Goal: Task Accomplishment & Management: Complete application form

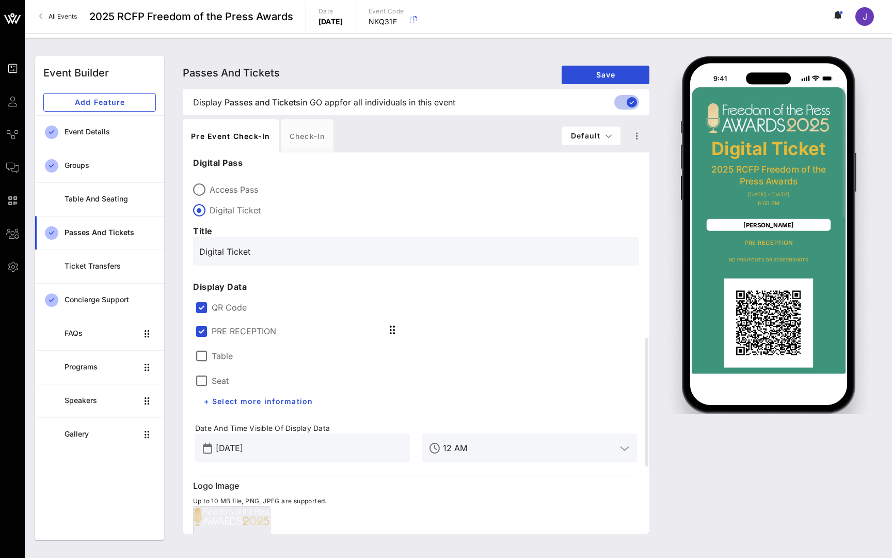
scroll to position [129, 0]
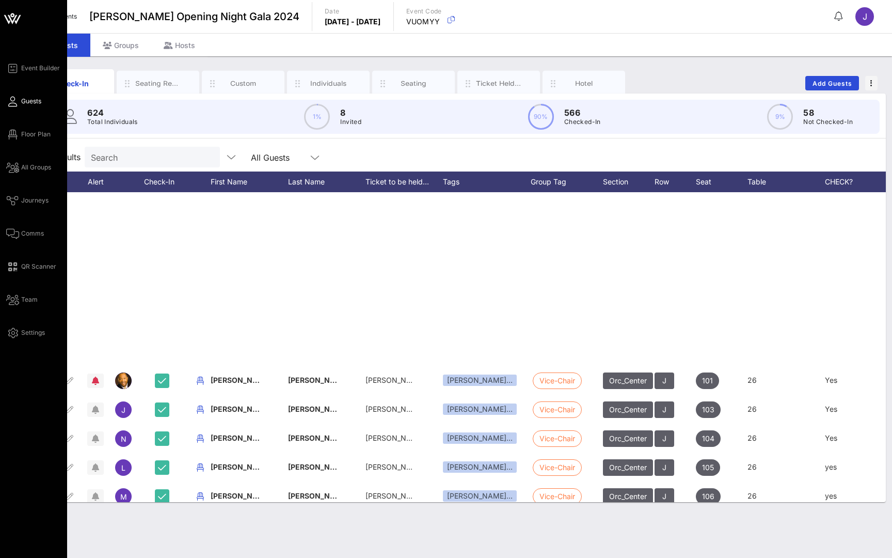
scroll to position [339, 2]
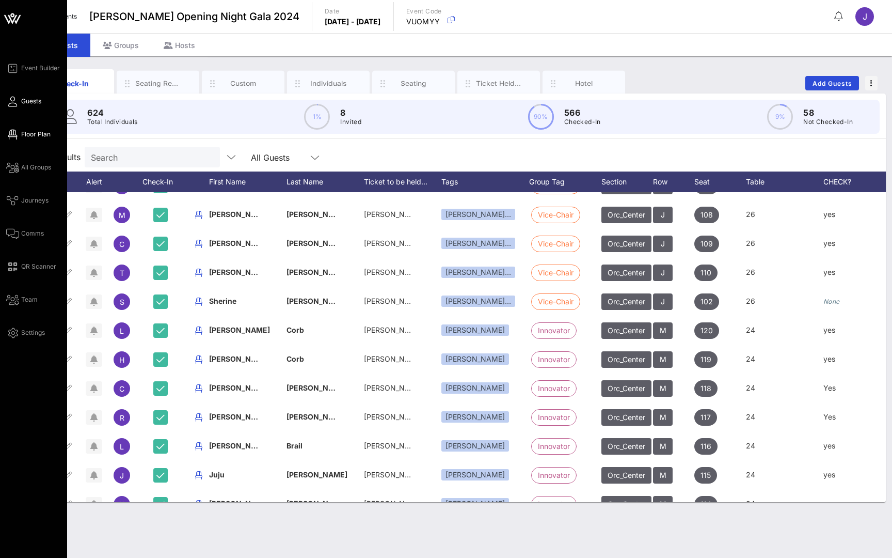
click at [30, 130] on span "Floor Plan" at bounding box center [35, 134] width 29 height 9
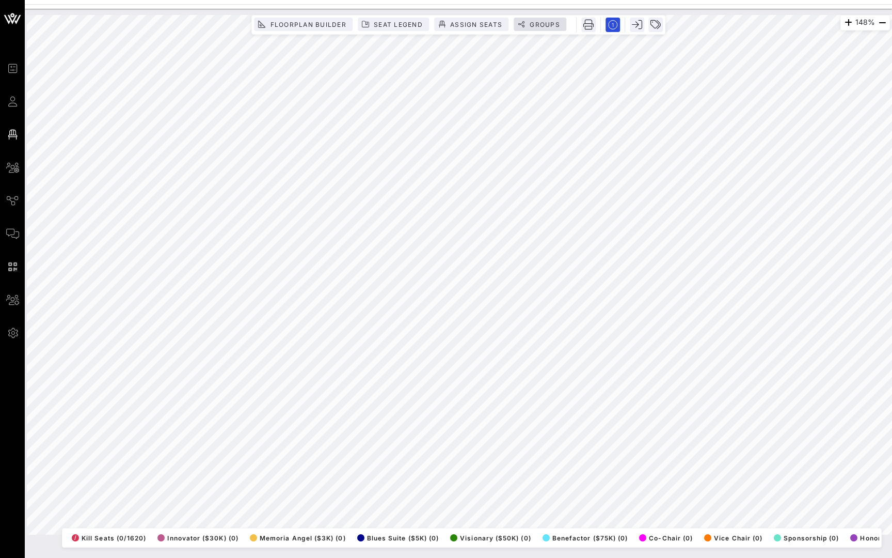
click at [544, 24] on span "Groups" at bounding box center [544, 25] width 31 height 8
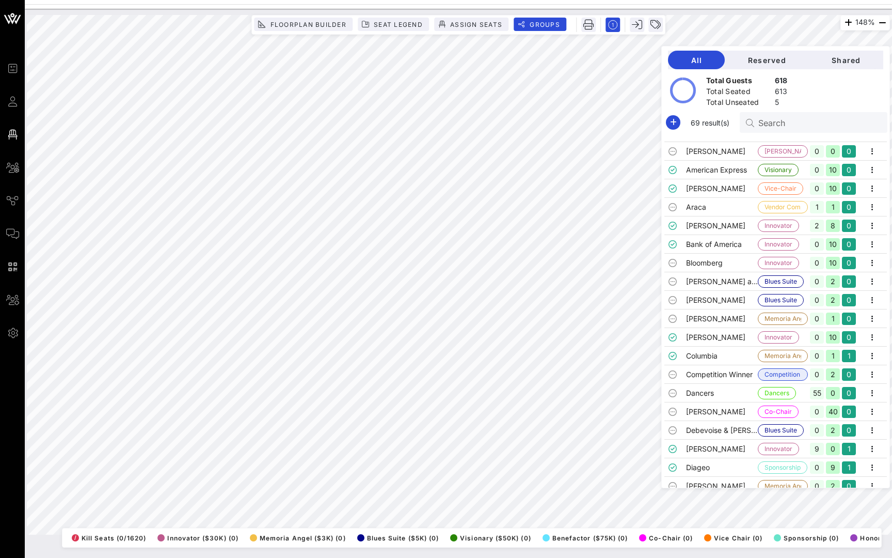
scroll to position [91, 0]
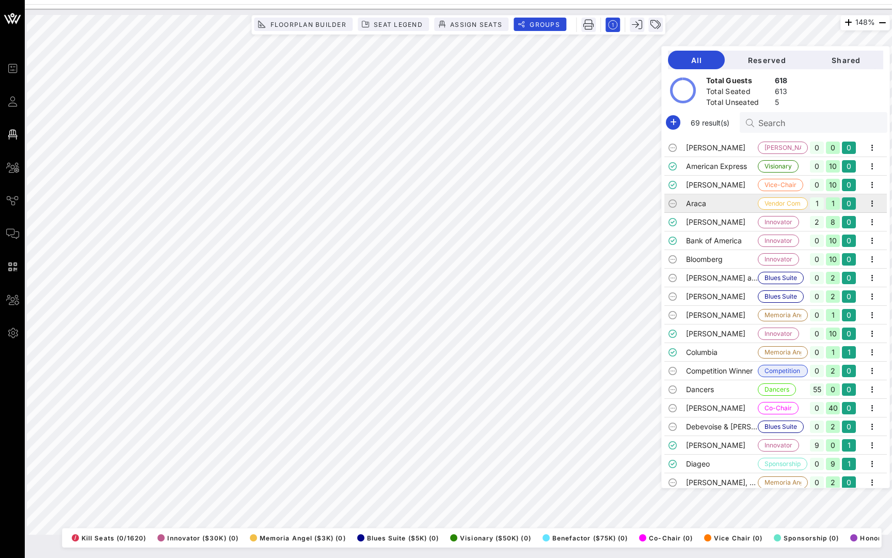
click at [737, 235] on td "Bank of America" at bounding box center [722, 240] width 72 height 19
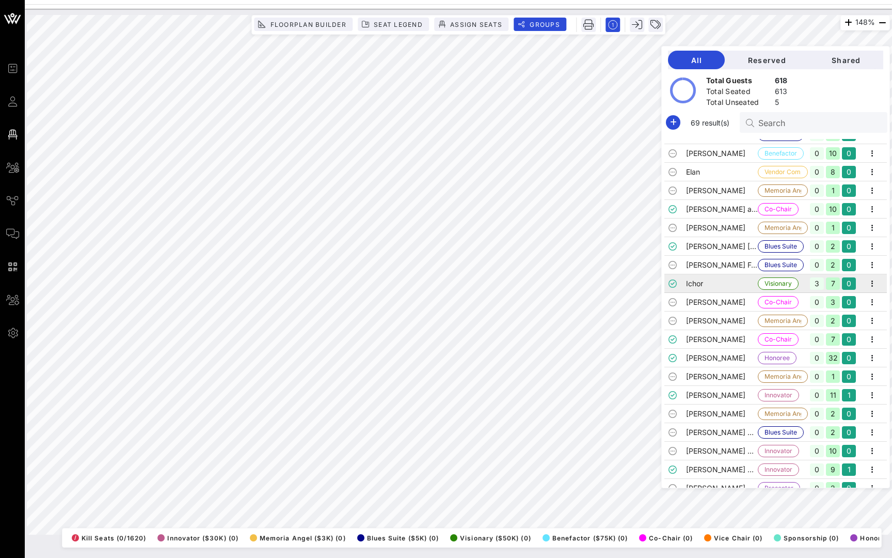
scroll to position [460, 0]
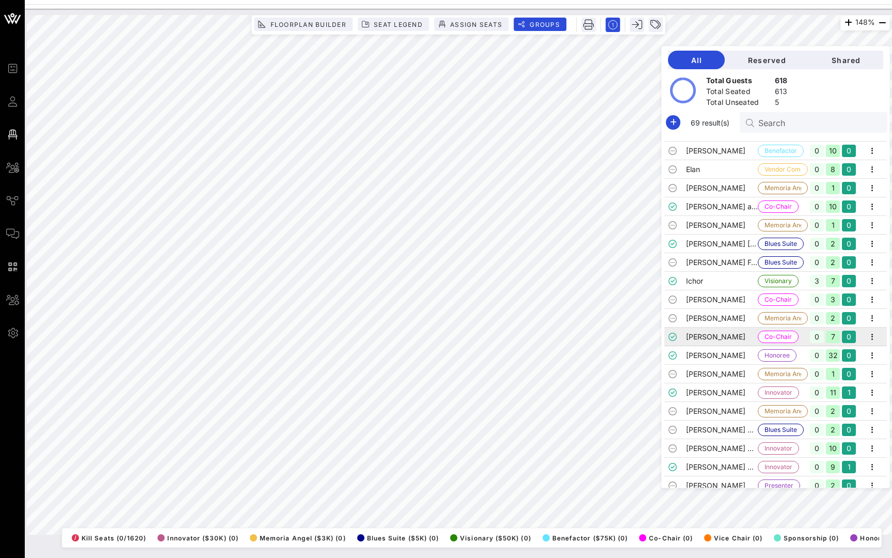
click at [713, 338] on td "Joan Weill" at bounding box center [722, 336] width 72 height 19
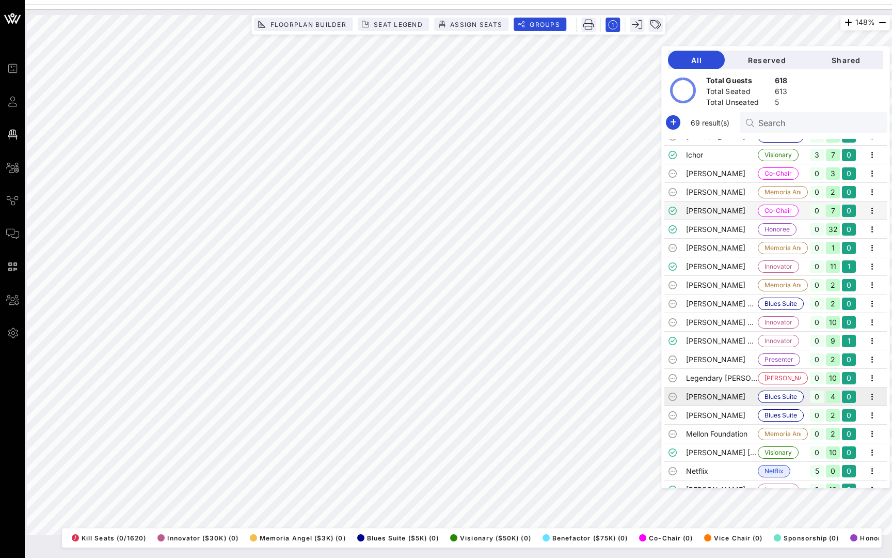
scroll to position [663, 0]
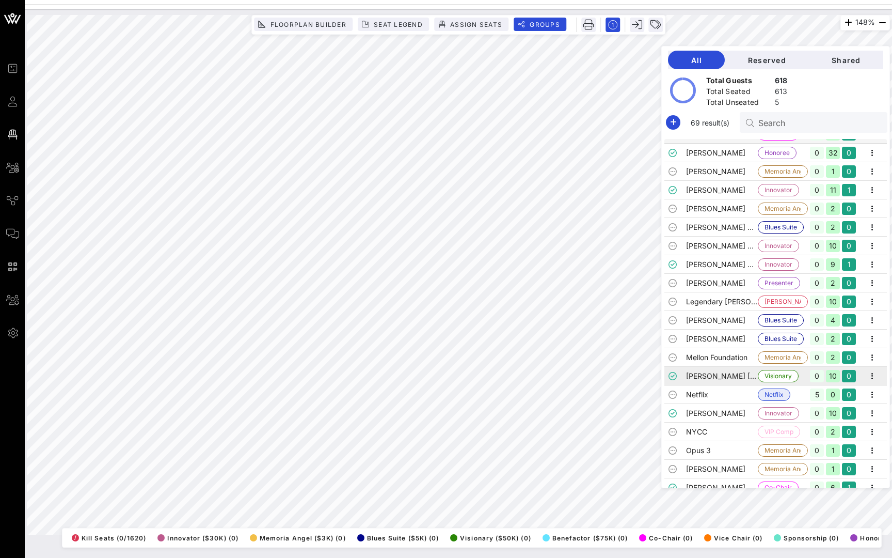
click at [706, 375] on td "[PERSON_NAME] [PERSON_NAME]" at bounding box center [722, 376] width 72 height 19
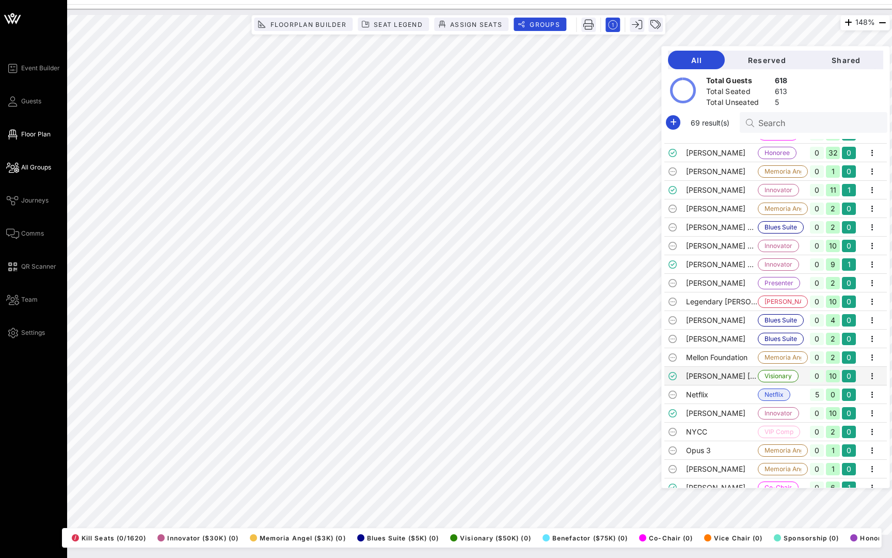
click at [44, 168] on span "All Groups" at bounding box center [36, 167] width 30 height 9
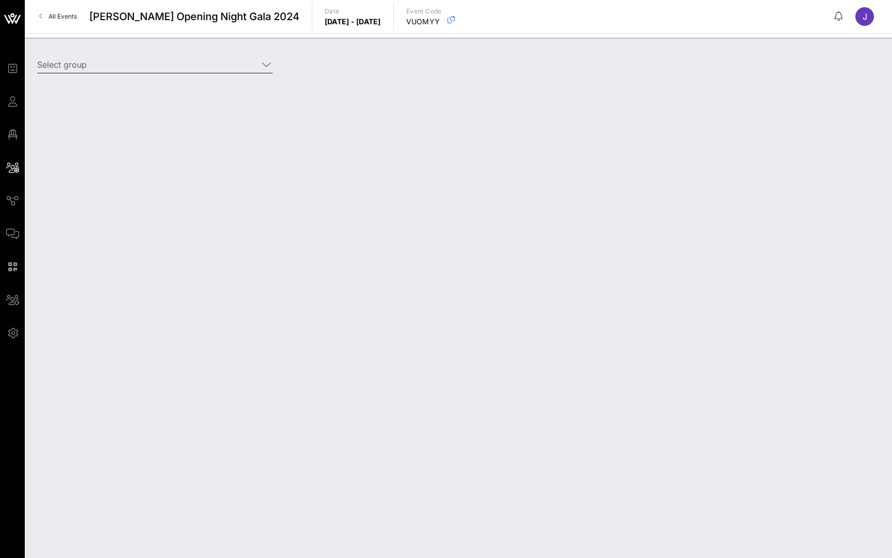
click at [92, 60] on input "Select group" at bounding box center [147, 64] width 221 height 17
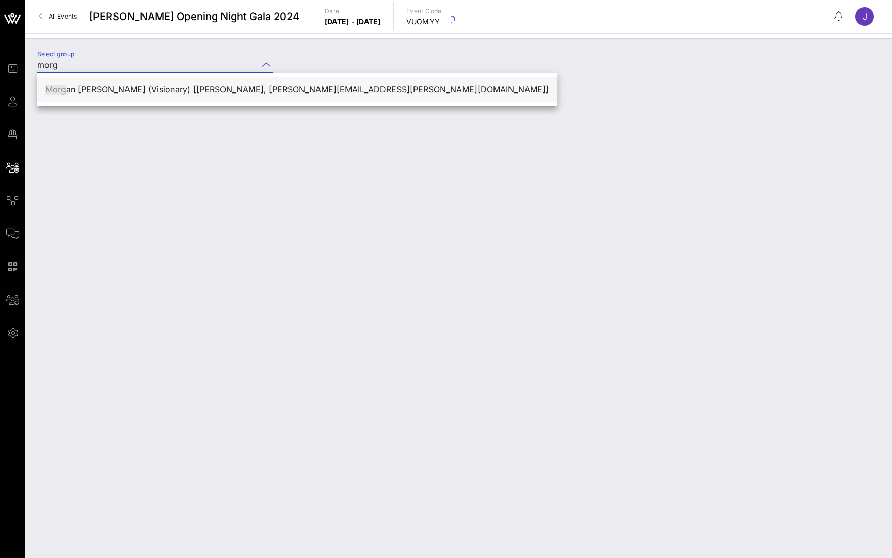
click at [135, 91] on div "Morg an Stanley (Visionary) [Kristen Jarema, kristen.jarema@morganstanley.com]" at bounding box center [296, 90] width 503 height 10
type input "Morgan Stanley (Visionary) [Kristen Jarema, kristen.jarema@morganstanley.com]"
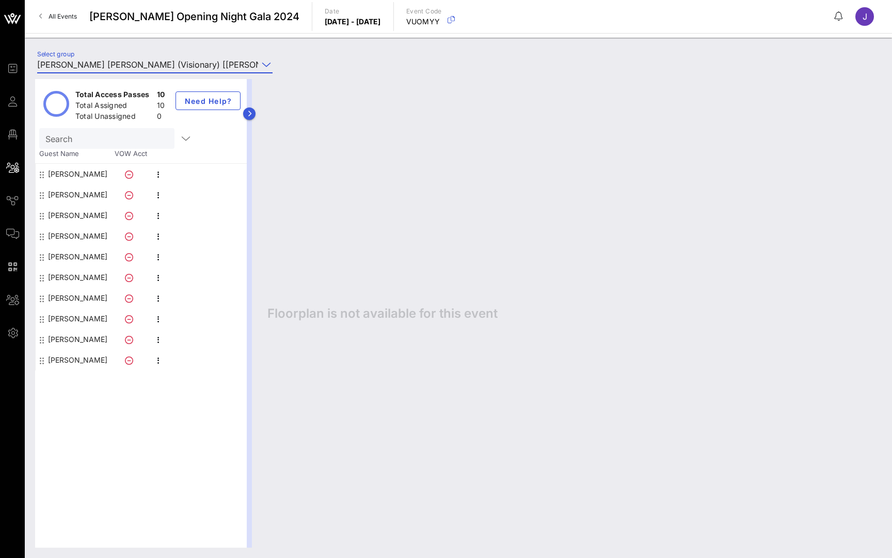
click at [249, 115] on icon "button" at bounding box center [249, 114] width 5 height 6
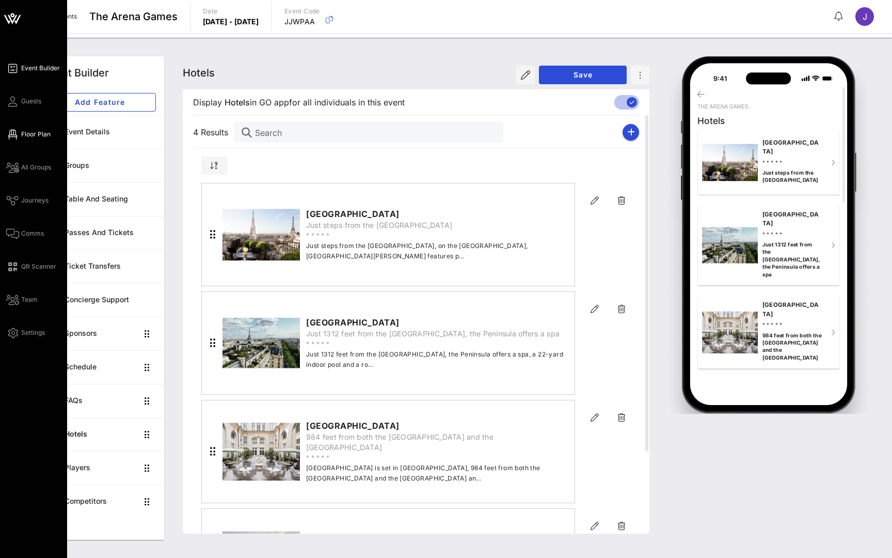
click at [26, 130] on span "Floor Plan" at bounding box center [35, 134] width 29 height 9
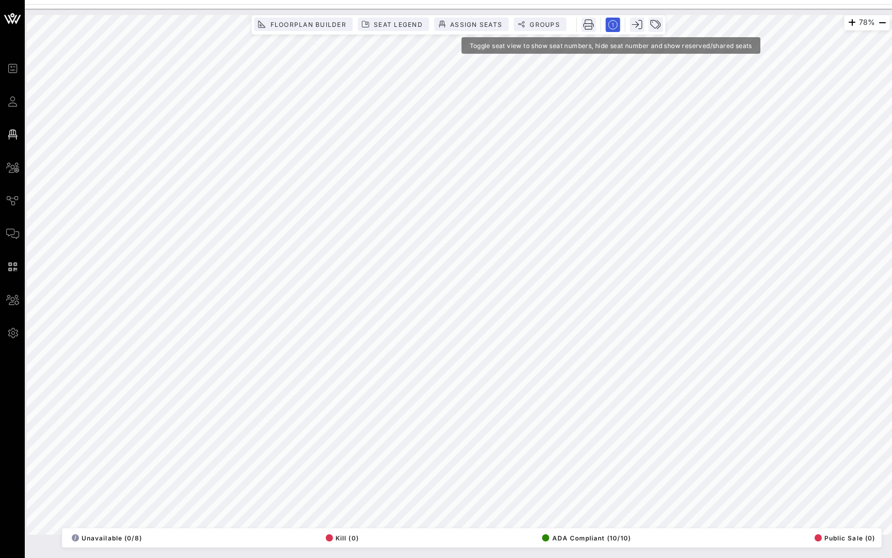
click at [610, 24] on div "78% Floorplan Builder Seat Legend Assign Seats Groups Exit All Reserved Shared …" at bounding box center [458, 274] width 863 height 519
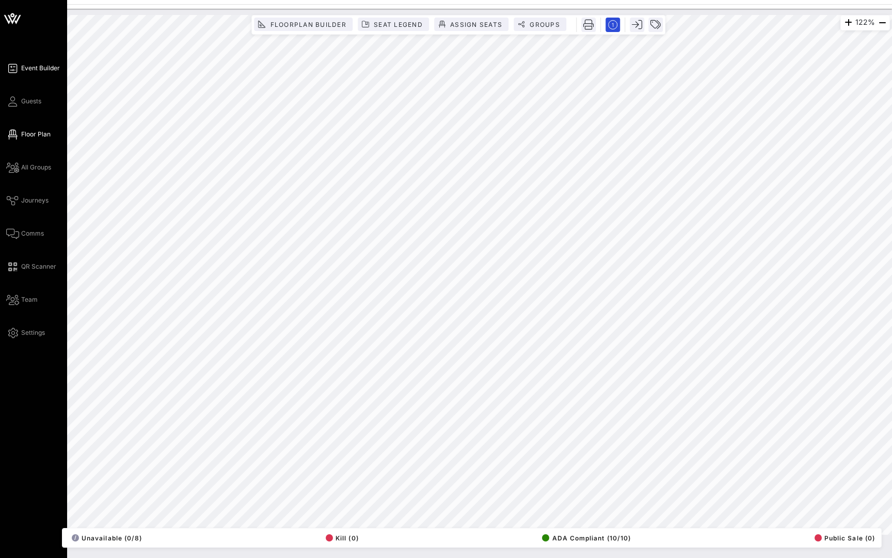
click at [10, 69] on icon at bounding box center [12, 69] width 13 height 2
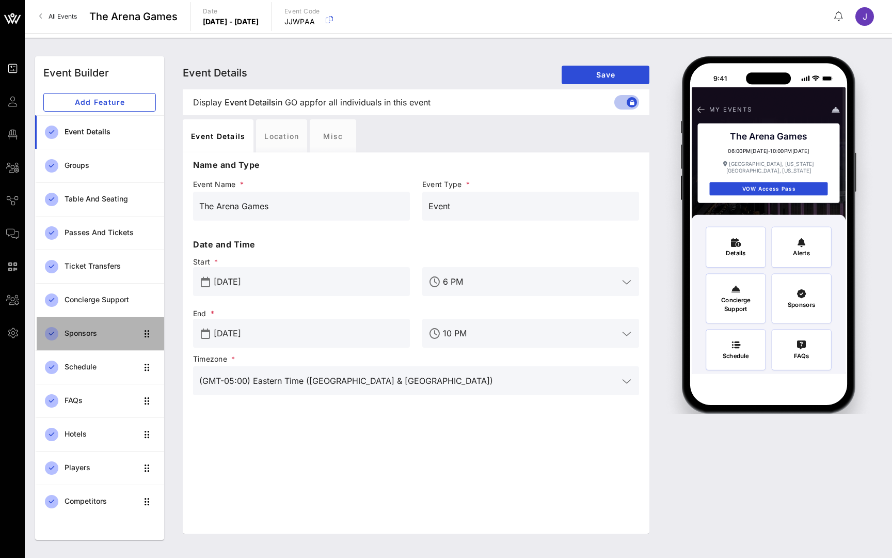
click at [109, 330] on div "Sponsors" at bounding box center [101, 333] width 73 height 9
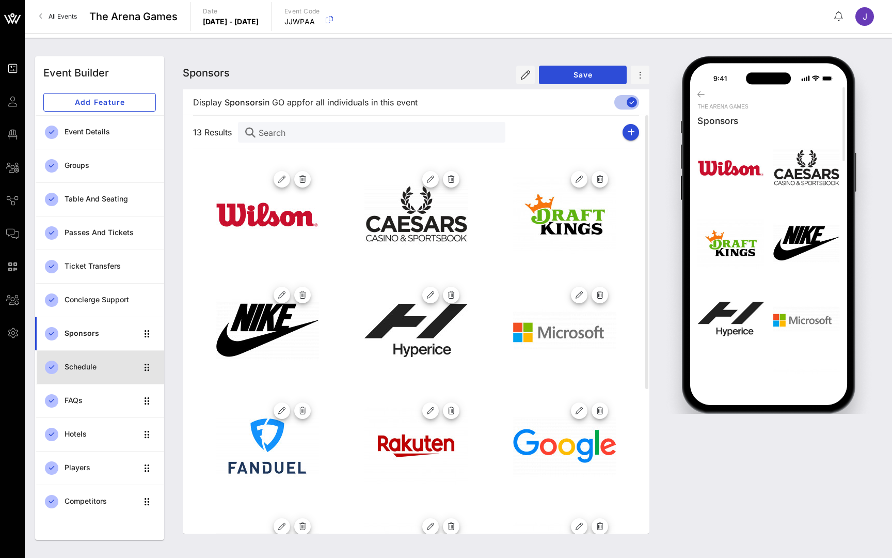
click at [86, 361] on div "Schedule" at bounding box center [101, 366] width 73 height 21
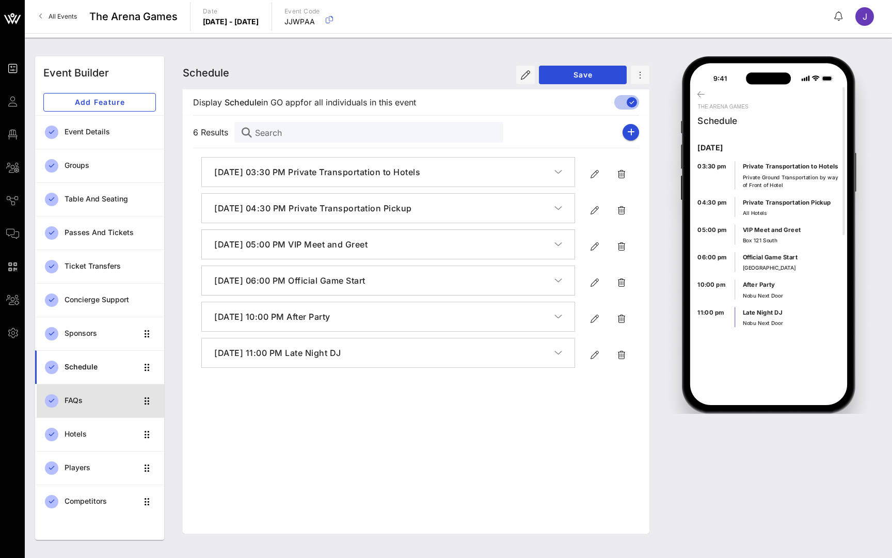
click at [80, 401] on div "FAQs" at bounding box center [101, 400] width 73 height 9
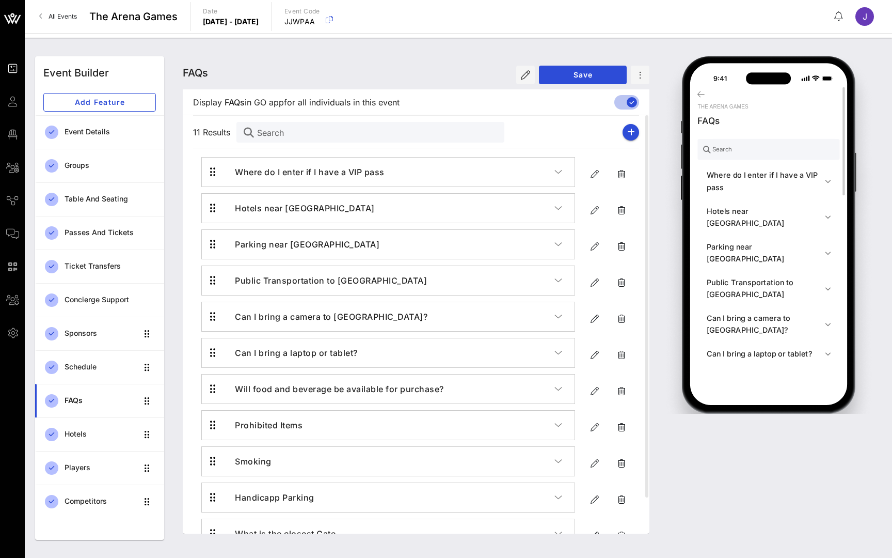
click at [729, 181] on h4 "Where do I enter if I have a VIP pass" at bounding box center [766, 181] width 118 height 24
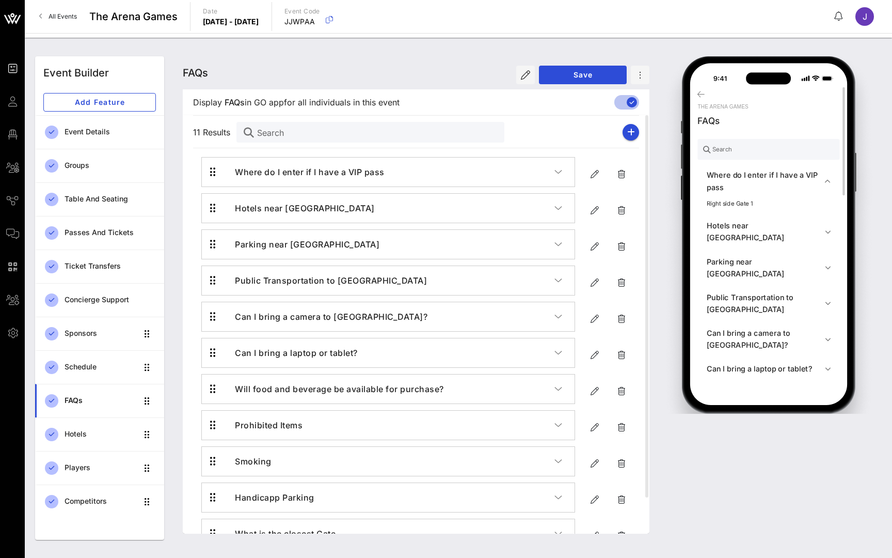
click at [728, 228] on h4 "Hotels near Accor Arena" at bounding box center [766, 231] width 118 height 24
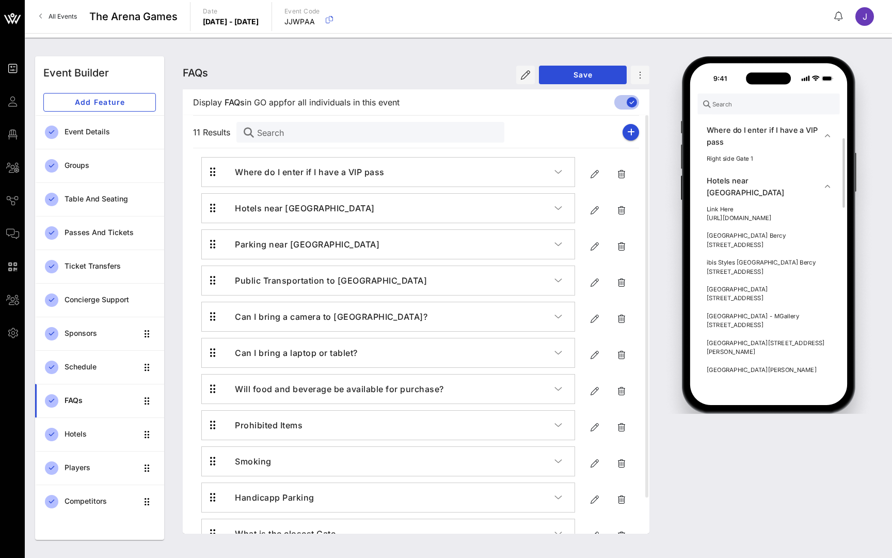
scroll to position [104, 0]
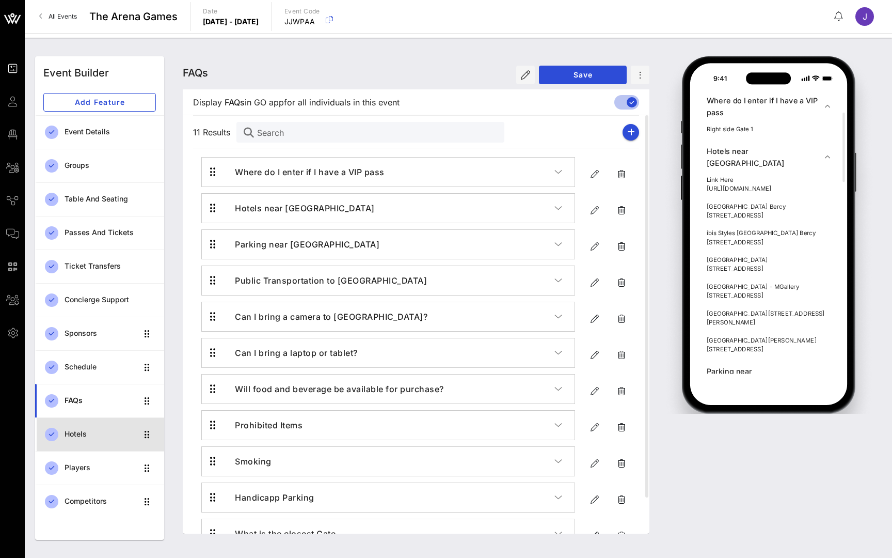
click at [82, 432] on div "Hotels" at bounding box center [101, 434] width 73 height 9
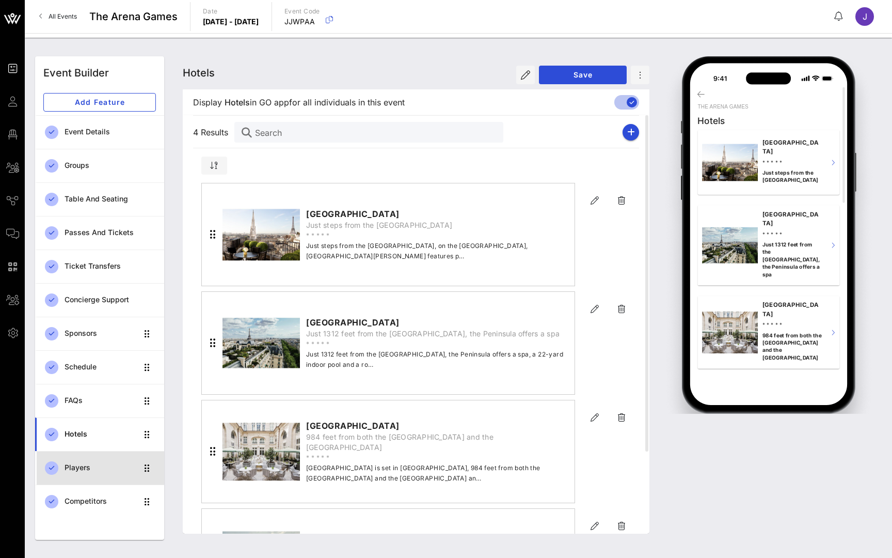
click at [78, 464] on div "Players" at bounding box center [101, 467] width 73 height 9
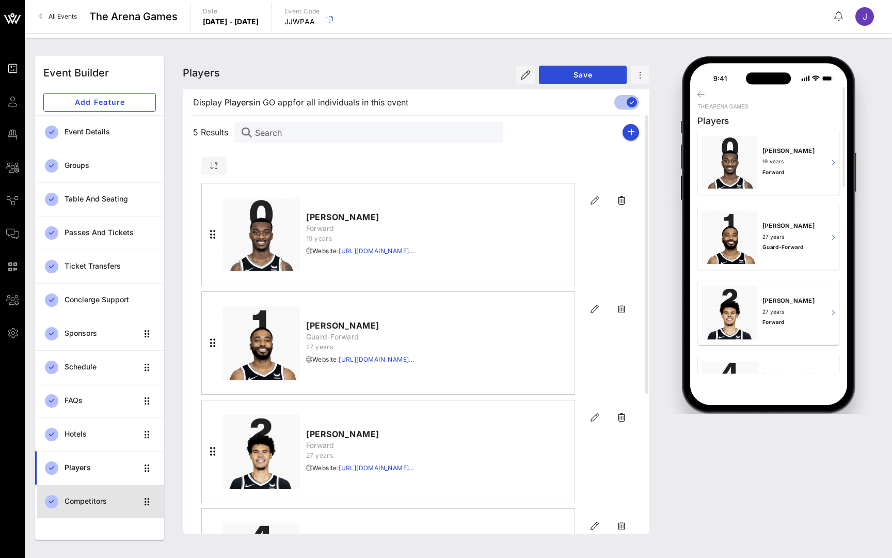
click at [97, 507] on div "Competitors" at bounding box center [101, 501] width 73 height 21
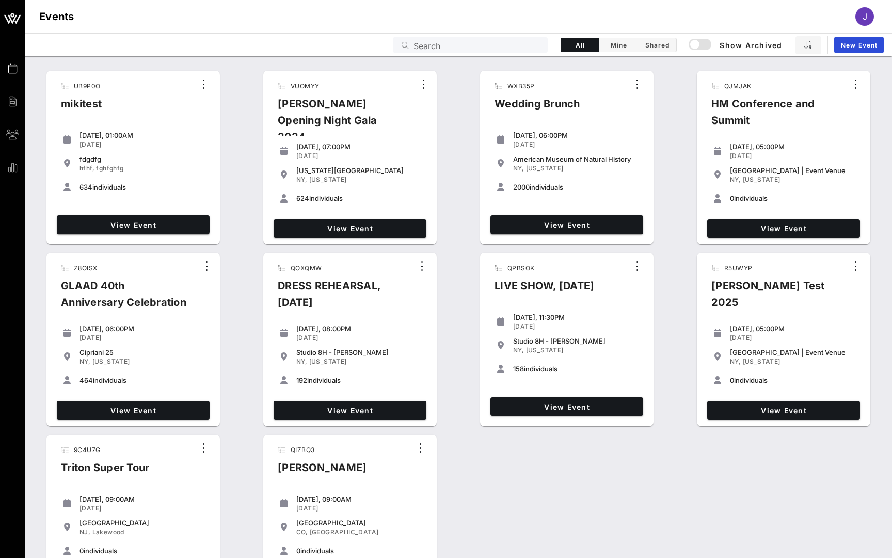
click at [490, 39] on input "Search" at bounding box center [478, 44] width 128 height 13
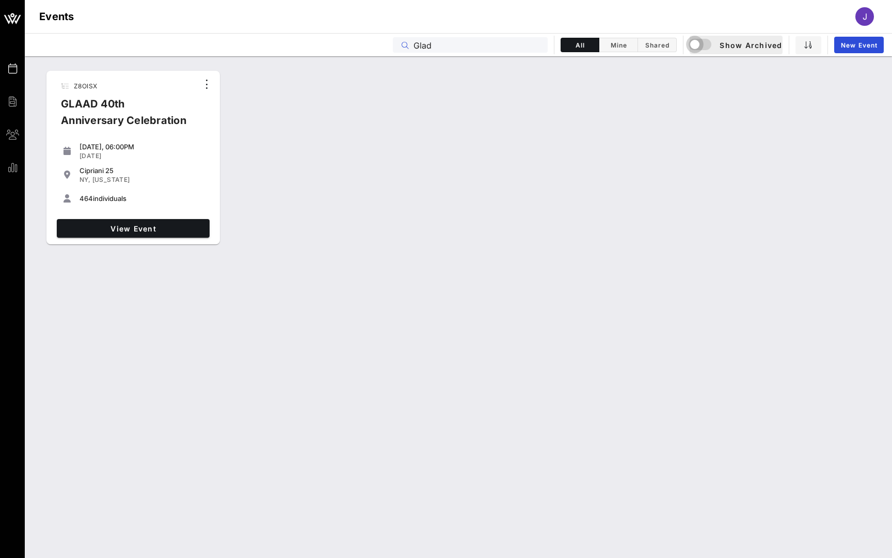
drag, startPoint x: 490, startPoint y: 39, endPoint x: 698, endPoint y: 44, distance: 207.7
click at [698, 44] on div "button" at bounding box center [695, 44] width 14 height 14
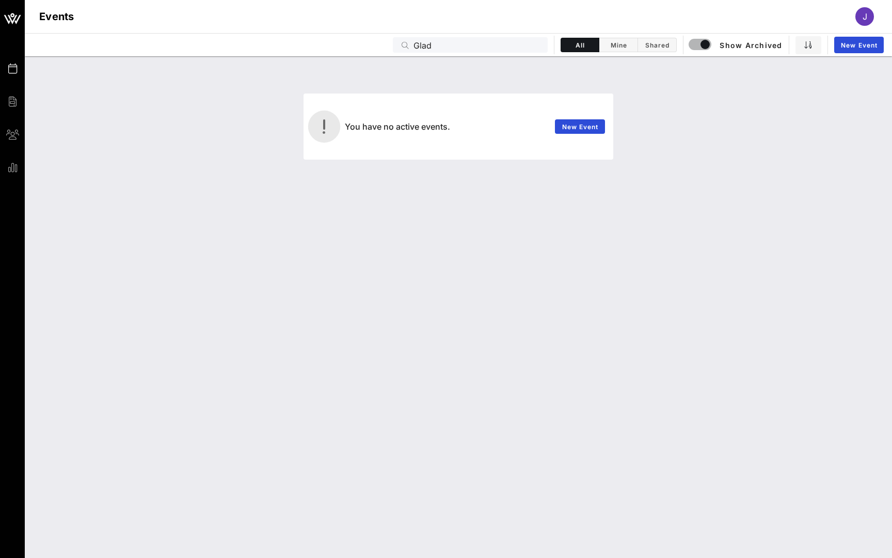
click at [426, 48] on input "Glad" at bounding box center [478, 44] width 128 height 13
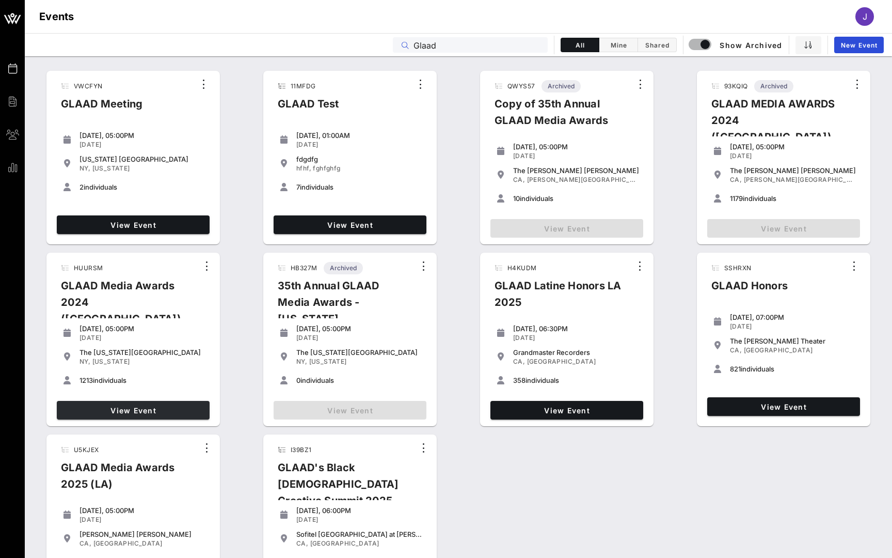
type input "Glaad"
click at [183, 411] on span "View Event" at bounding box center [133, 410] width 145 height 9
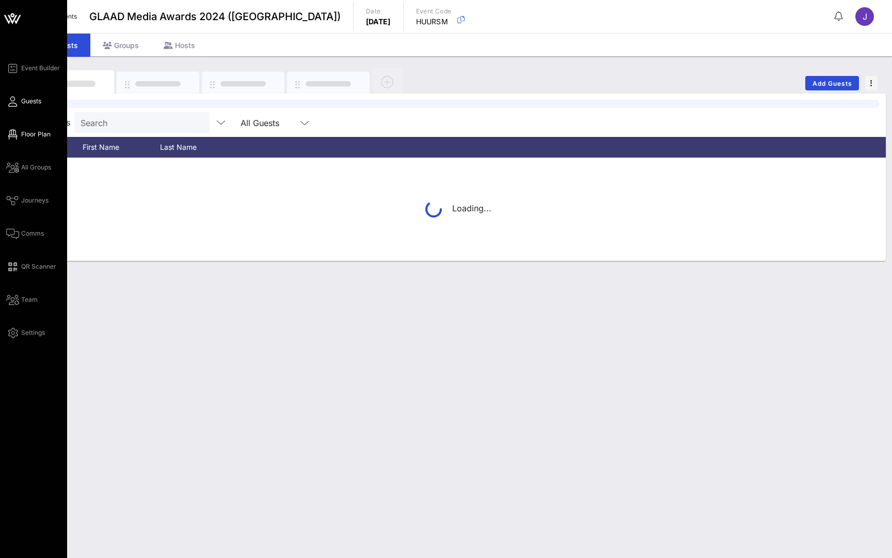
click at [15, 134] on icon at bounding box center [12, 135] width 13 height 2
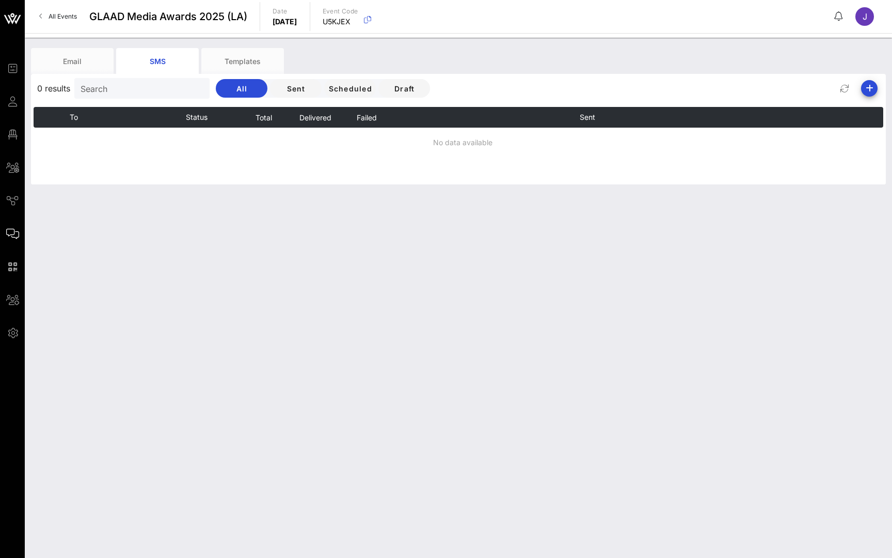
click at [57, 11] on link "All Events" at bounding box center [58, 16] width 50 height 17
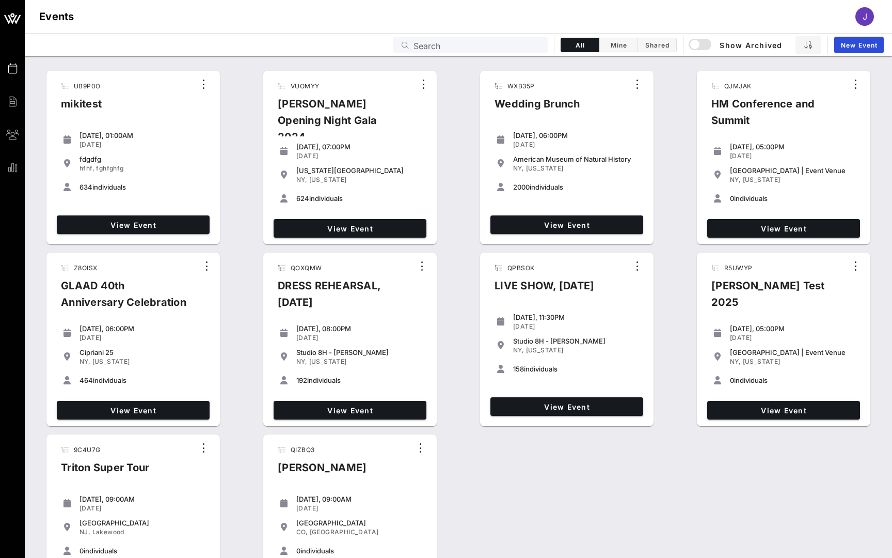
click at [457, 48] on input "Search" at bounding box center [478, 44] width 128 height 13
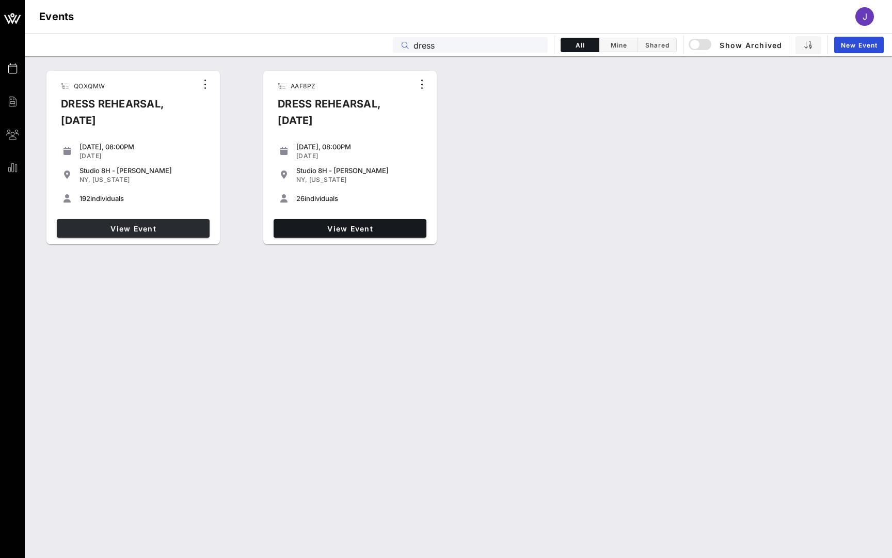
type input "dress"
click at [148, 226] on span "View Event" at bounding box center [133, 228] width 145 height 9
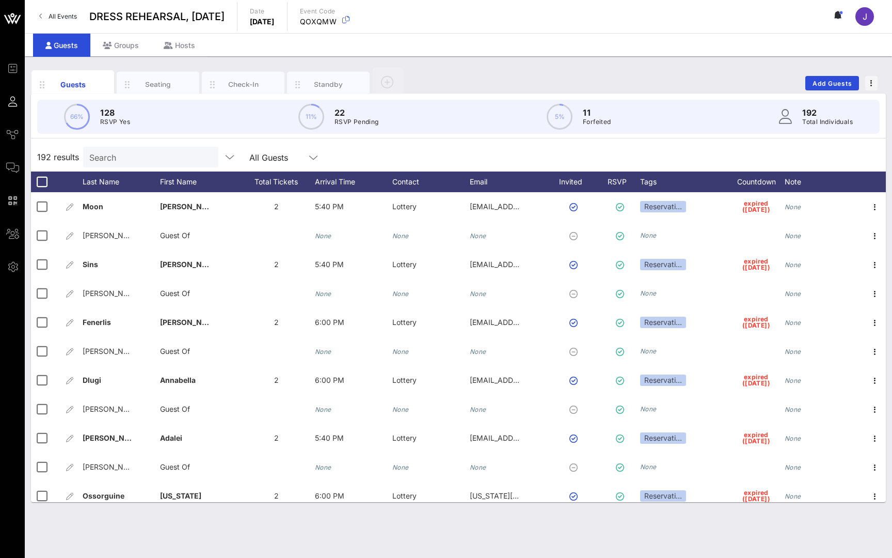
click at [322, 533] on div "Guests Seating Check-In Standby Add Guests 66% 128 RSVP Yes 11% 22 RSVP Pending…" at bounding box center [459, 306] width 868 height 501
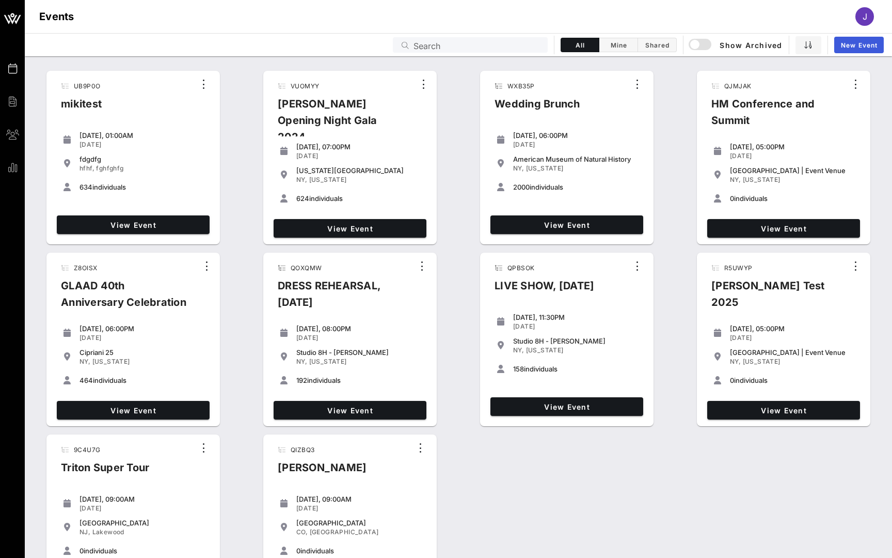
click at [880, 41] on link "New Event" at bounding box center [859, 45] width 50 height 17
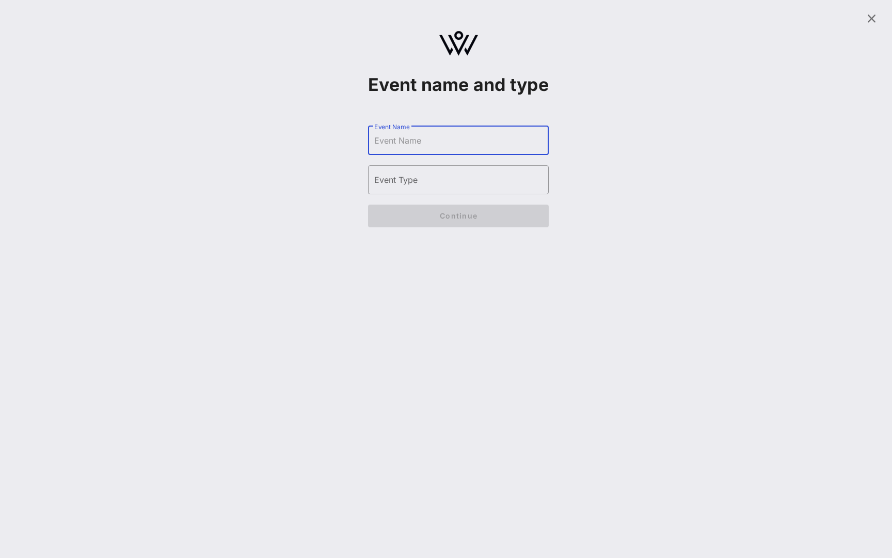
click at [445, 149] on input "Event Name" at bounding box center [458, 140] width 168 height 17
type input "G"
type input "HBO Docs Event Summit"
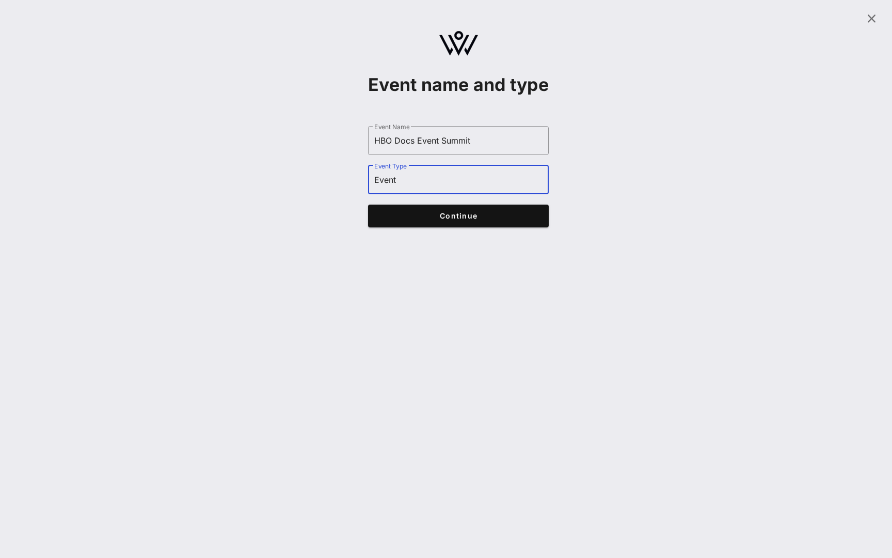
type input "Event"
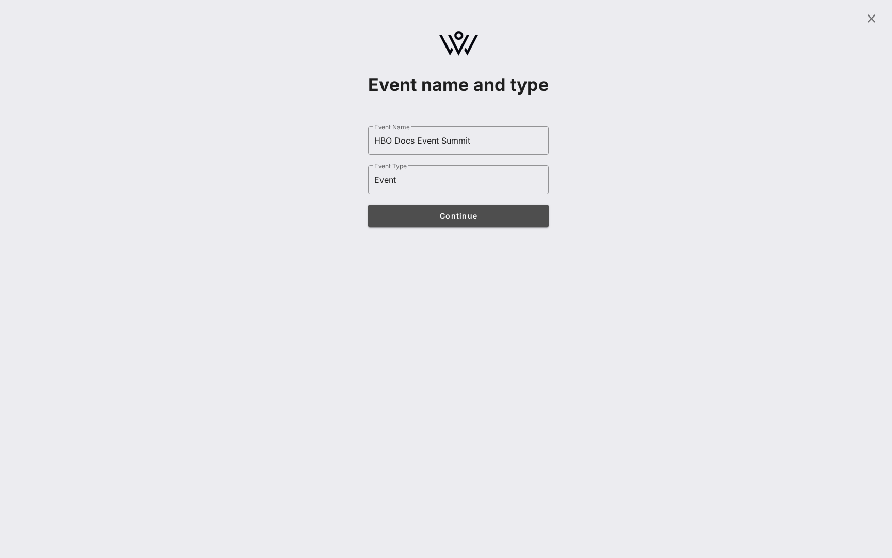
click at [516, 227] on button "Continue" at bounding box center [458, 215] width 181 height 23
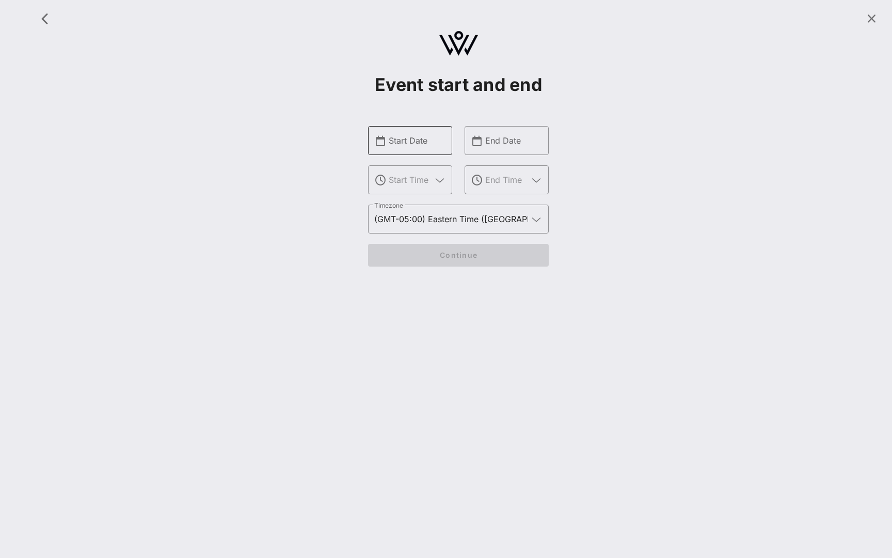
click at [431, 148] on input "Start Date" at bounding box center [417, 140] width 57 height 17
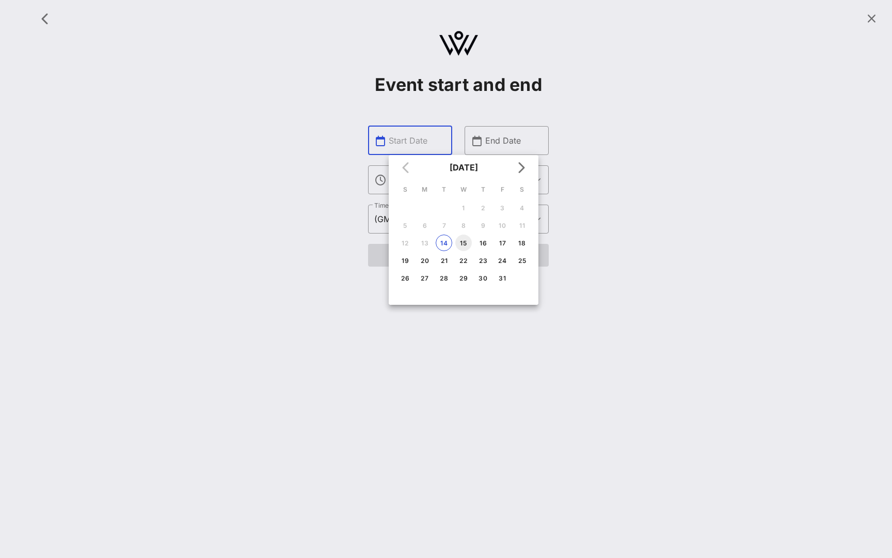
click at [465, 245] on div "15" at bounding box center [463, 243] width 17 height 8
type input "Oct 15, 2025"
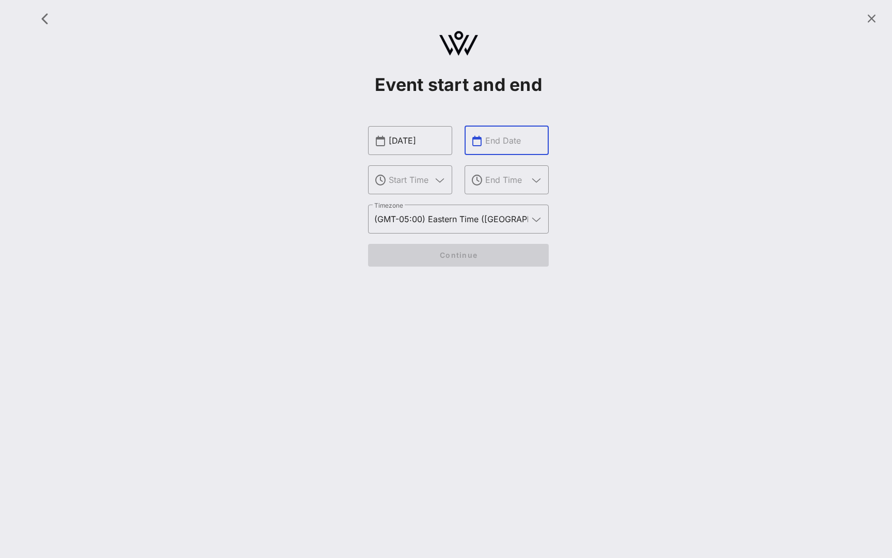
click at [508, 138] on input "text" at bounding box center [513, 140] width 57 height 17
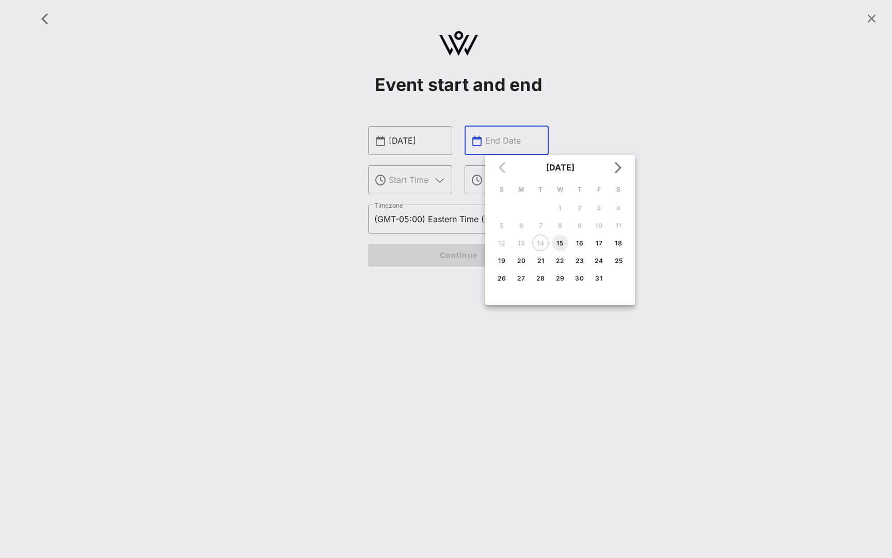
click at [560, 243] on div "15" at bounding box center [560, 243] width 17 height 8
type input "Oct 15, 2025"
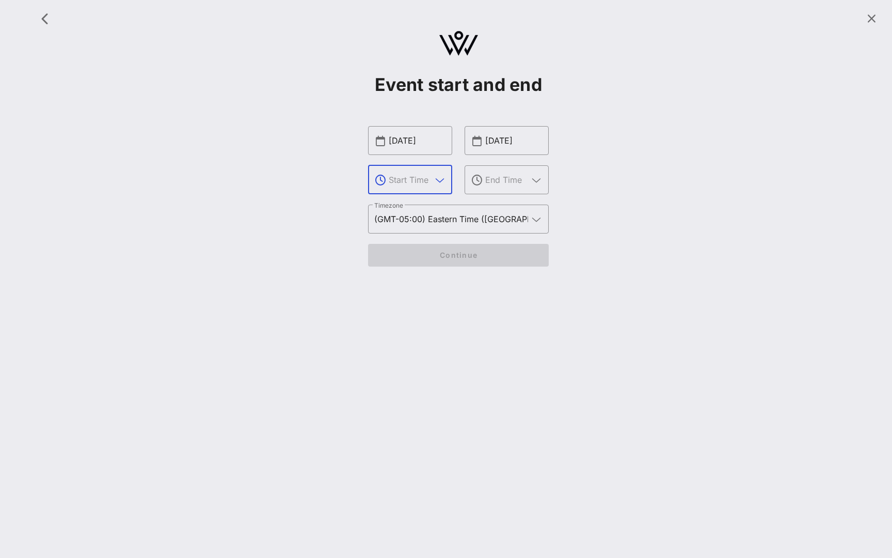
click at [411, 182] on input "text" at bounding box center [410, 179] width 43 height 17
click at [410, 235] on div "5 PM" at bounding box center [410, 236] width 68 height 10
type input "5 PM"
click at [500, 186] on input "text" at bounding box center [506, 179] width 43 height 17
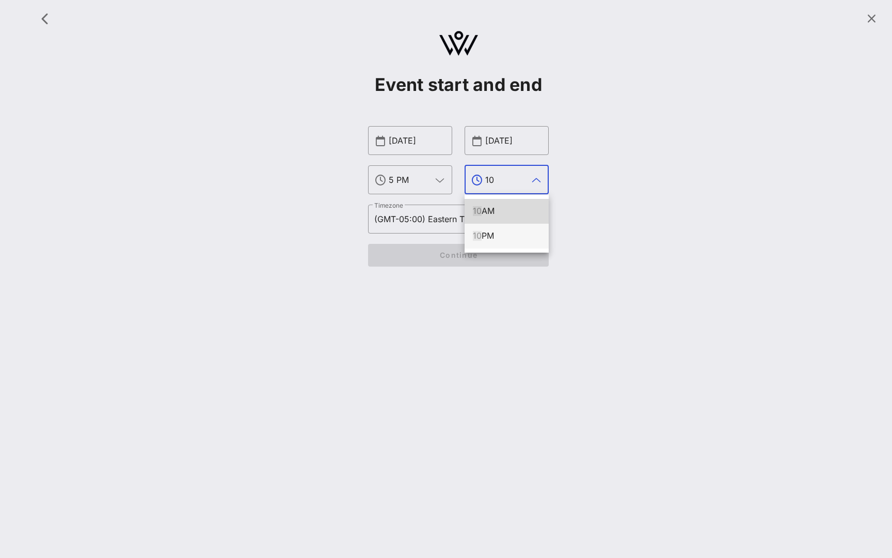
click at [500, 238] on div "10 PM" at bounding box center [507, 236] width 68 height 10
type input "10 PM"
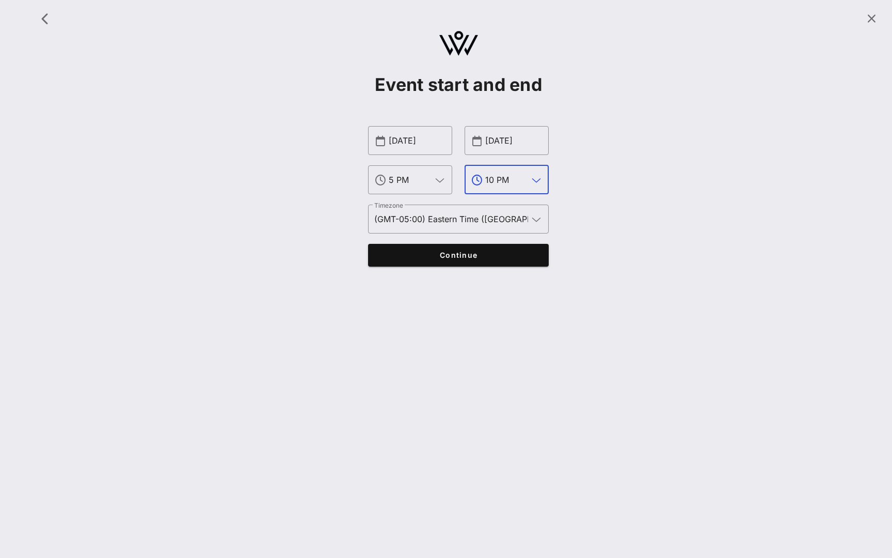
click at [485, 250] on button "Continue" at bounding box center [458, 255] width 181 height 23
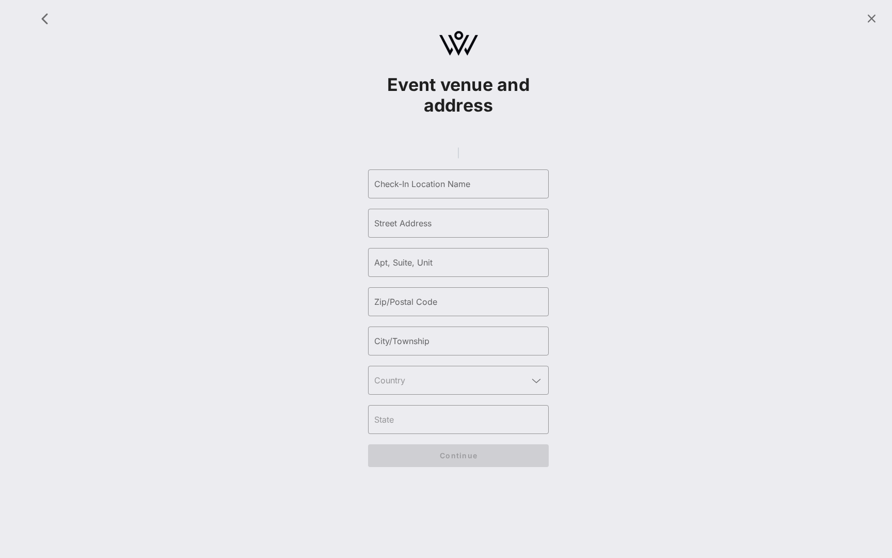
click at [458, 156] on gmp-place-autocomplete at bounding box center [458, 152] width 1 height 11
click at [458, 159] on gmp-place-autocomplete at bounding box center [458, 152] width 1 height 11
type input "Cipriani Wall Street | Event Venue"
type input "Wall Street"
type input "55"
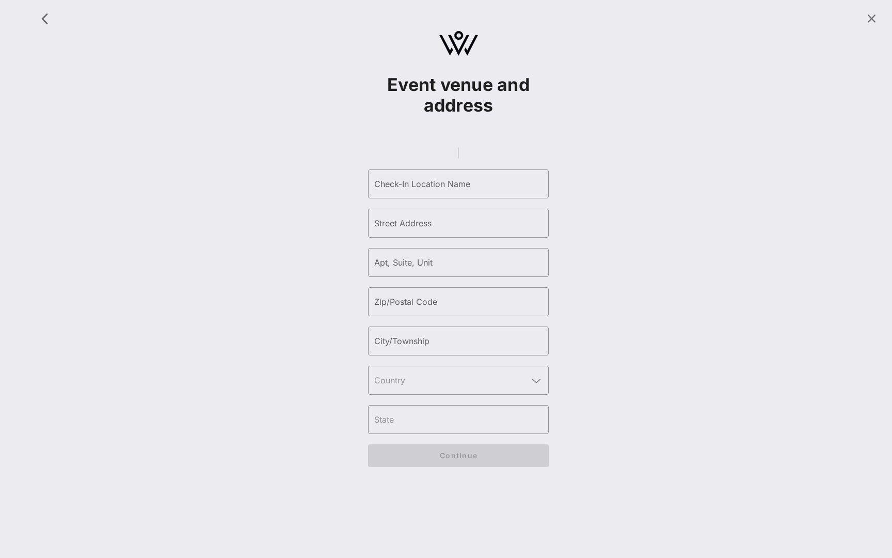
type input "10005"
type input "[US_STATE]"
type input "[GEOGRAPHIC_DATA]"
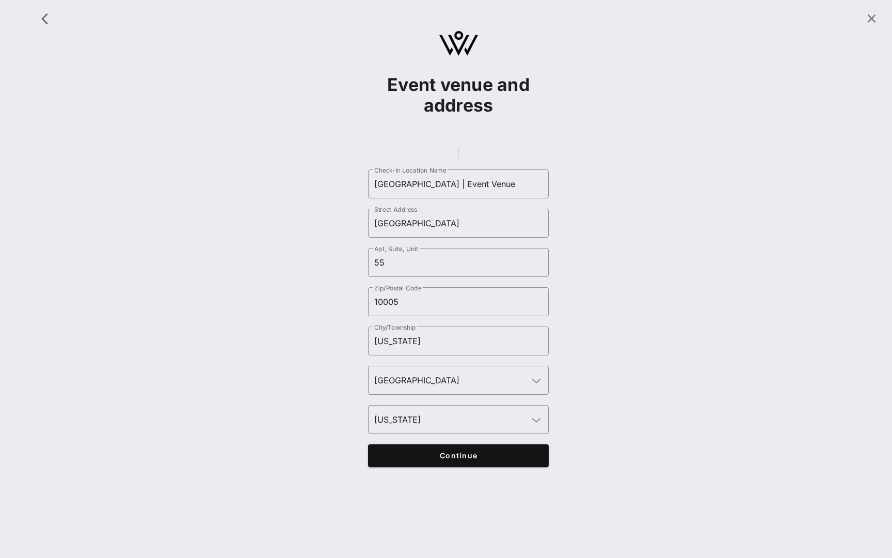
click at [484, 460] on span "Continue" at bounding box center [459, 455] width 161 height 9
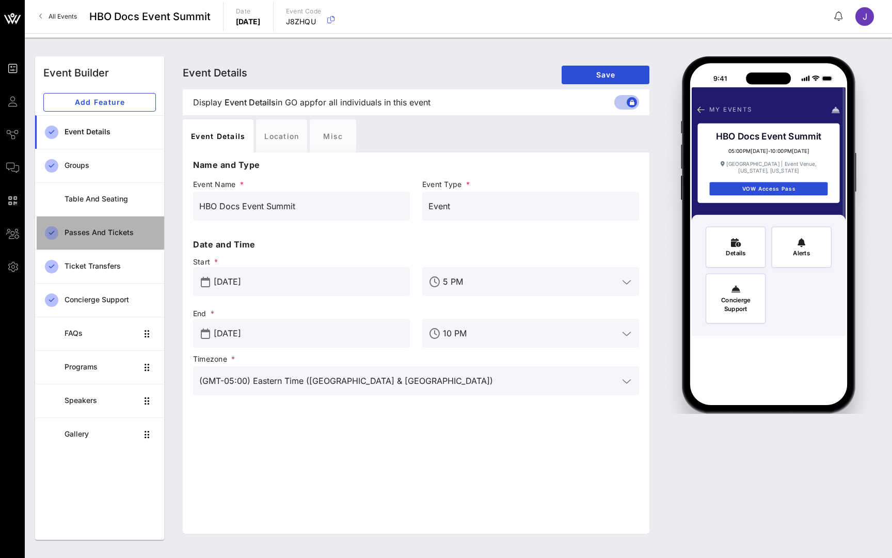
click at [107, 243] on link "Passes and Tickets" at bounding box center [99, 233] width 129 height 34
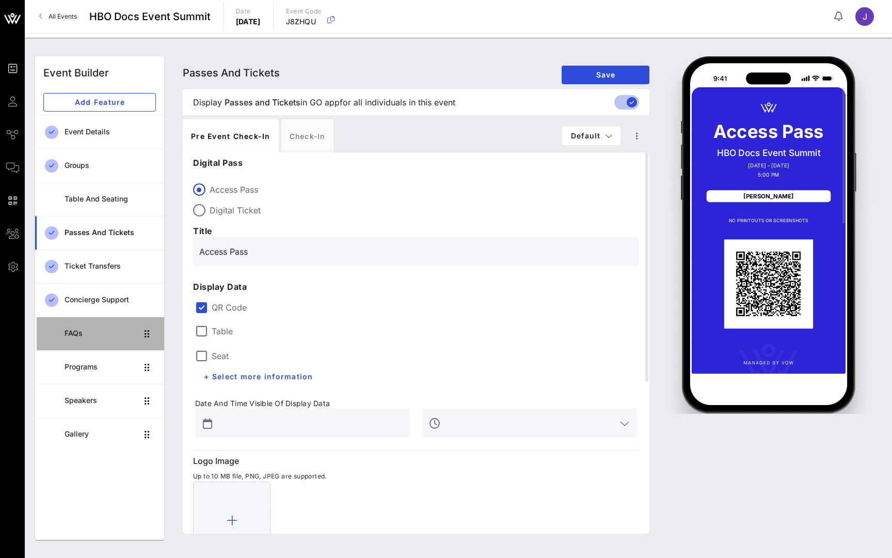
click at [80, 334] on div "FAQs" at bounding box center [101, 333] width 73 height 9
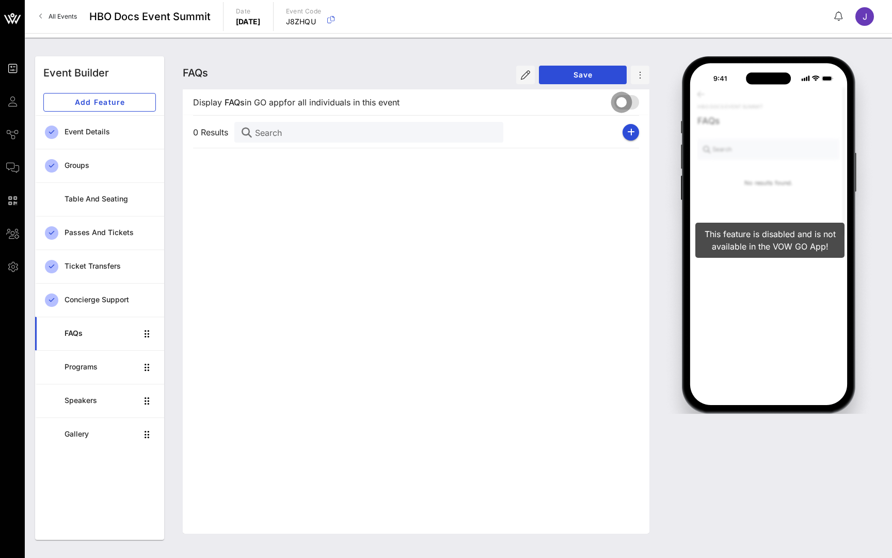
click at [626, 104] on div at bounding box center [622, 102] width 18 height 18
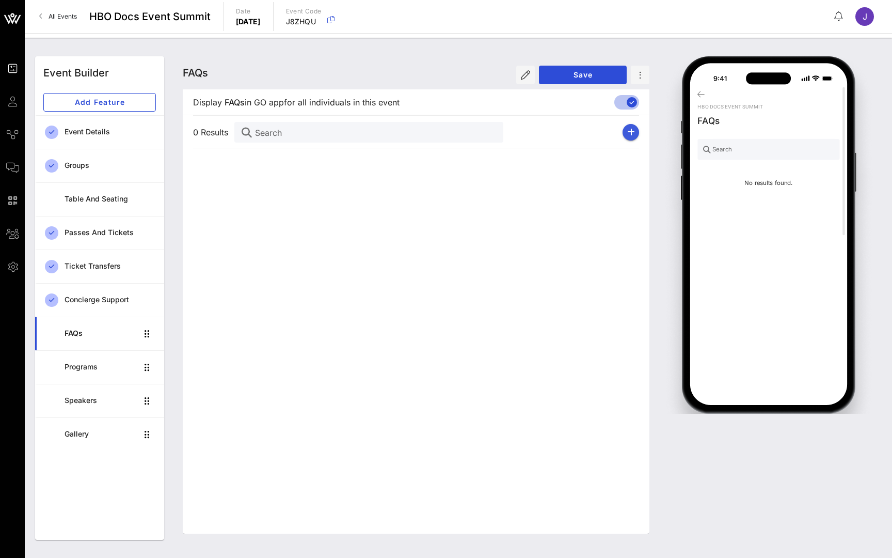
click at [636, 126] on button "button" at bounding box center [631, 132] width 17 height 17
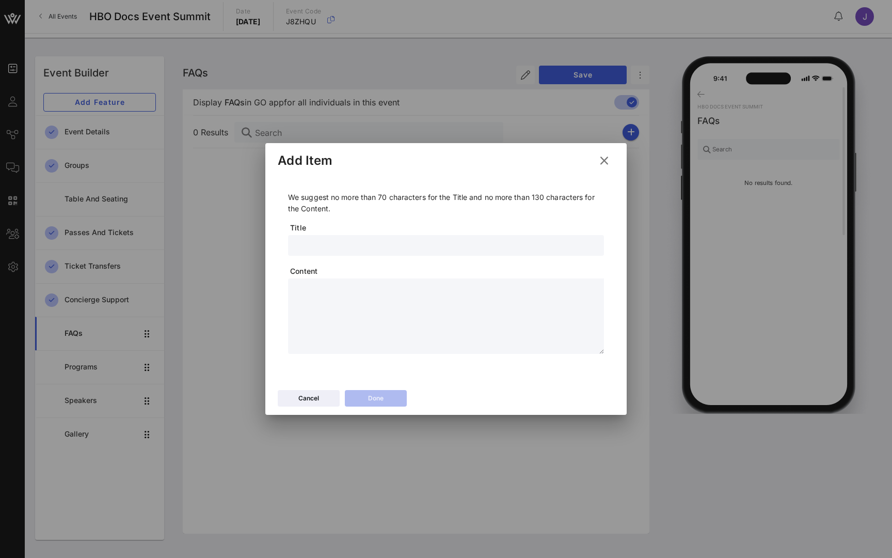
click at [363, 245] on input "text" at bounding box center [446, 245] width 304 height 13
type input "Where do I park"
type textarea "**********"
click at [368, 386] on div "Cancel Done" at bounding box center [445, 400] width 361 height 30
click at [369, 393] on div "Done" at bounding box center [375, 398] width 15 height 10
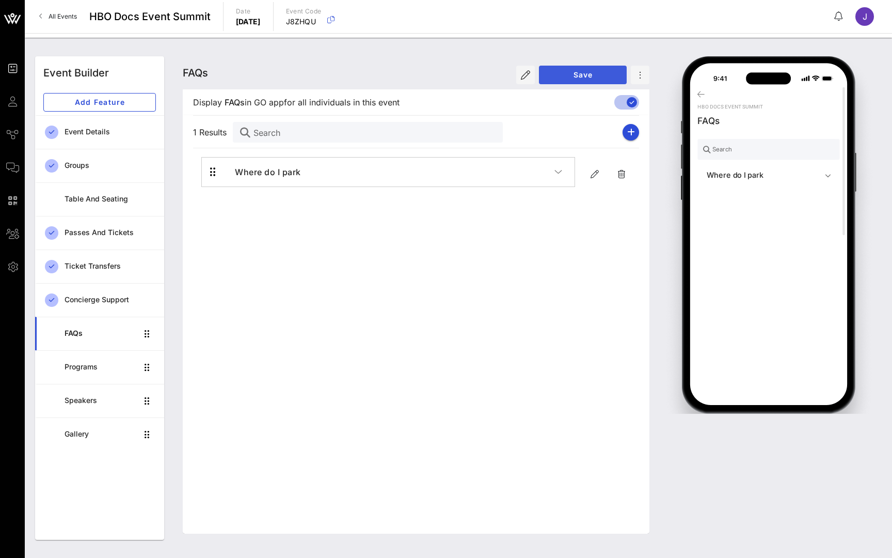
click at [593, 78] on span "Save" at bounding box center [582, 74] width 71 height 9
click at [112, 241] on div "Passes and Tickets" at bounding box center [110, 232] width 91 height 21
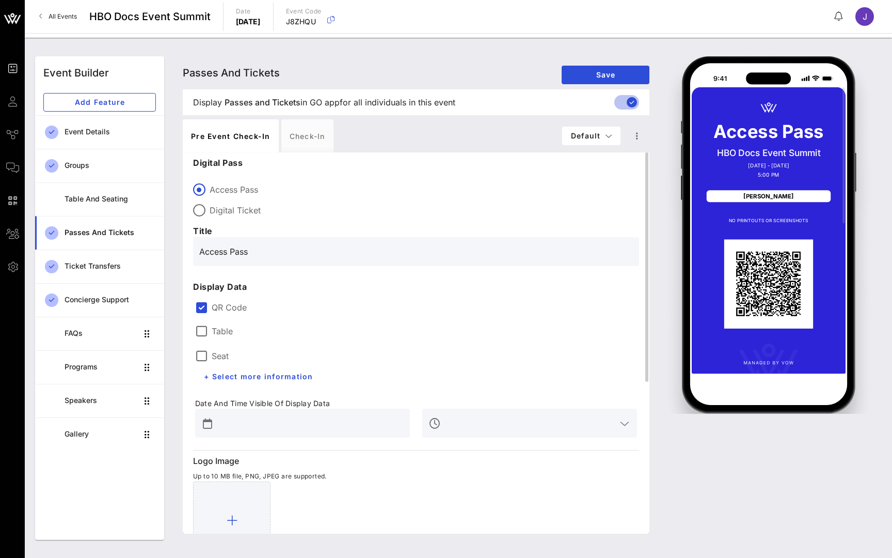
click at [223, 336] on div "Table" at bounding box center [214, 331] width 38 height 12
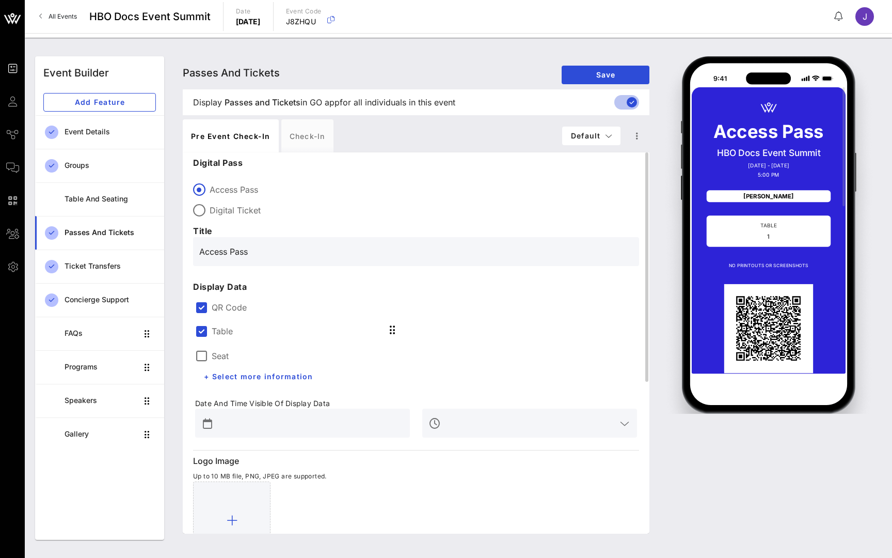
click at [219, 358] on label "Seat" at bounding box center [220, 356] width 17 height 10
click at [282, 375] on span "+ Select more information" at bounding box center [258, 376] width 110 height 9
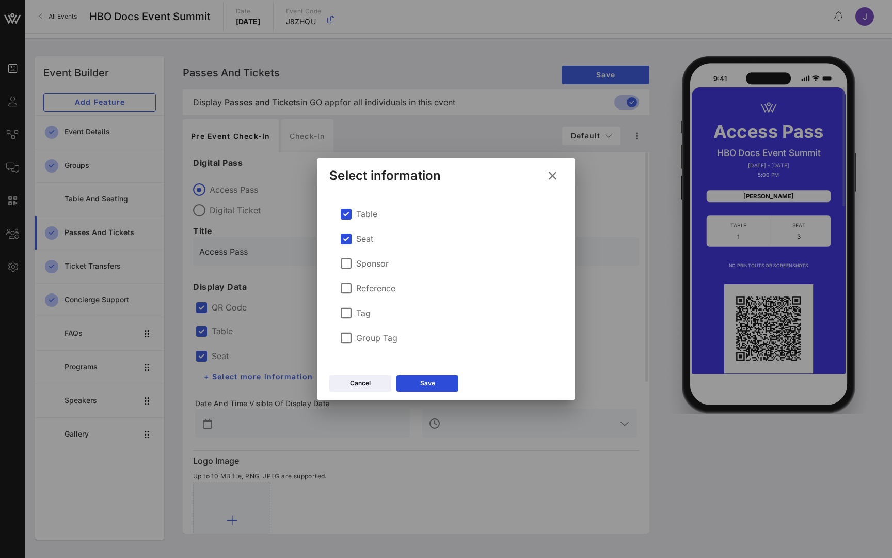
click at [378, 264] on label "Sponsor" at bounding box center [372, 263] width 33 height 10
click at [349, 287] on div at bounding box center [346, 288] width 18 height 18
click at [349, 310] on div at bounding box center [346, 313] width 18 height 18
click at [419, 381] on button "Save" at bounding box center [428, 383] width 62 height 17
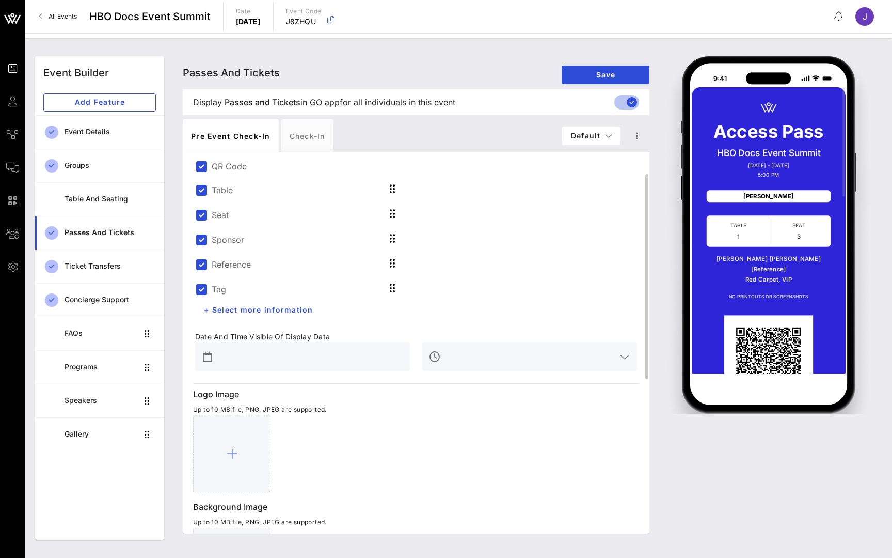
scroll to position [146, 0]
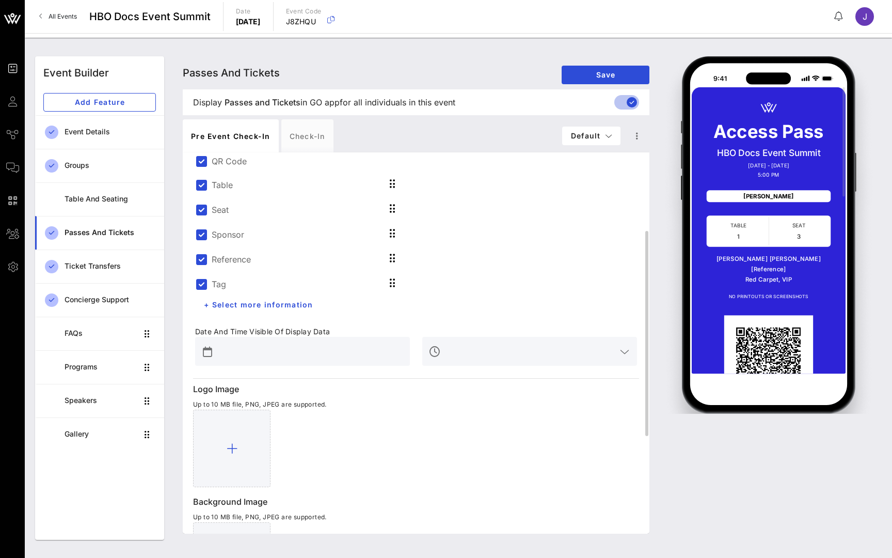
click at [291, 356] on input "text" at bounding box center [310, 351] width 188 height 17
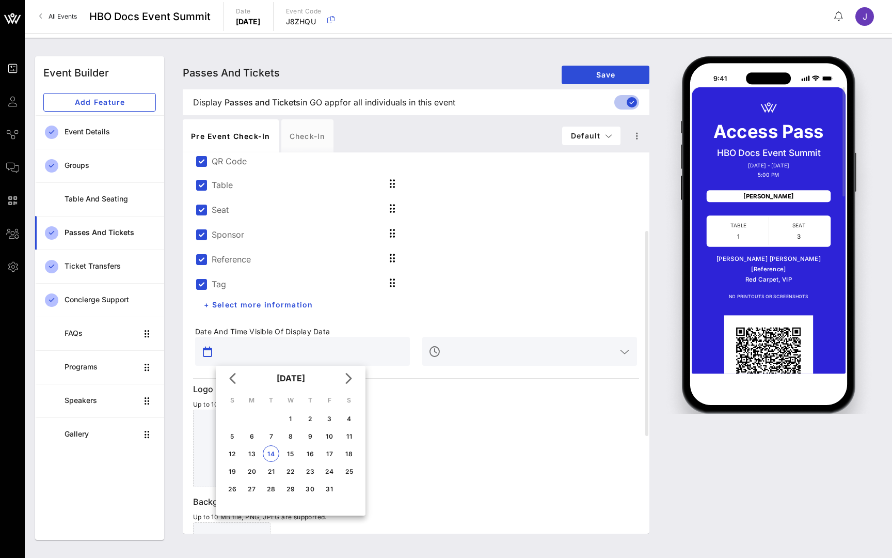
scroll to position [0, 0]
click at [356, 296] on div "Table Seat Sponsor Reference Tag + Select more information" at bounding box center [302, 242] width 227 height 155
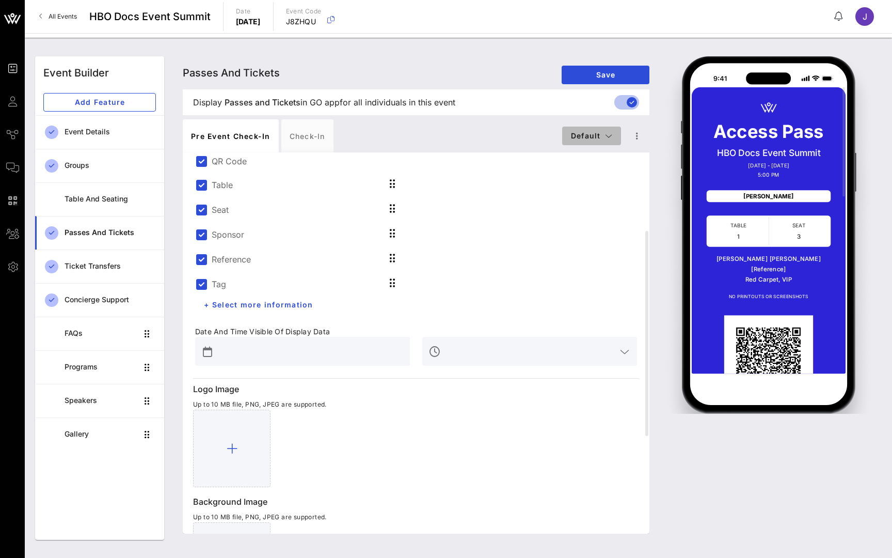
click at [617, 136] on button "Default" at bounding box center [591, 136] width 59 height 19
click at [639, 135] on icon "button" at bounding box center [637, 136] width 12 height 12
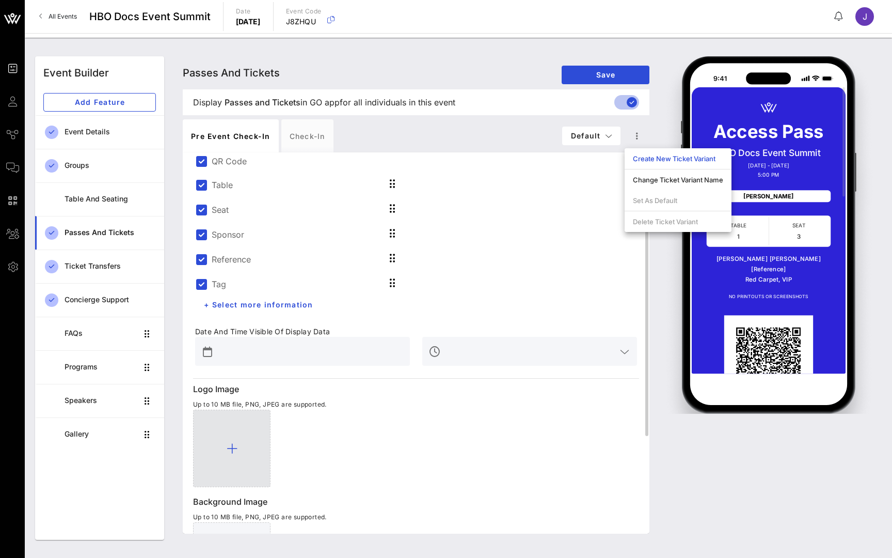
click at [239, 472] on div at bounding box center [231, 447] width 77 height 77
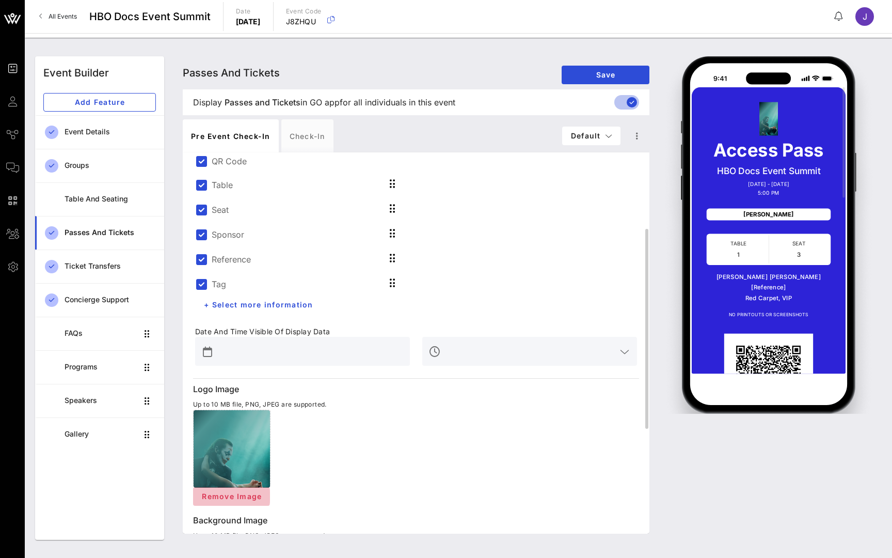
click at [254, 493] on span "Remove Image" at bounding box center [231, 496] width 60 height 9
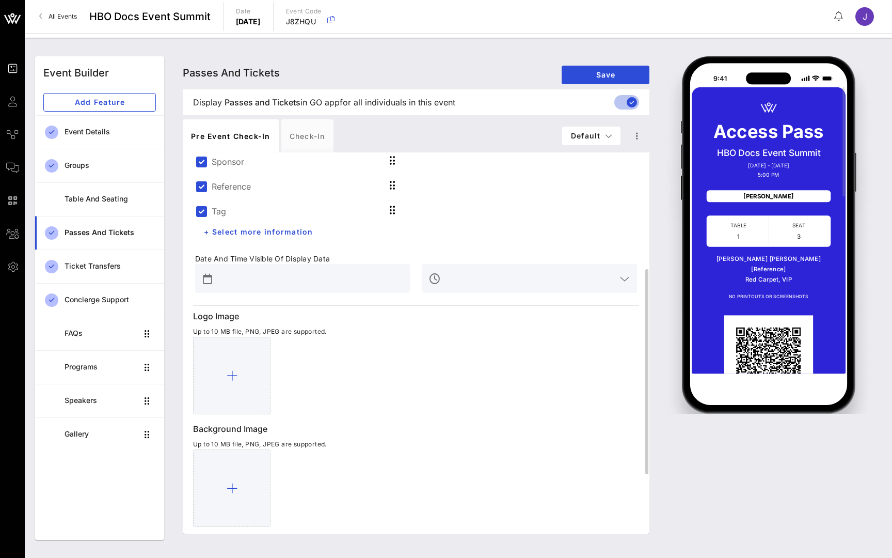
scroll to position [218, 0]
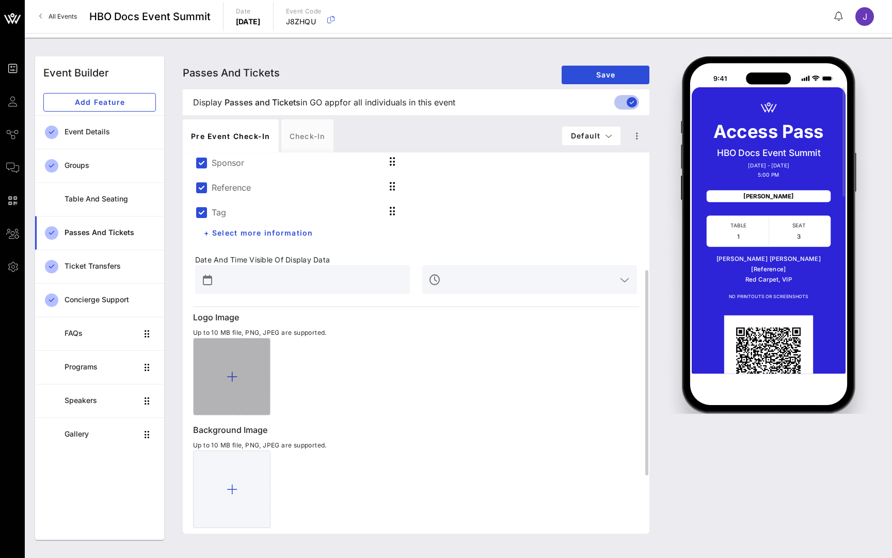
click at [221, 392] on div at bounding box center [231, 376] width 77 height 77
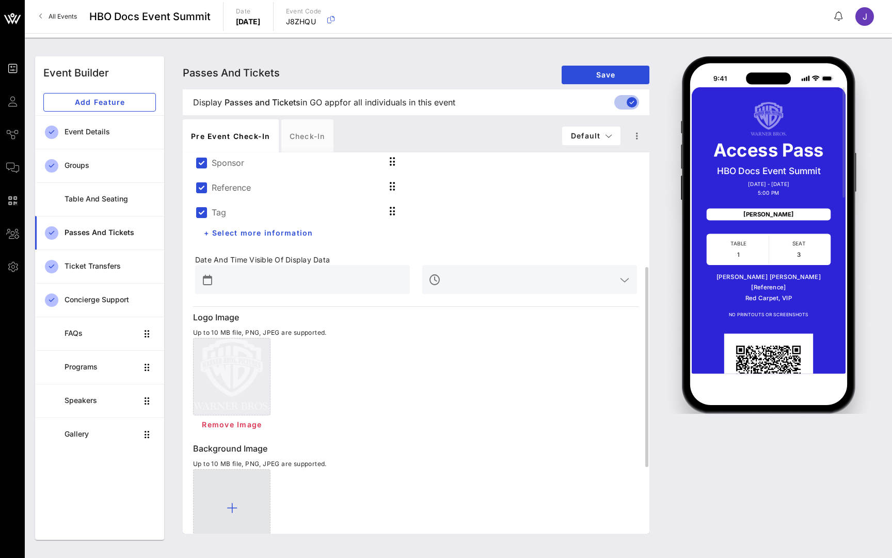
click at [247, 495] on div at bounding box center [231, 507] width 77 height 77
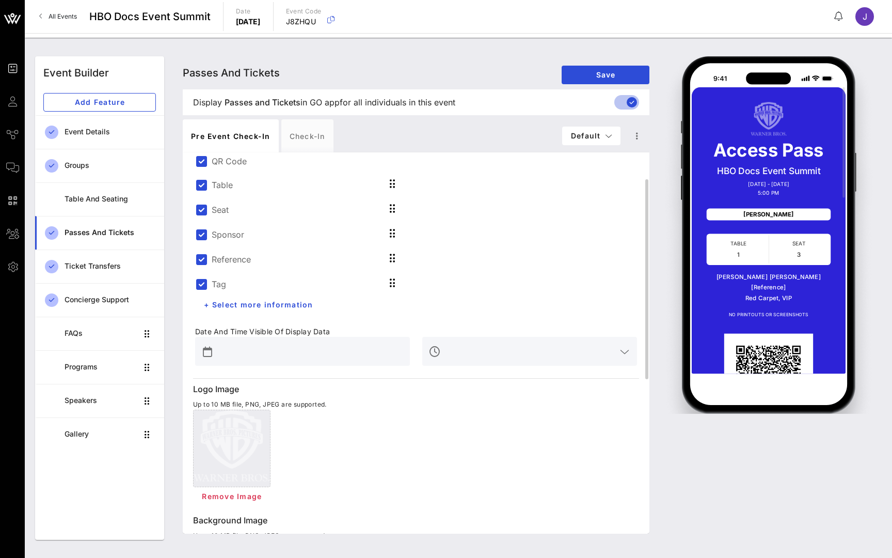
scroll to position [10, 0]
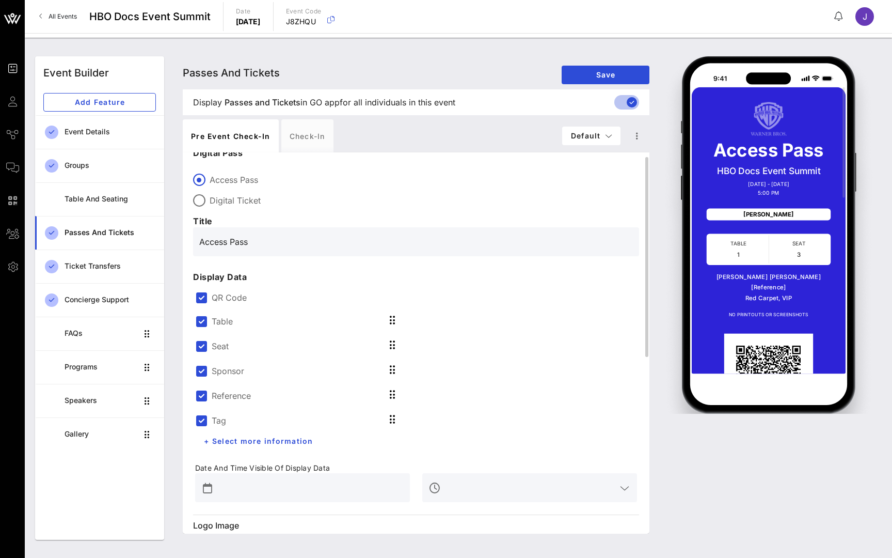
click at [210, 302] on div "QR Code" at bounding box center [416, 297] width 442 height 12
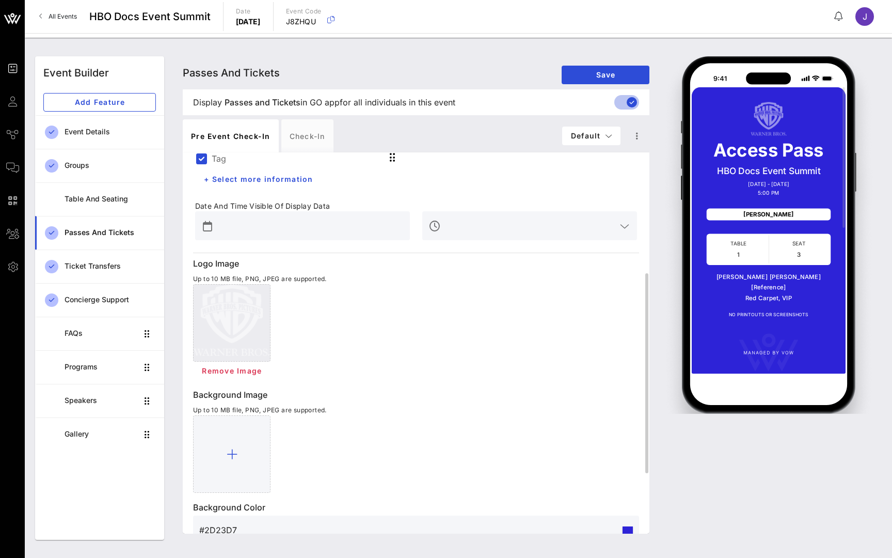
scroll to position [284, 0]
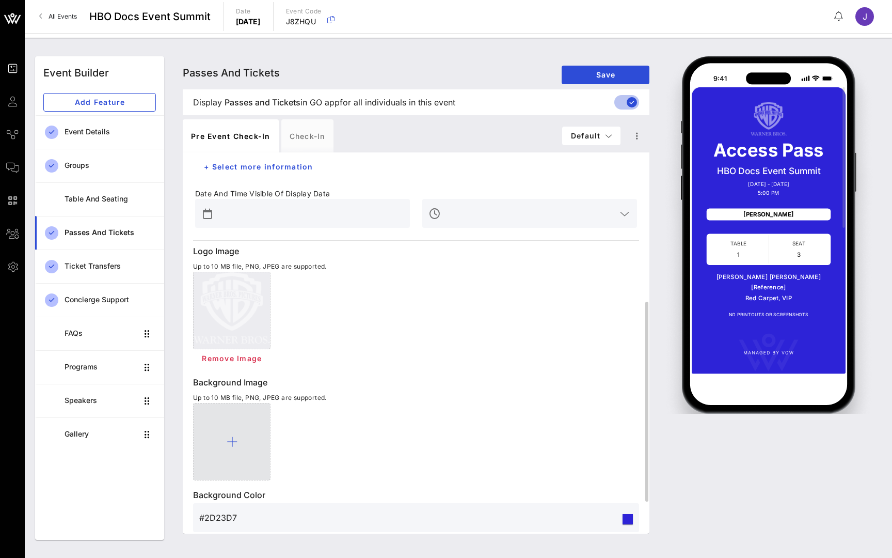
click at [240, 442] on div at bounding box center [231, 441] width 77 height 77
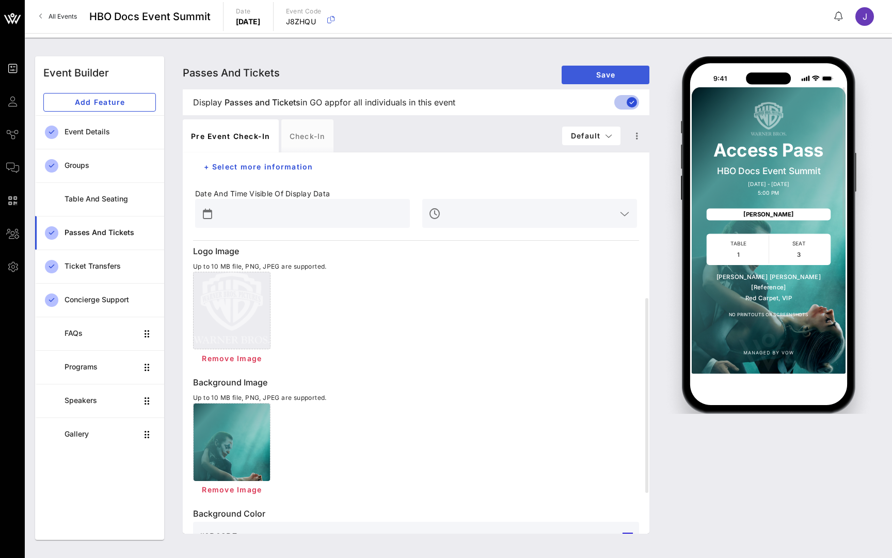
click at [619, 70] on button "Save" at bounding box center [606, 75] width 88 height 19
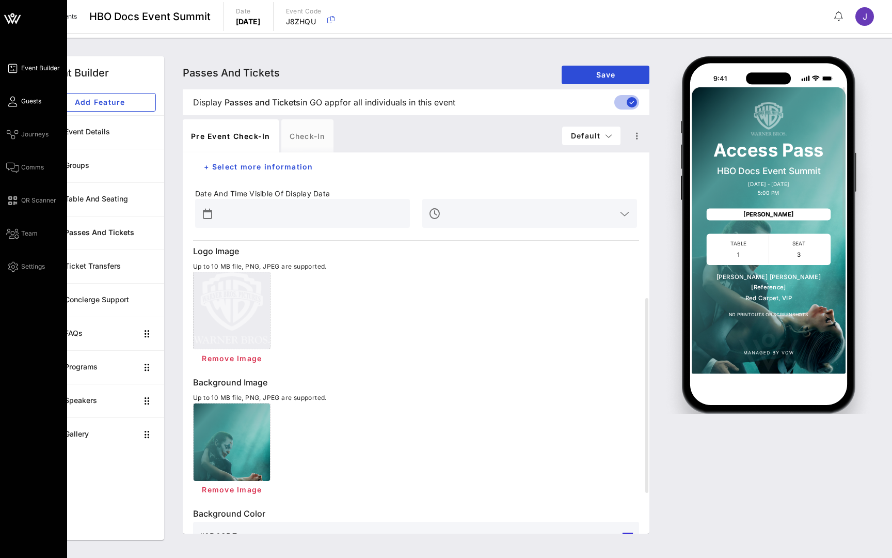
click at [14, 101] on icon at bounding box center [12, 102] width 13 height 2
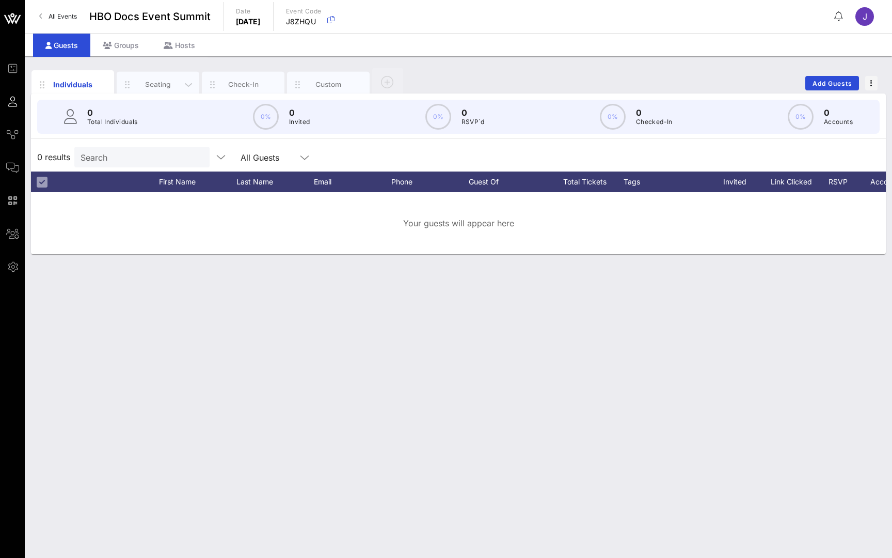
click at [159, 83] on div "Seating" at bounding box center [158, 85] width 46 height 10
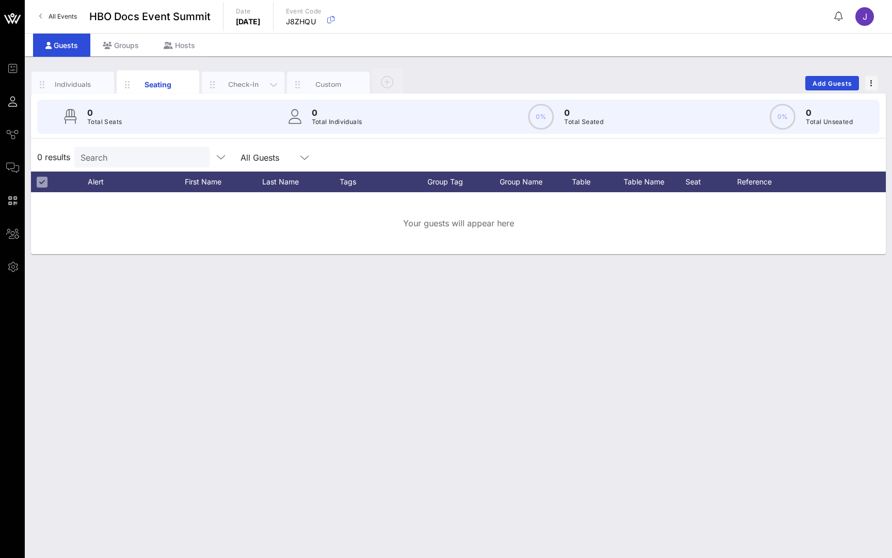
click at [229, 82] on div "Check-In" at bounding box center [243, 85] width 46 height 10
click at [322, 82] on div "Custom" at bounding box center [329, 85] width 46 height 10
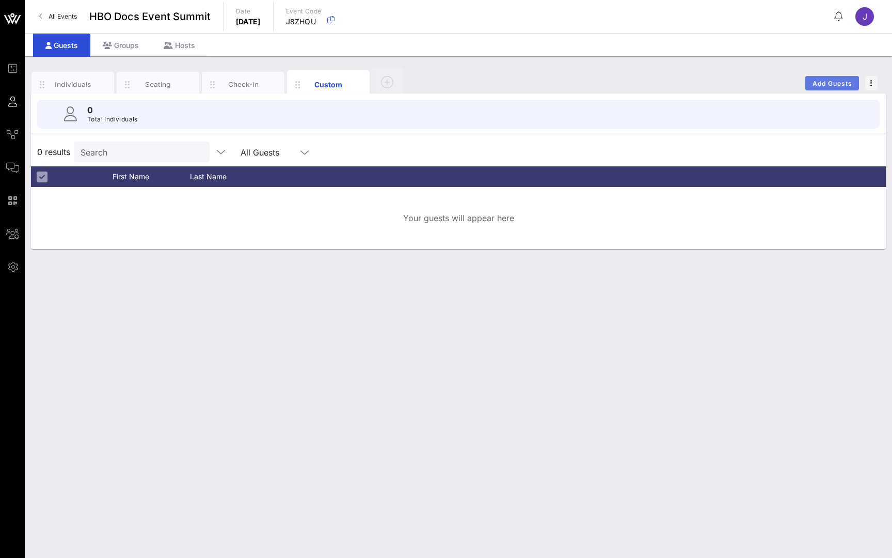
click at [834, 76] on button "Add Guests" at bounding box center [833, 83] width 54 height 14
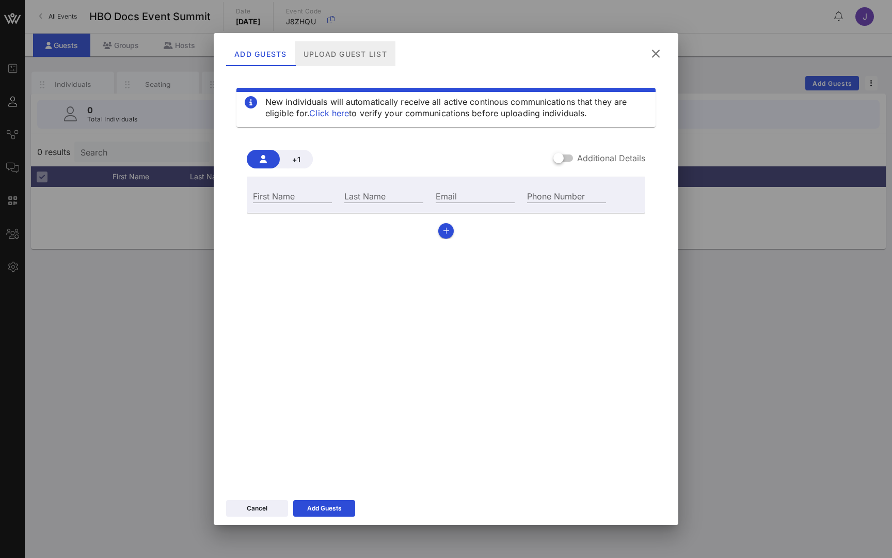
click at [376, 54] on div "Upload Guest List" at bounding box center [345, 53] width 100 height 25
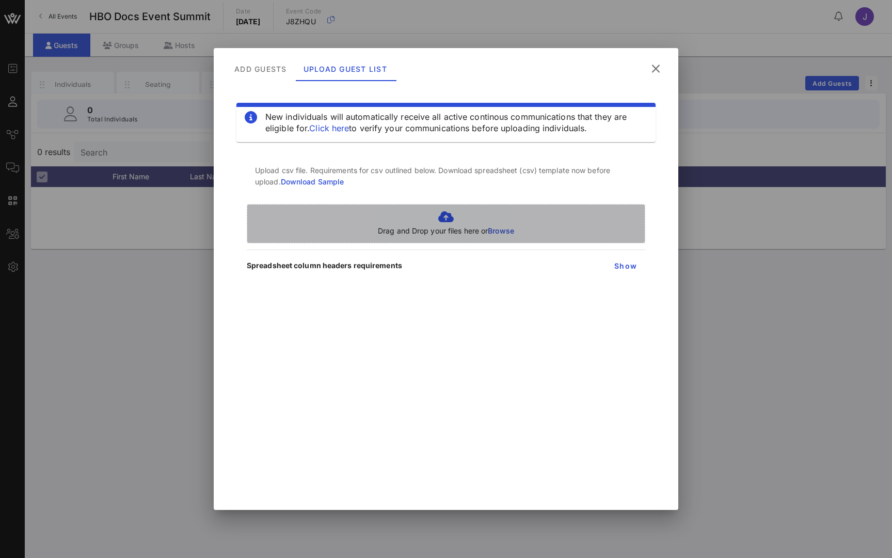
click at [460, 226] on p "Drag and Drop your files here or Browse" at bounding box center [446, 230] width 136 height 11
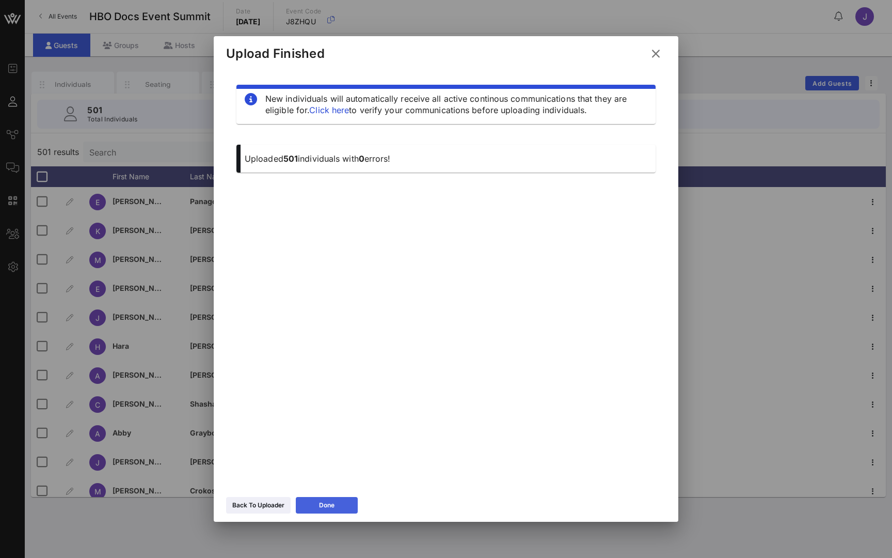
click at [322, 502] on div "Done" at bounding box center [326, 505] width 15 height 10
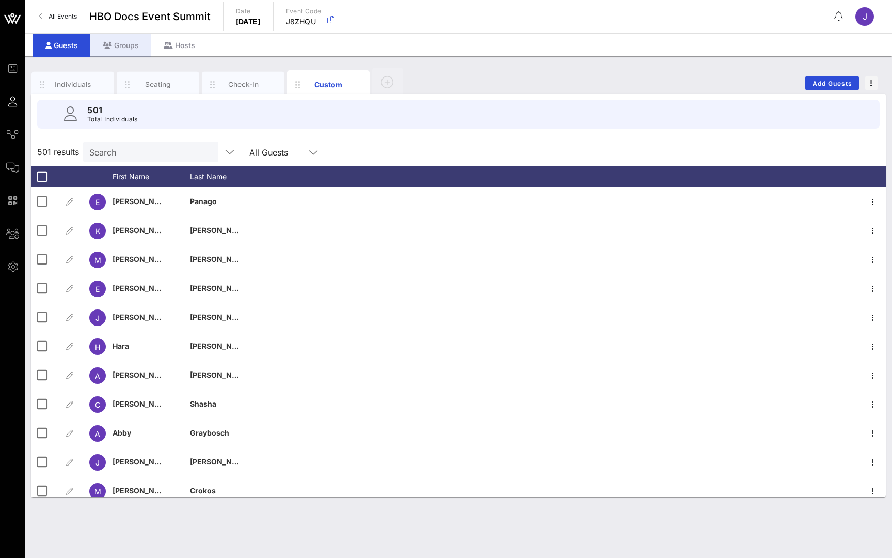
click at [128, 42] on div "Groups" at bounding box center [120, 45] width 61 height 23
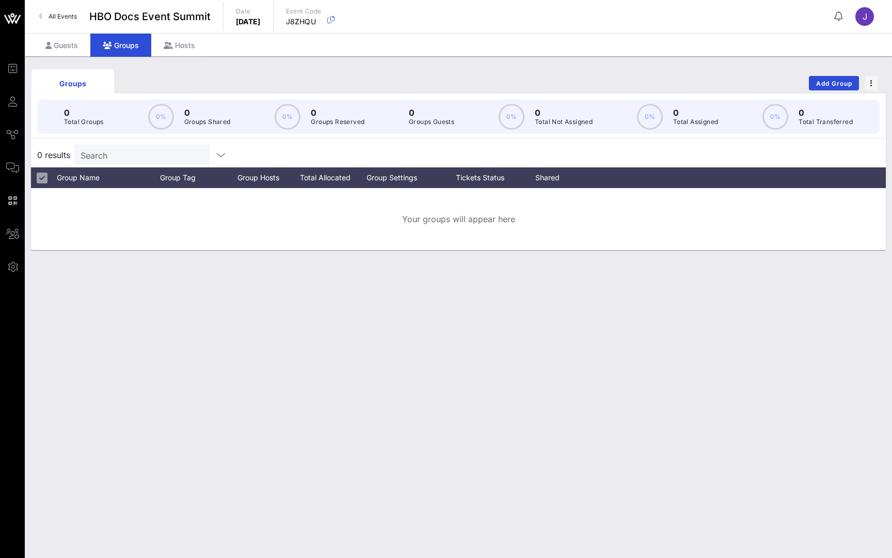
click at [838, 84] on span "Add Group" at bounding box center [834, 84] width 37 height 8
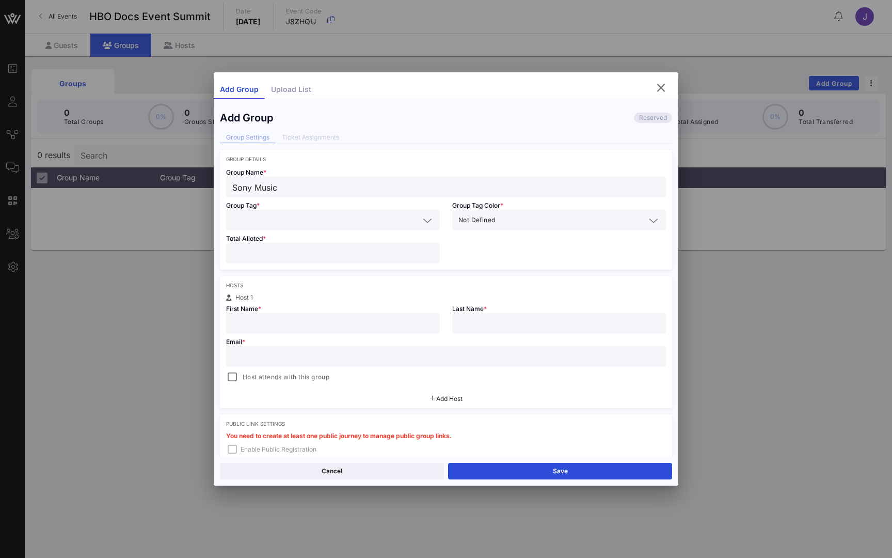
type input "Sony Music"
type input "SM"
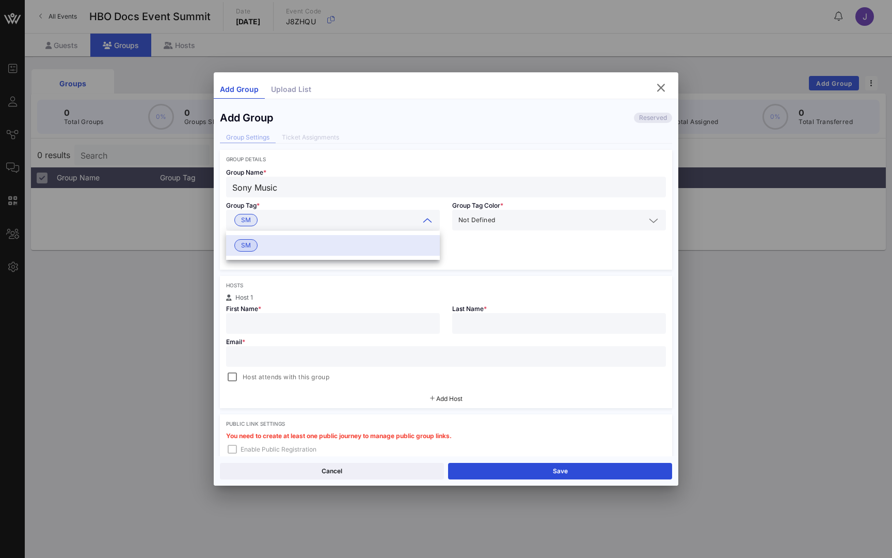
click at [461, 250] on div "Group Name * Sony Music Group Tag * SM Group Tag Color * Not Defined Total Allo…" at bounding box center [446, 215] width 452 height 107
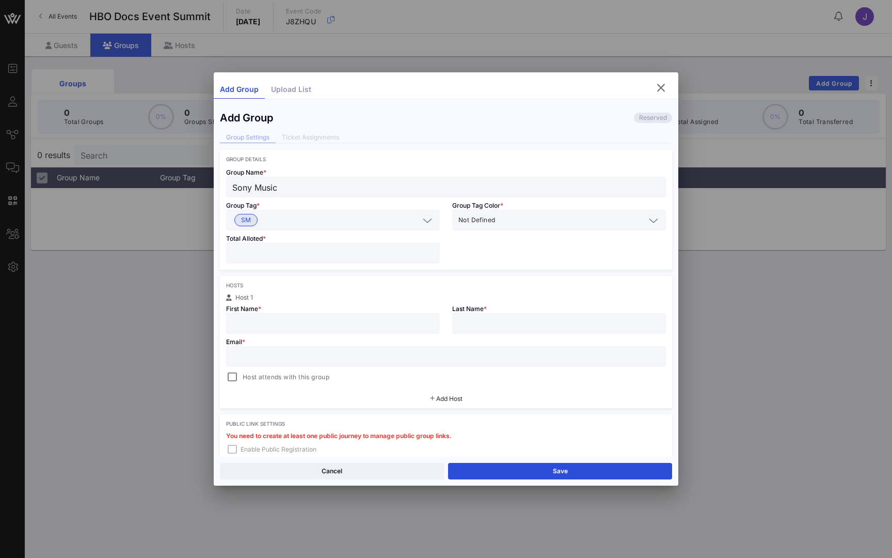
click at [346, 258] on input "number" at bounding box center [332, 252] width 201 height 13
type input "**"
type input "Julian"
type input "McIntyre"
type input "julian@vow.com"
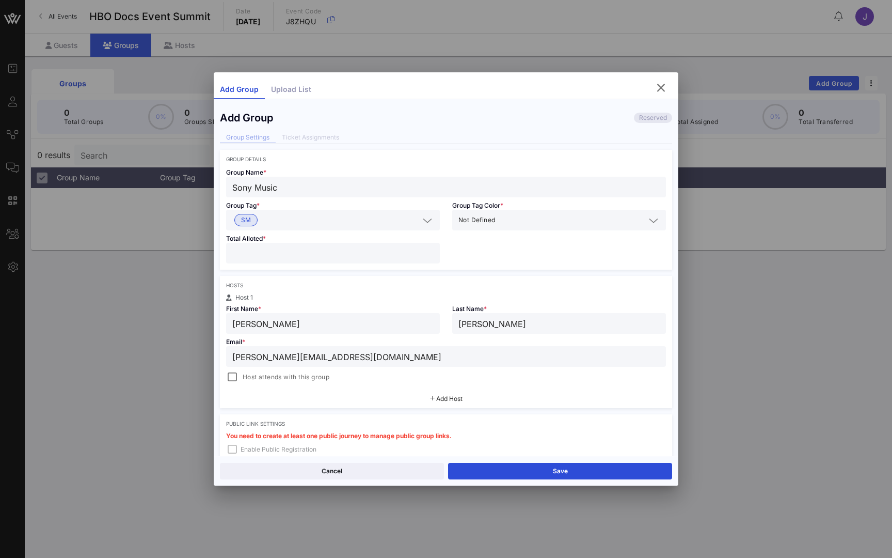
click at [379, 372] on div "Host attends with this group" at bounding box center [446, 377] width 440 height 12
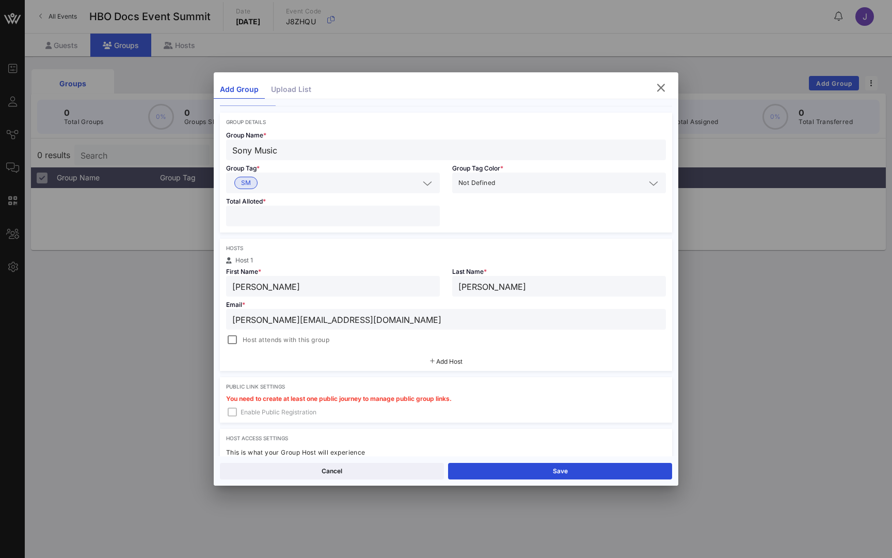
scroll to position [52, 0]
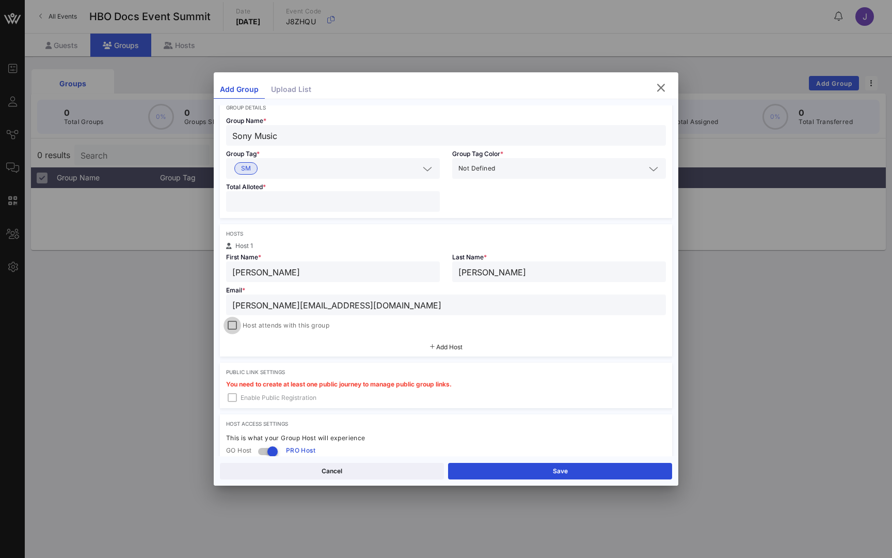
click at [231, 328] on div at bounding box center [232, 325] width 14 height 14
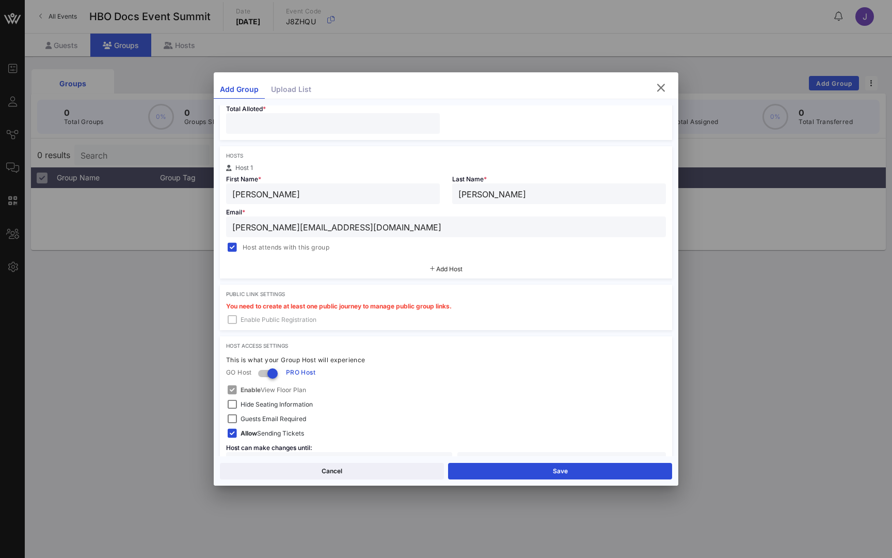
scroll to position [159, 0]
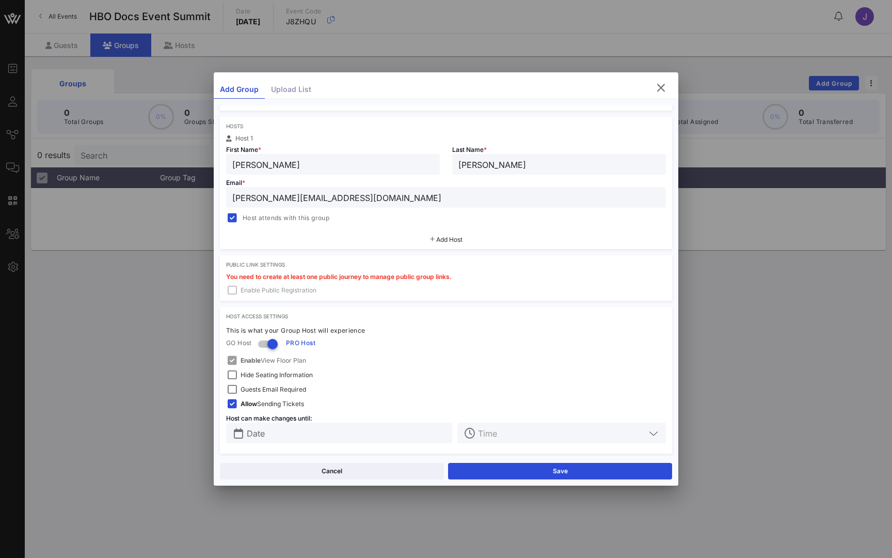
click at [453, 242] on span "Add Host" at bounding box center [449, 239] width 26 height 8
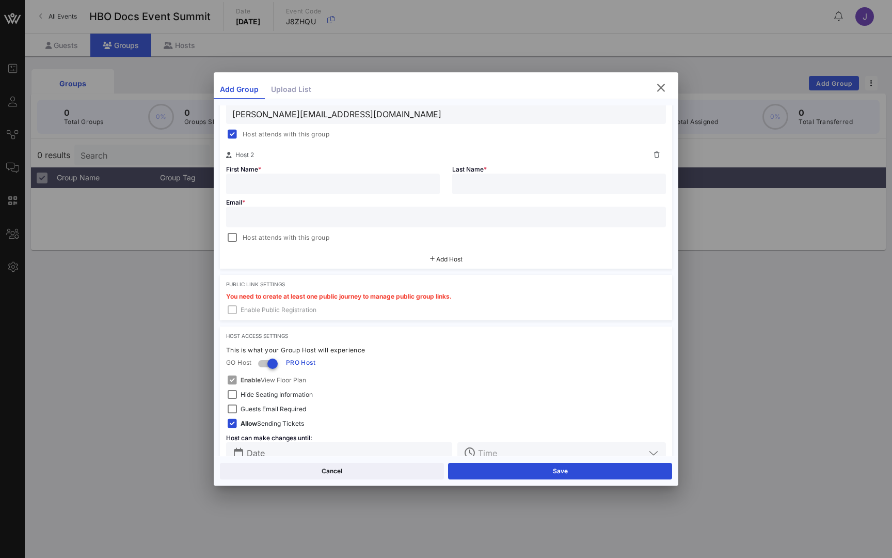
scroll to position [259, 0]
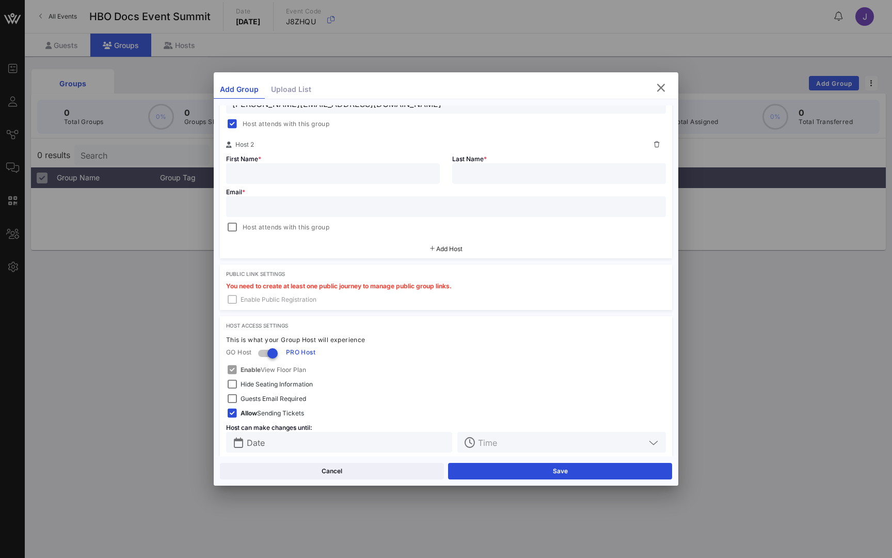
click at [229, 372] on div "Enable View Floor Plan" at bounding box center [446, 369] width 452 height 21
click at [231, 385] on div at bounding box center [232, 384] width 14 height 14
click at [233, 403] on div at bounding box center [232, 398] width 14 height 14
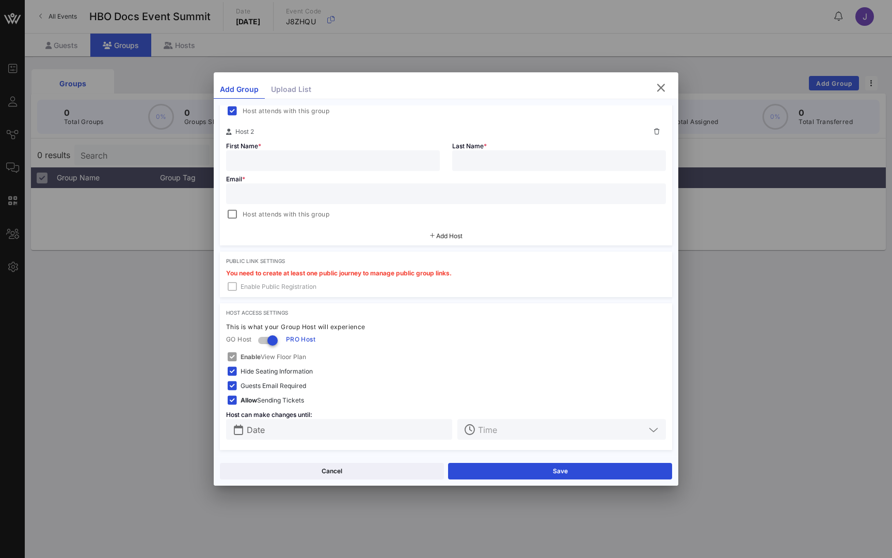
scroll to position [272, 0]
click at [232, 402] on div at bounding box center [232, 400] width 14 height 14
click at [318, 429] on input "text" at bounding box center [346, 428] width 199 height 13
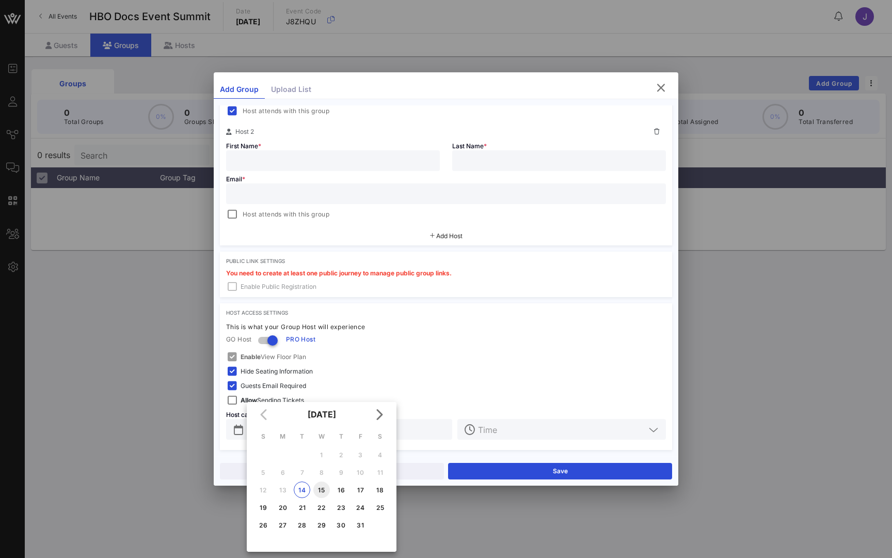
click at [322, 490] on div "15" at bounding box center [321, 490] width 17 height 8
type input "Oct 15, 2025"
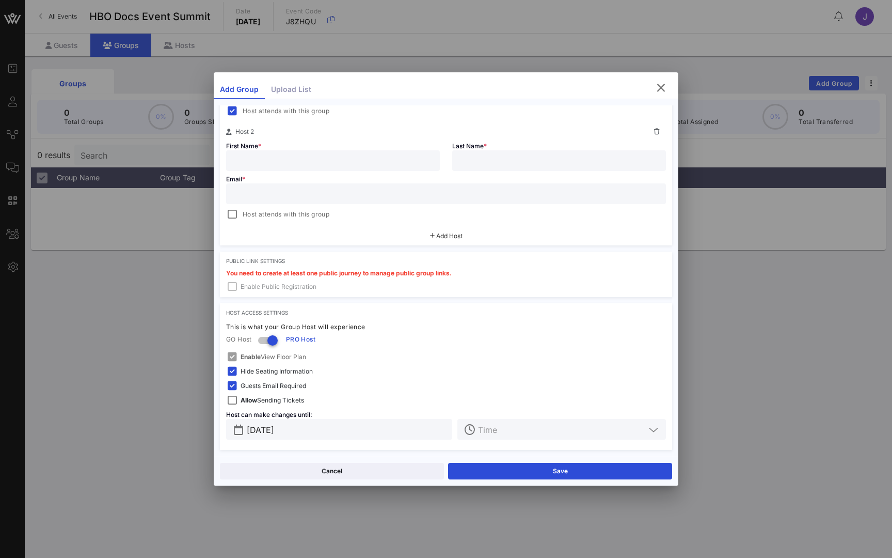
click at [528, 434] on input "text" at bounding box center [561, 428] width 167 height 13
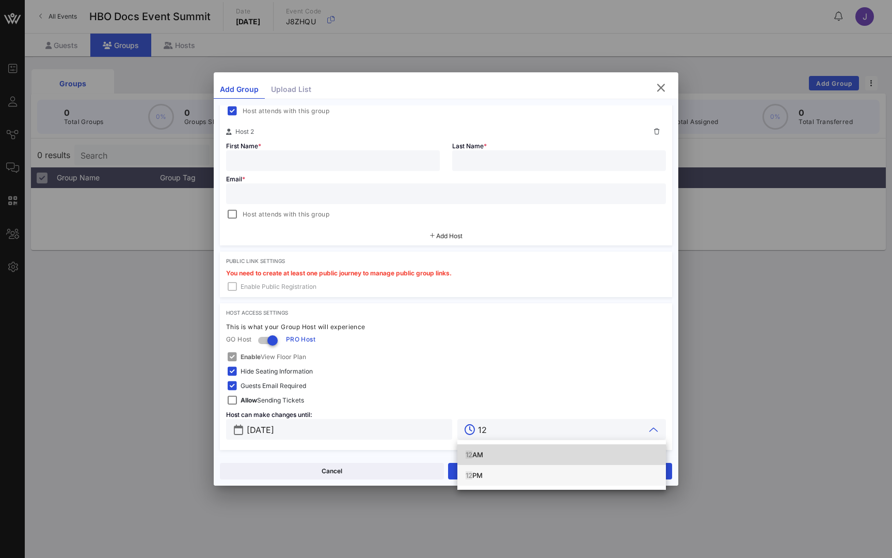
click at [491, 479] on div "12 PM" at bounding box center [562, 475] width 192 height 17
type input "12 PM"
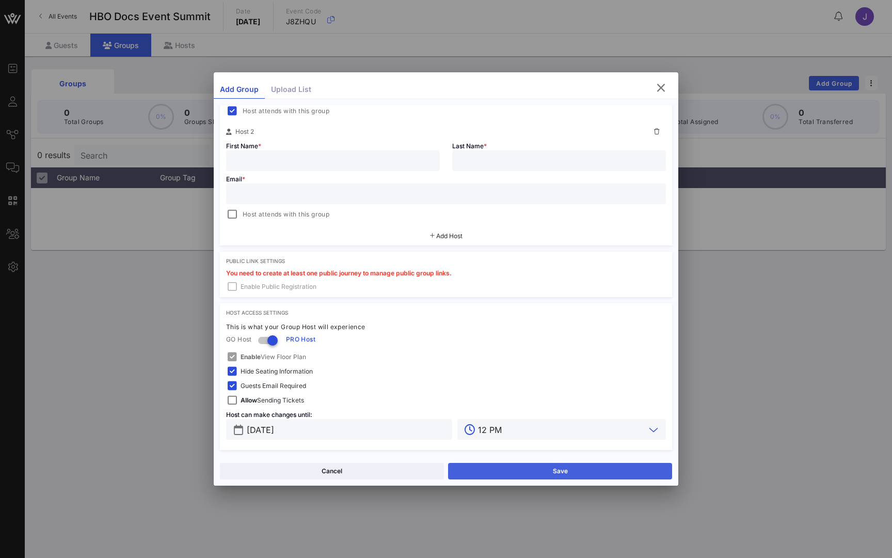
click at [574, 474] on button "Save" at bounding box center [560, 471] width 224 height 17
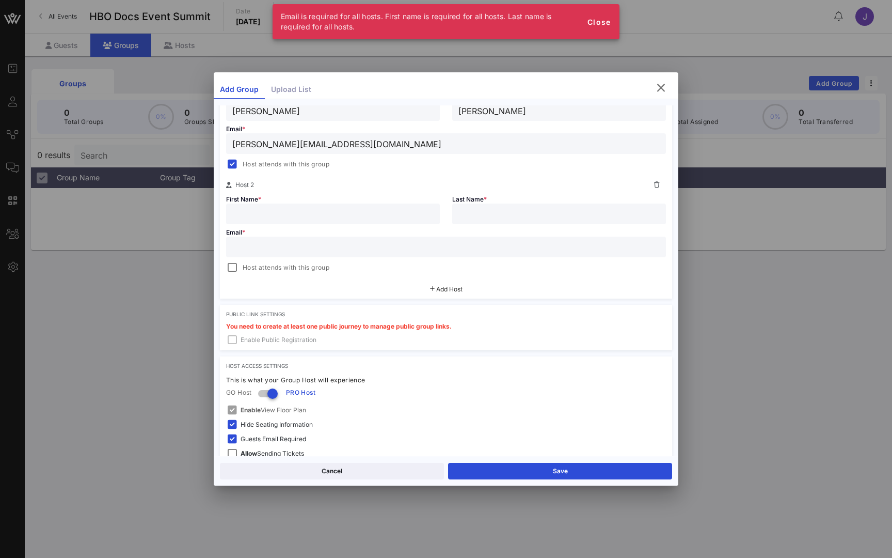
scroll to position [208, 0]
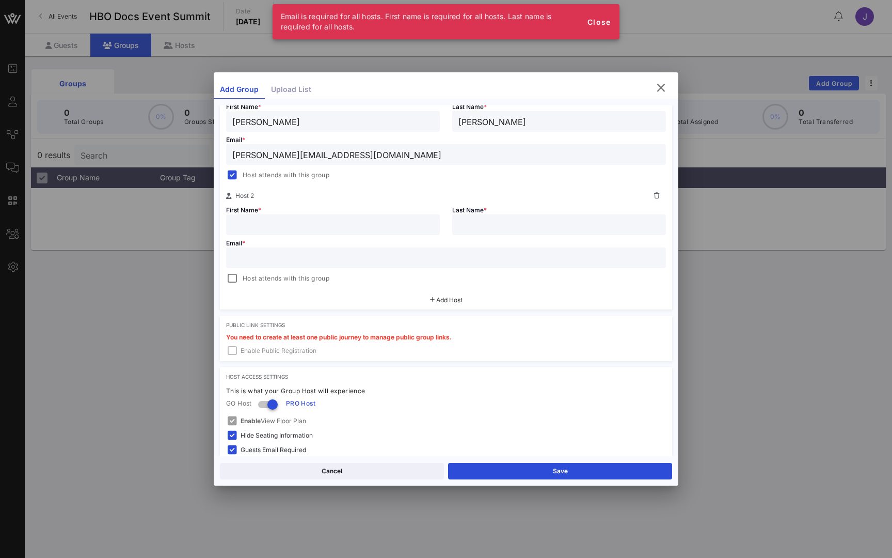
click at [655, 195] on icon at bounding box center [657, 196] width 6 height 6
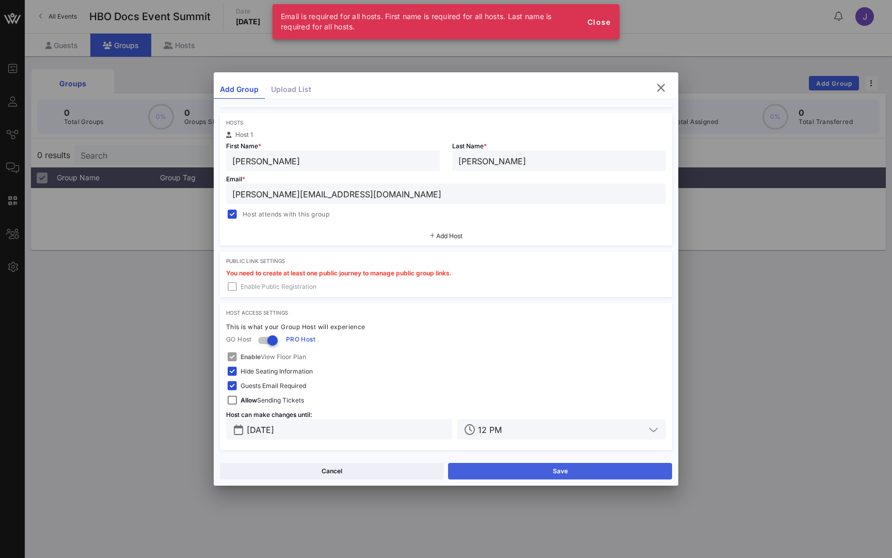
click at [583, 471] on button "Save" at bounding box center [560, 471] width 224 height 17
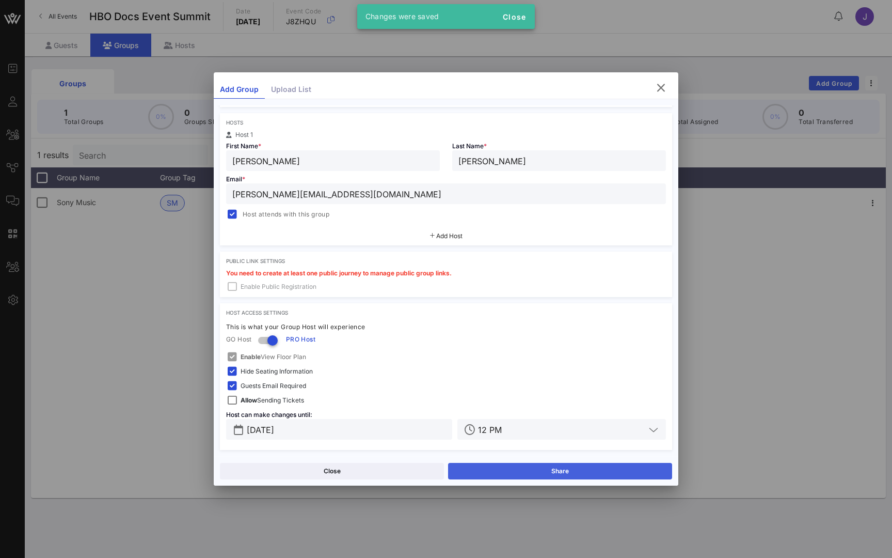
click at [583, 471] on button "Share" at bounding box center [560, 471] width 224 height 17
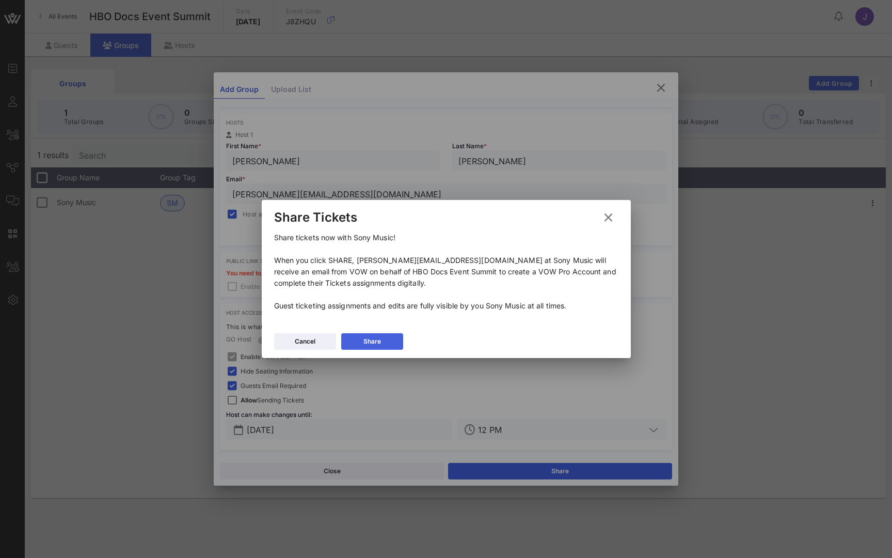
click at [383, 341] on button "Share" at bounding box center [372, 341] width 62 height 17
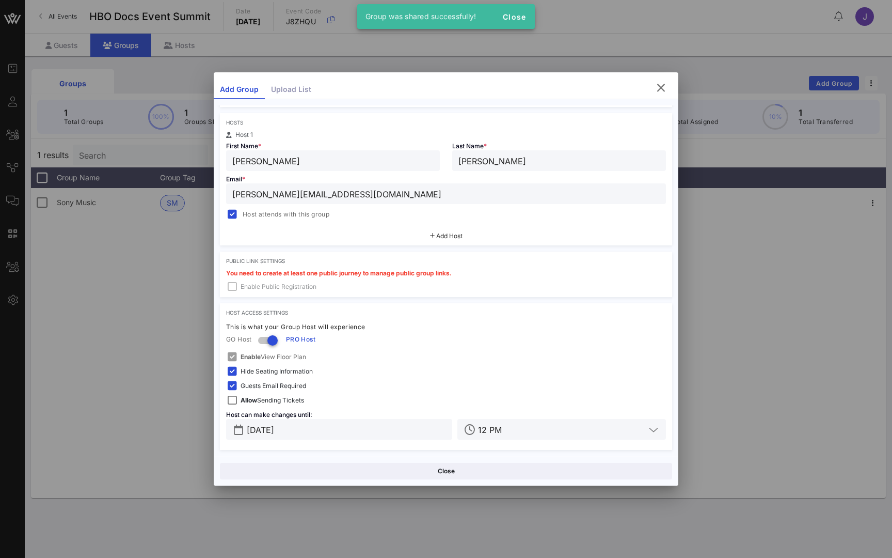
click at [120, 271] on div at bounding box center [446, 279] width 892 height 558
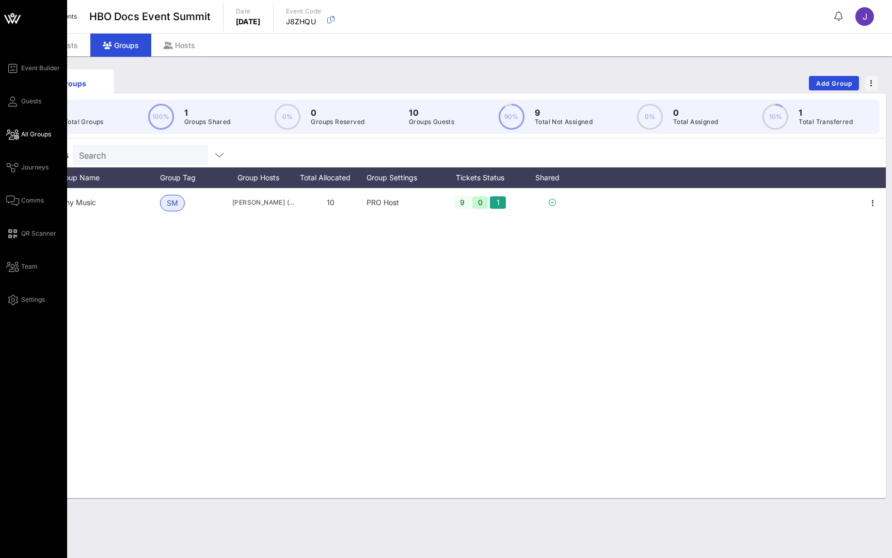
click at [23, 138] on span "All Groups" at bounding box center [36, 134] width 30 height 9
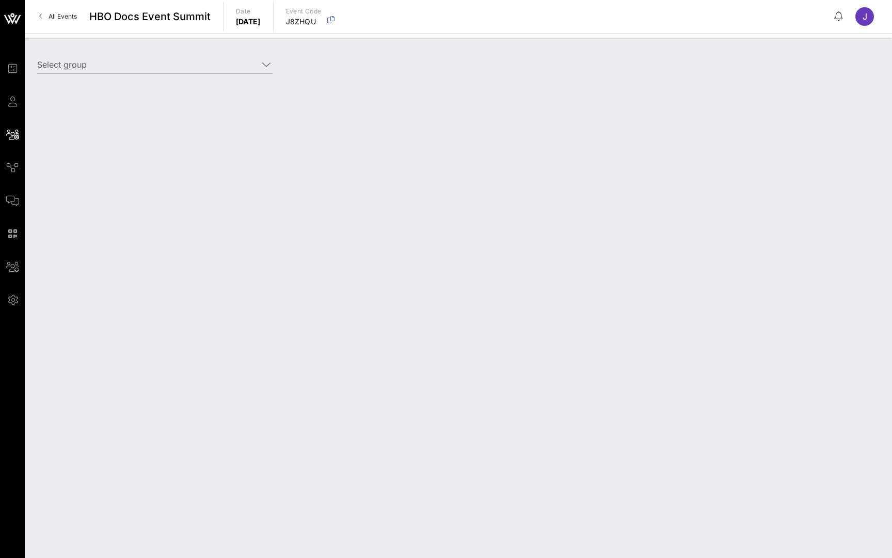
click at [175, 71] on input "Select group" at bounding box center [147, 64] width 221 height 17
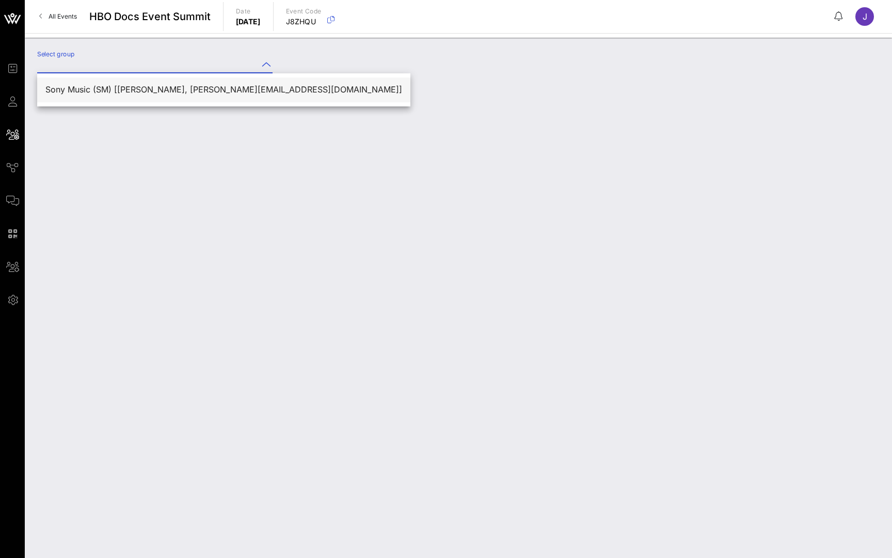
click at [165, 90] on div "Sony Music (SM) [Julian McIntyre, julian@vow.com]" at bounding box center [223, 90] width 357 height 10
type input "Sony Music (SM) [Julian McIntyre, julian@vow.com]"
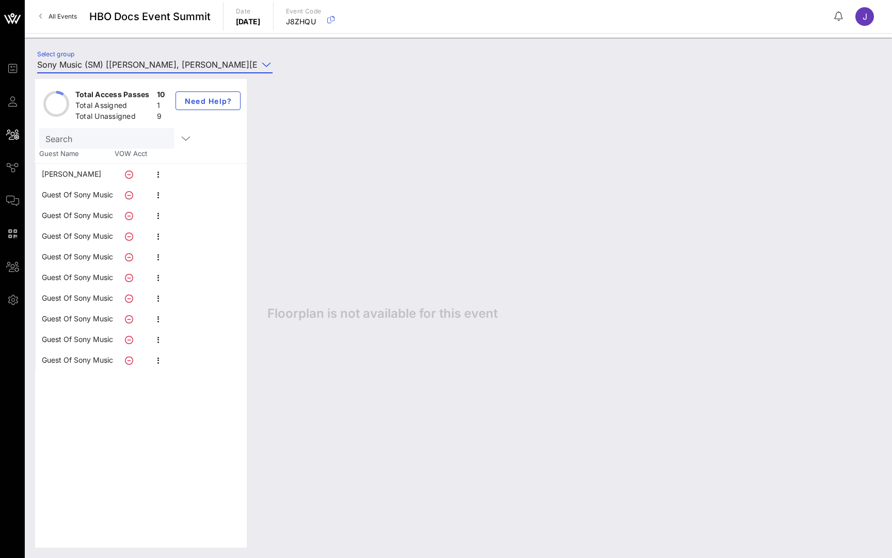
click at [78, 188] on div "Guest Of Sony Music" at bounding box center [77, 194] width 71 height 21
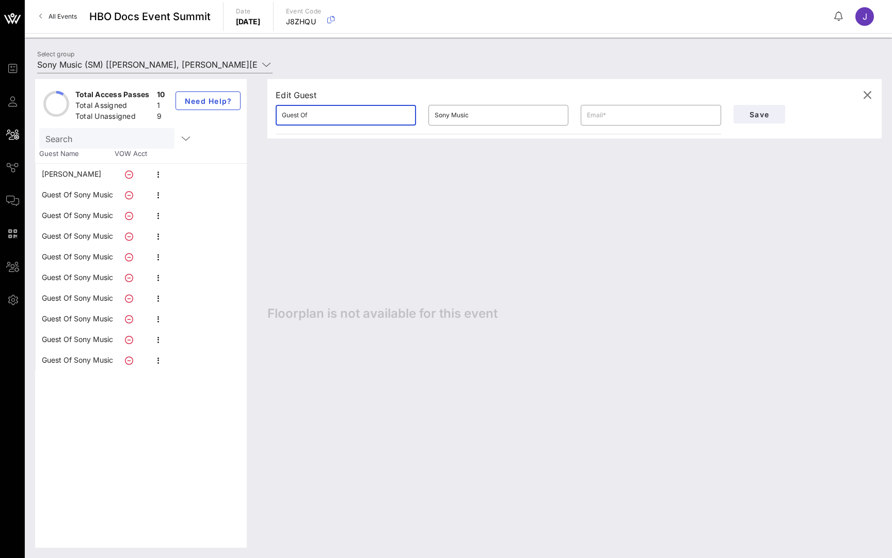
drag, startPoint x: 340, startPoint y: 119, endPoint x: 204, endPoint y: 113, distance: 135.9
type input "Jennifer"
type input "Brisman"
type input "jennifer@vow.app"
click at [771, 118] on span "Save" at bounding box center [759, 114] width 35 height 9
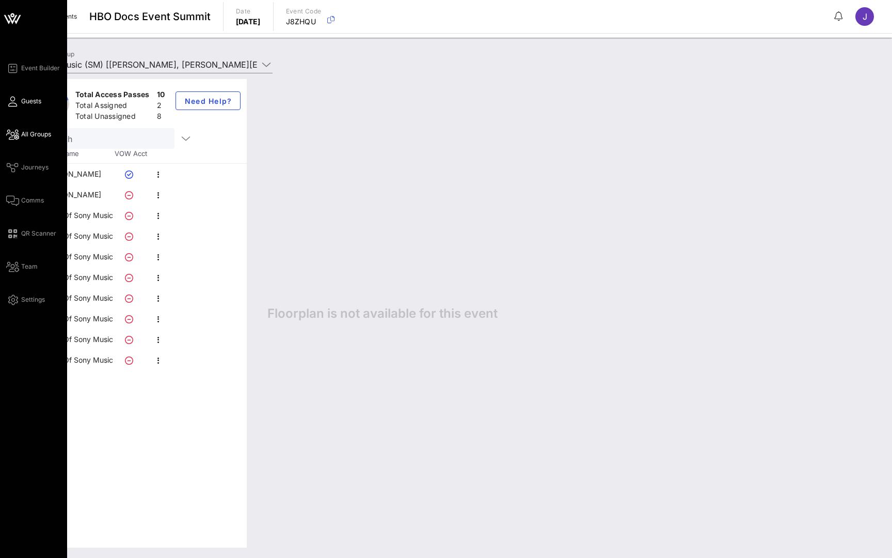
click at [18, 99] on link "Guests" at bounding box center [23, 101] width 35 height 12
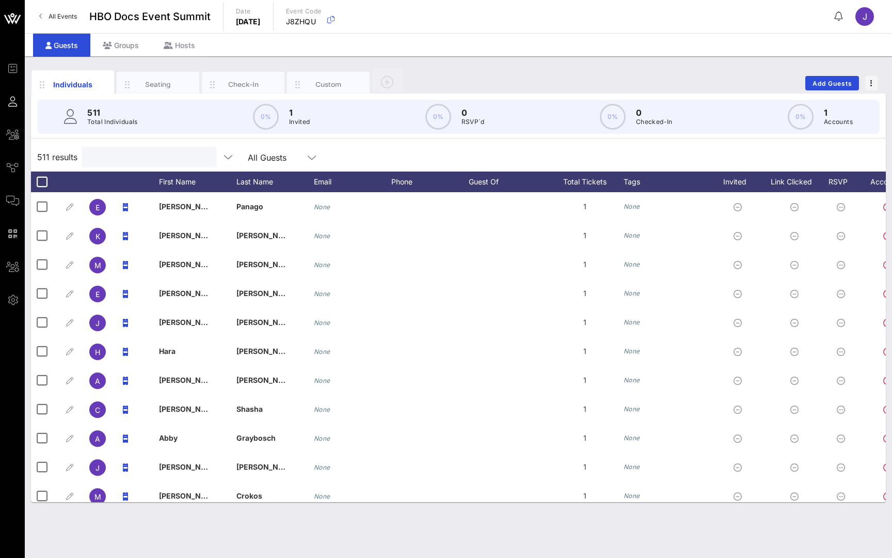
click at [185, 160] on input "text" at bounding box center [148, 156] width 121 height 13
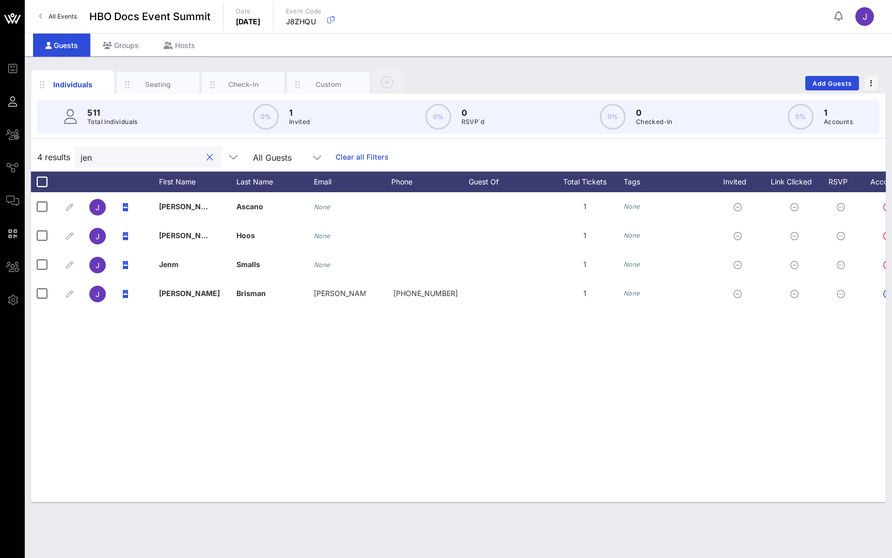
type input "[PERSON_NAME]"
drag, startPoint x: 185, startPoint y: 160, endPoint x: 125, endPoint y: 41, distance: 133.2
click at [125, 41] on div "Groups" at bounding box center [120, 45] width 61 height 23
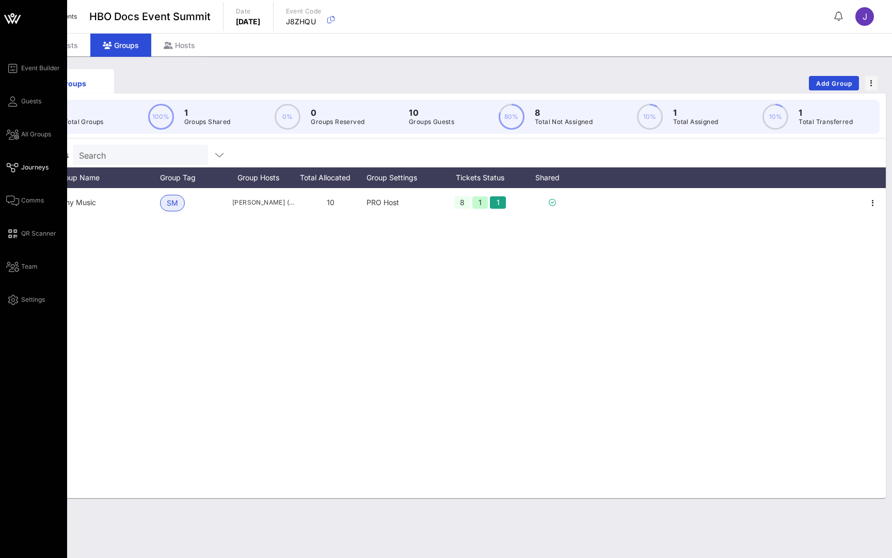
click at [18, 167] on icon at bounding box center [12, 168] width 13 height 2
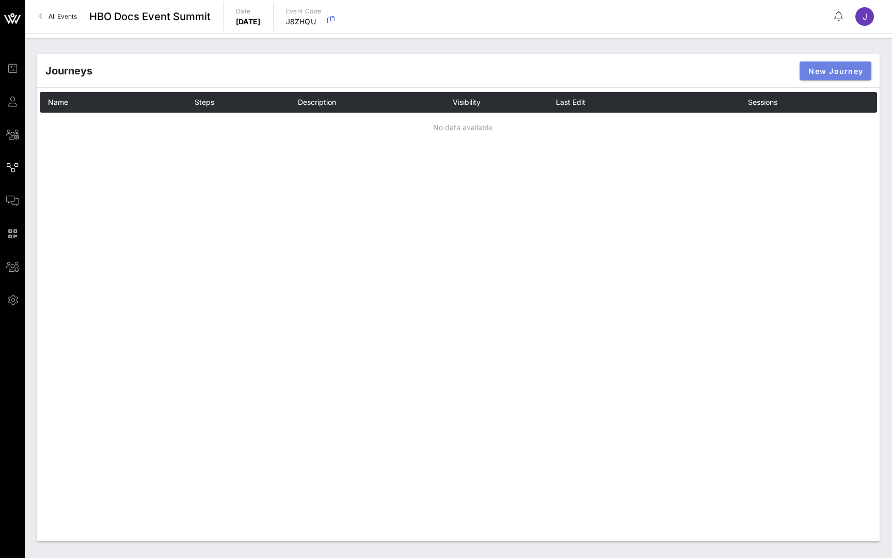
click at [844, 71] on span "New Journey" at bounding box center [835, 71] width 55 height 9
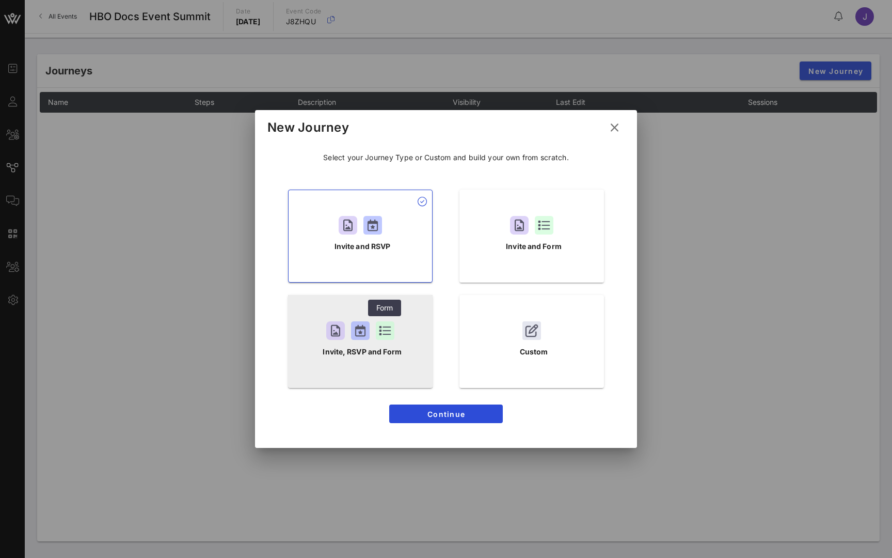
click at [393, 339] on div at bounding box center [385, 330] width 19 height 19
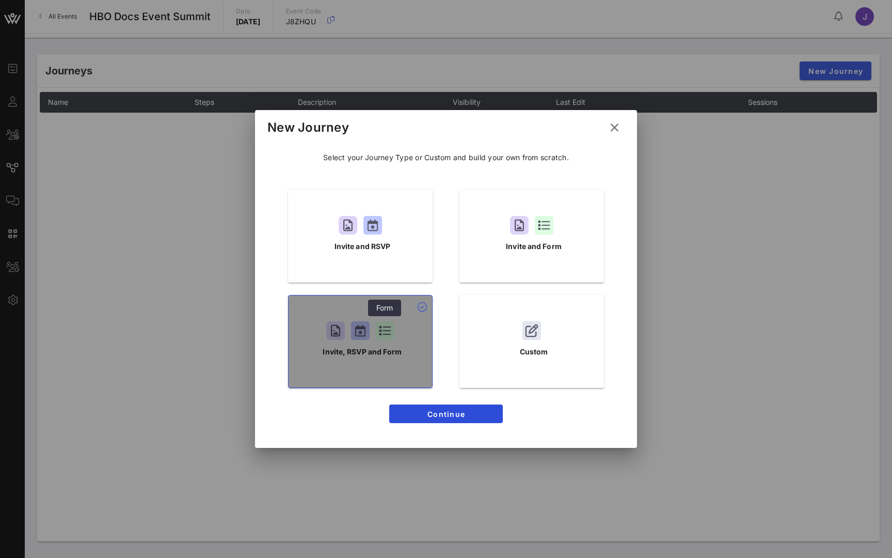
click at [393, 339] on div at bounding box center [385, 330] width 19 height 19
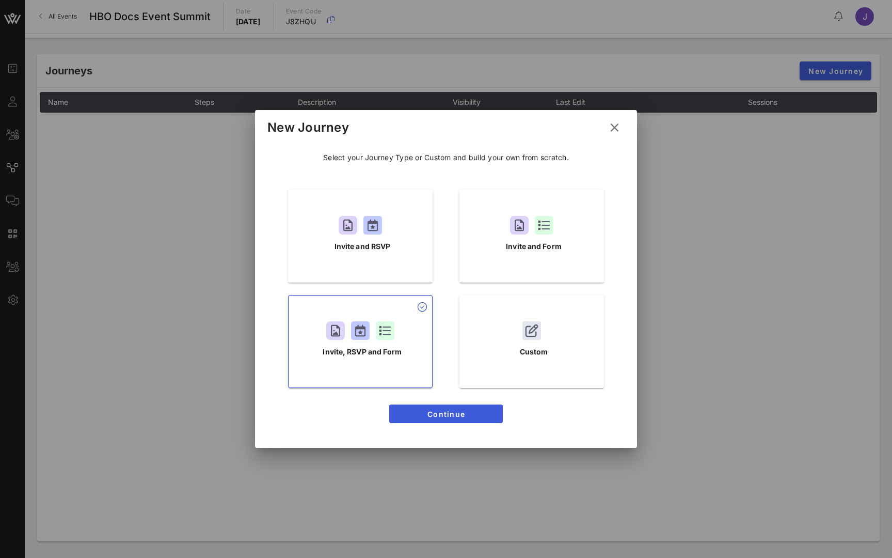
click at [442, 414] on span "Continue" at bounding box center [446, 413] width 97 height 9
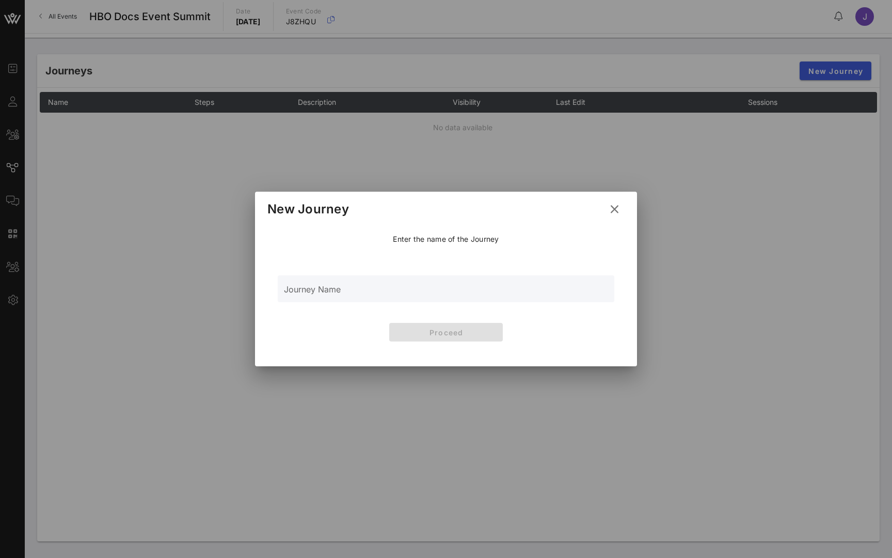
click at [428, 293] on input "Journey Name" at bounding box center [446, 294] width 324 height 15
type input "Invite"
click at [473, 338] on button "Proceed" at bounding box center [446, 332] width 114 height 19
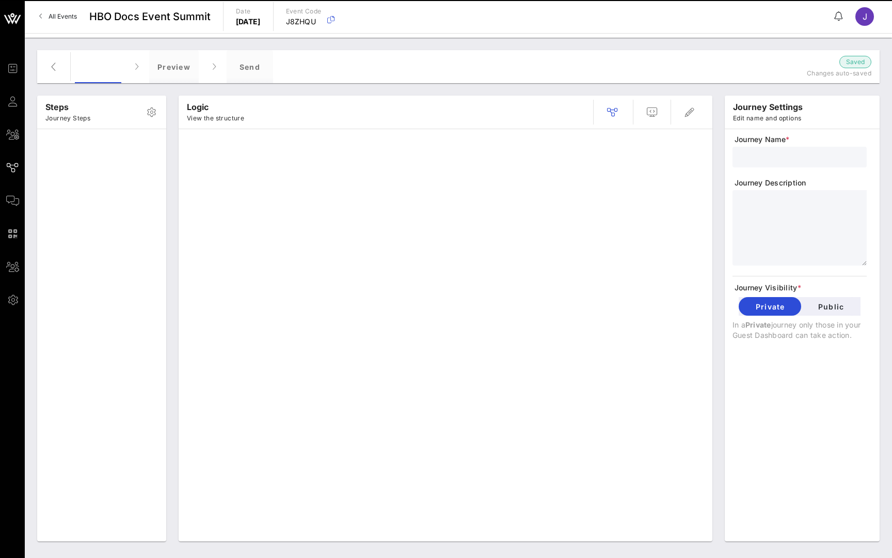
type input "Invite"
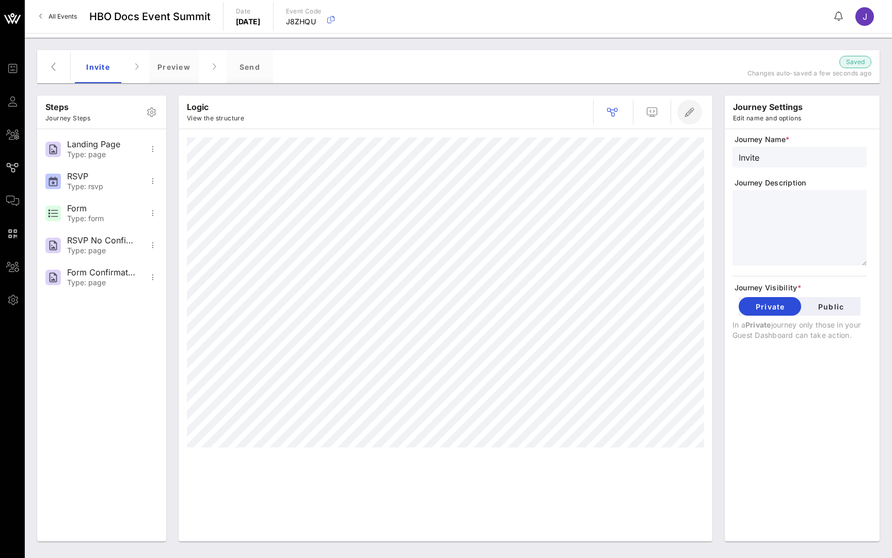
click at [687, 109] on icon "button" at bounding box center [690, 112] width 12 height 12
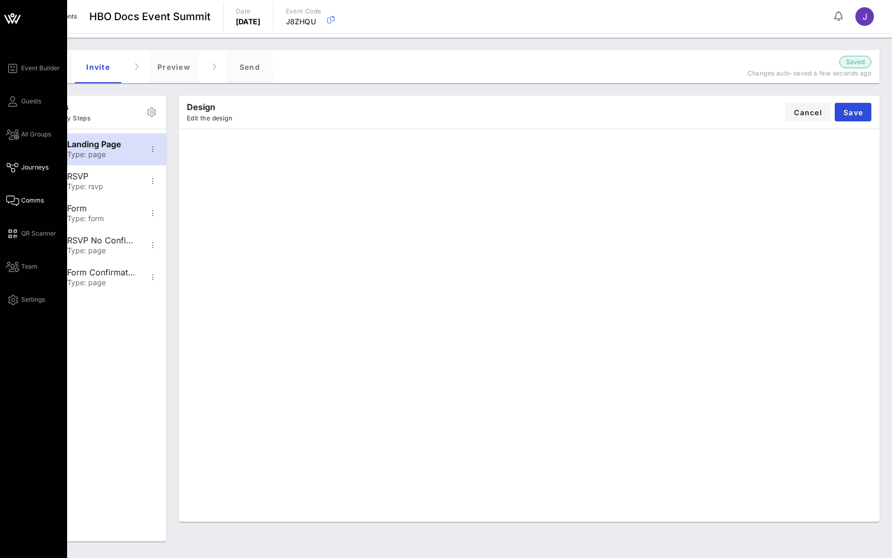
click at [26, 201] on span "Comms" at bounding box center [32, 200] width 23 height 9
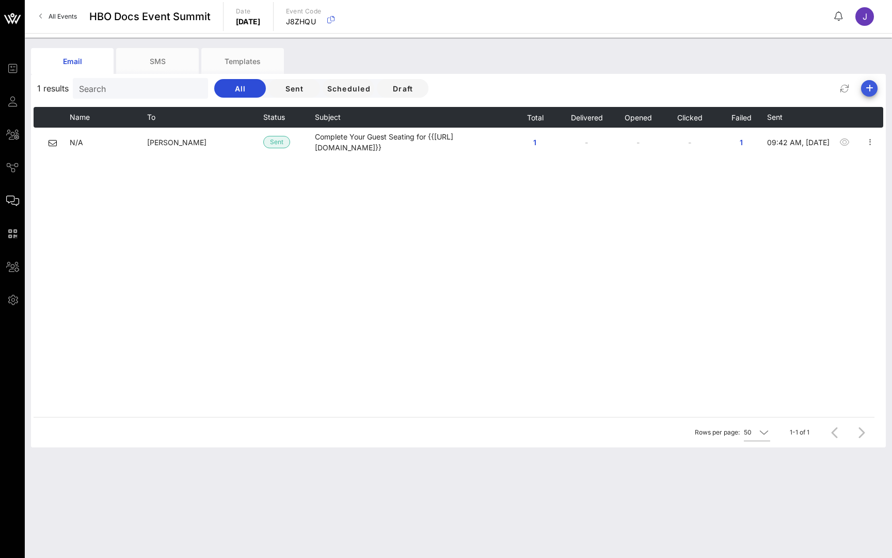
click at [866, 89] on icon "button" at bounding box center [869, 88] width 12 height 12
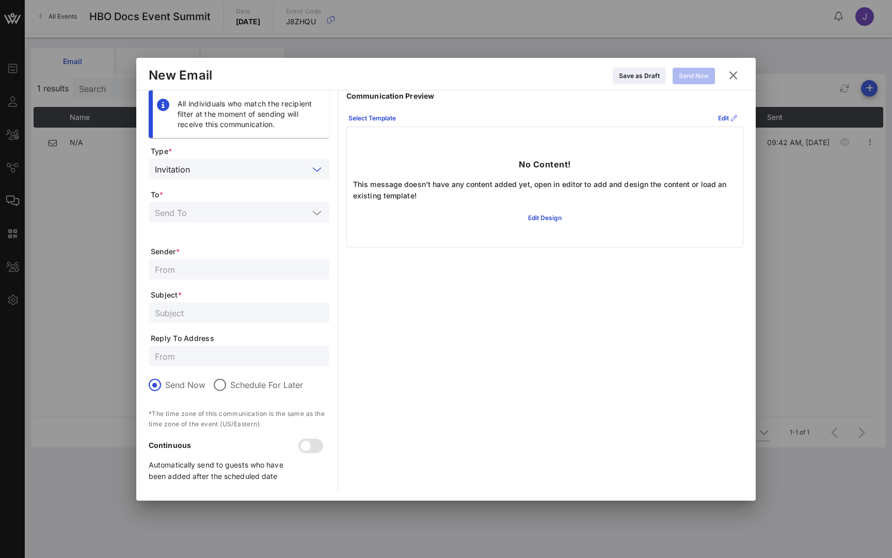
click at [248, 168] on input "text" at bounding box center [251, 168] width 115 height 13
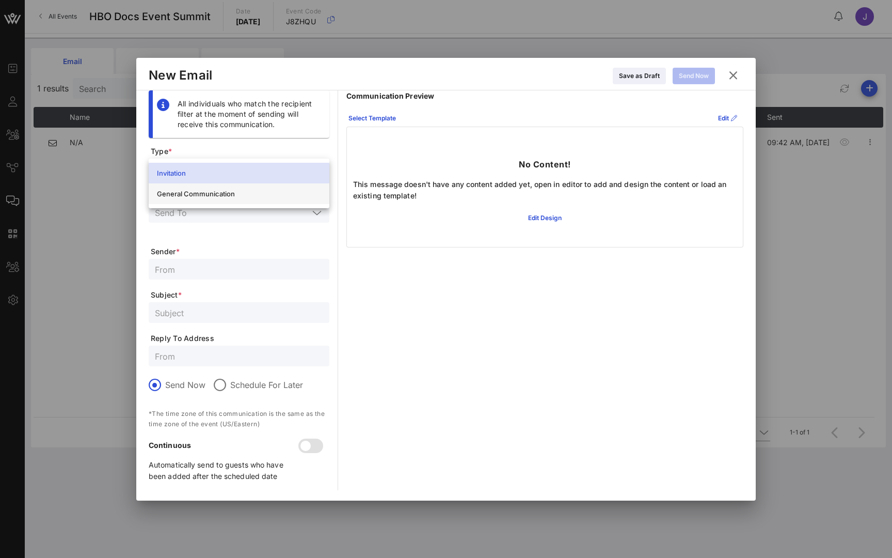
click at [238, 197] on div "General Communication" at bounding box center [239, 194] width 164 height 8
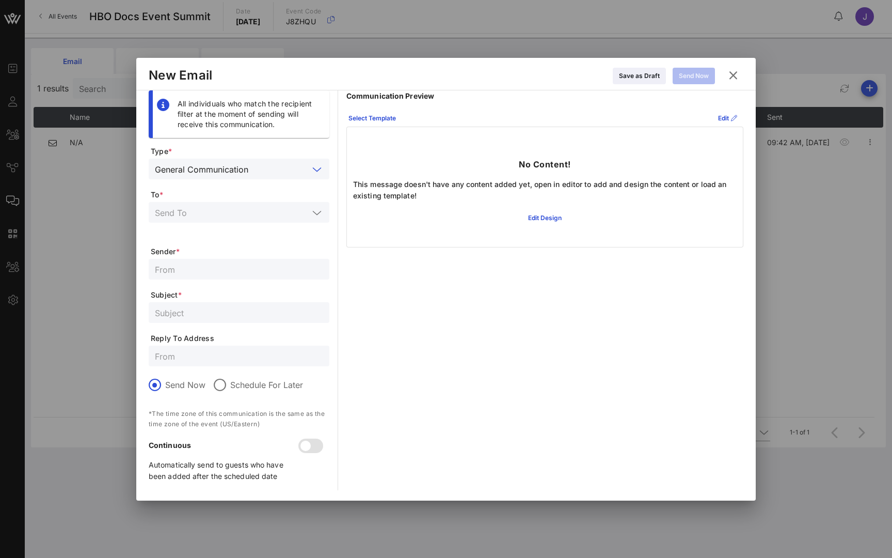
click at [229, 212] on input "text" at bounding box center [232, 212] width 154 height 13
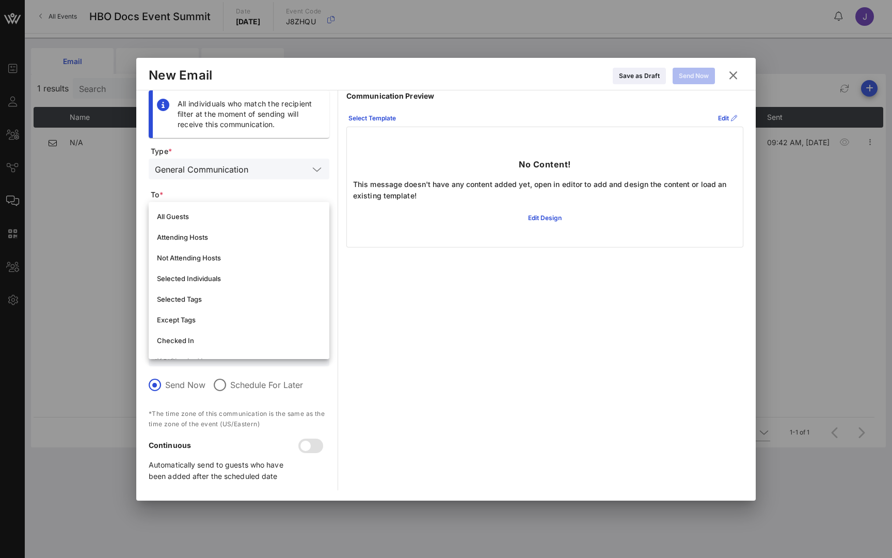
click at [228, 194] on span "To *" at bounding box center [240, 195] width 179 height 10
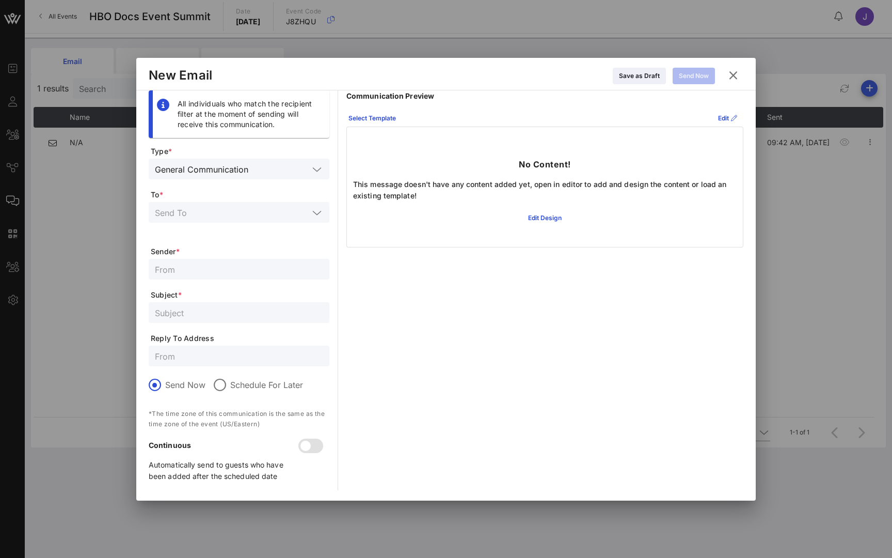
click at [738, 72] on icon at bounding box center [733, 75] width 14 height 13
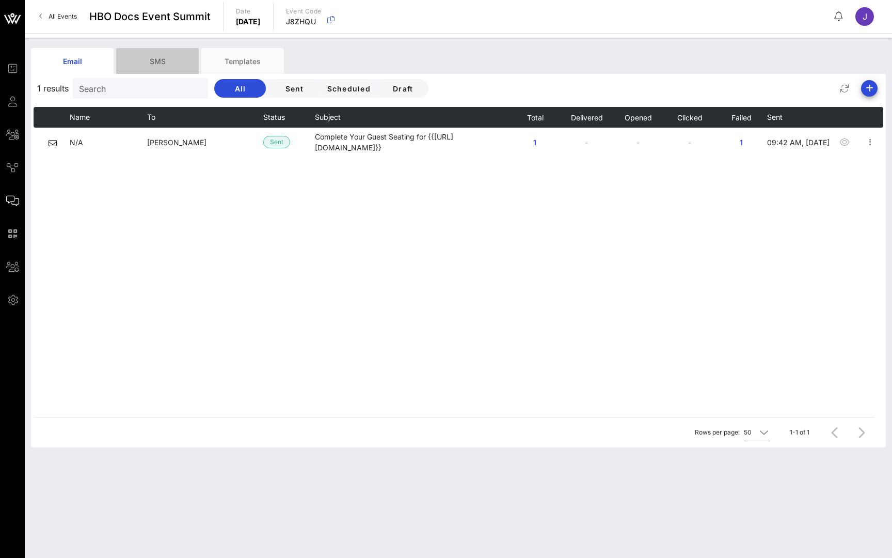
click at [160, 59] on div "SMS" at bounding box center [157, 61] width 83 height 26
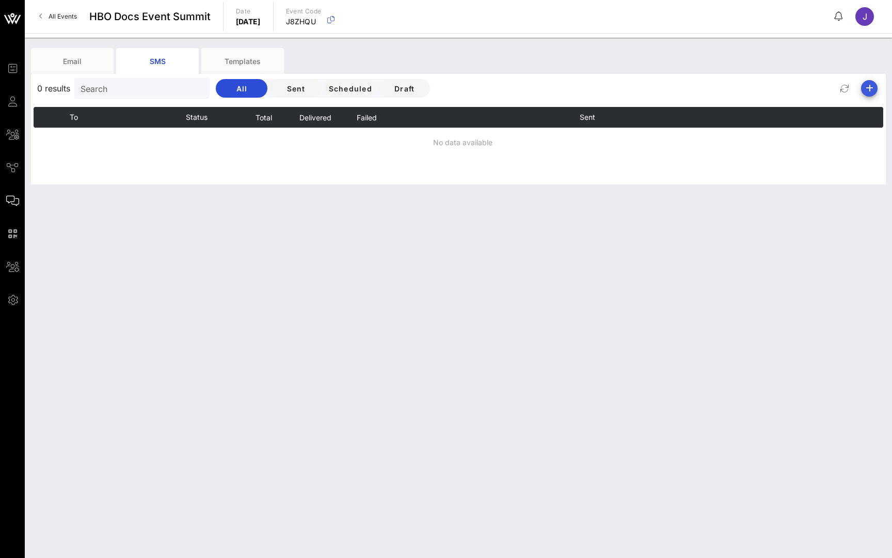
click at [871, 90] on icon "button" at bounding box center [869, 88] width 12 height 12
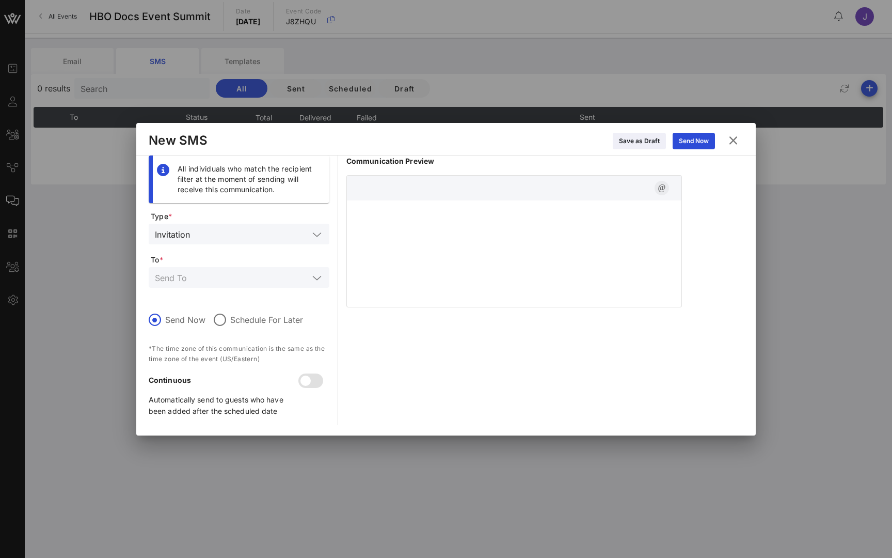
click at [661, 184] on icon "button" at bounding box center [662, 188] width 12 height 12
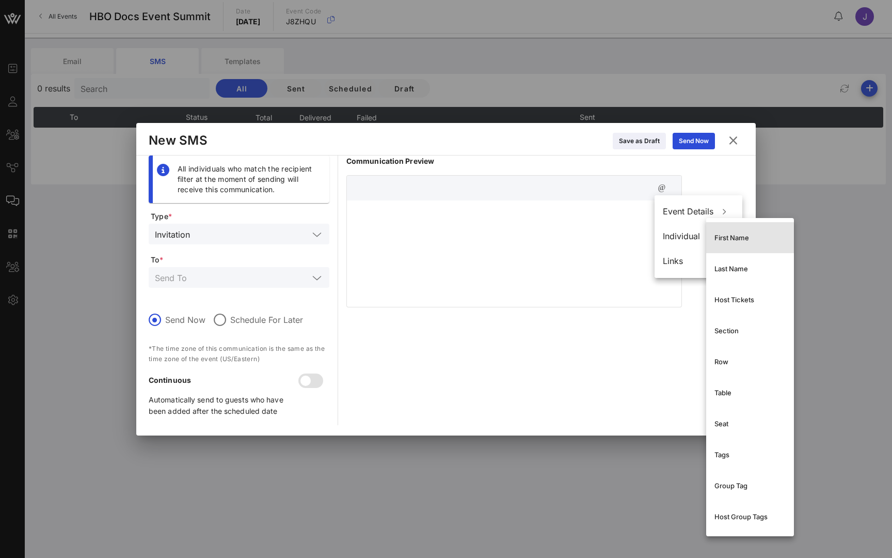
click at [711, 241] on div "First Name" at bounding box center [750, 237] width 88 height 31
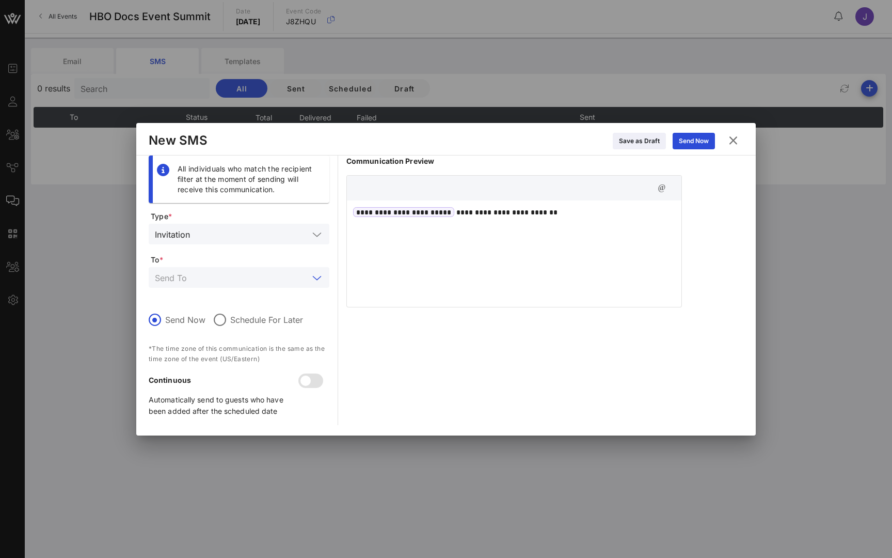
click at [193, 278] on input "text" at bounding box center [232, 277] width 154 height 13
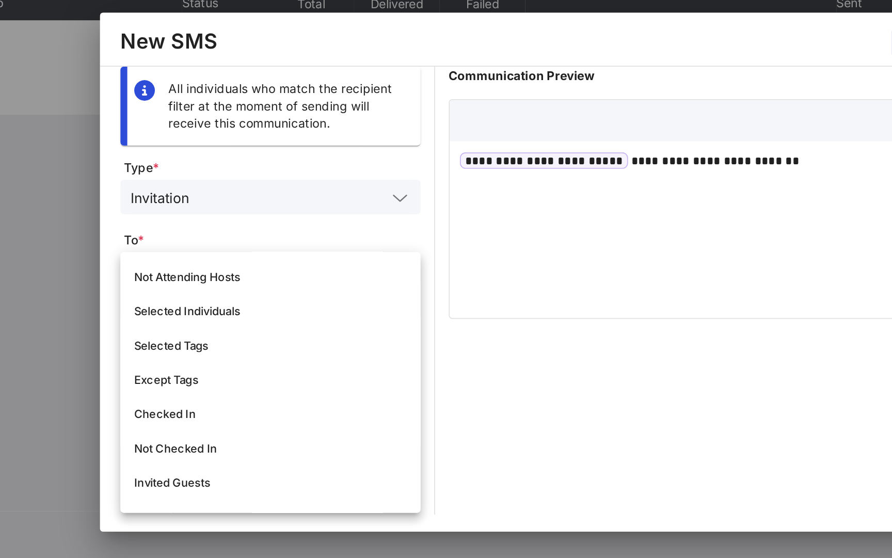
scroll to position [43, 0]
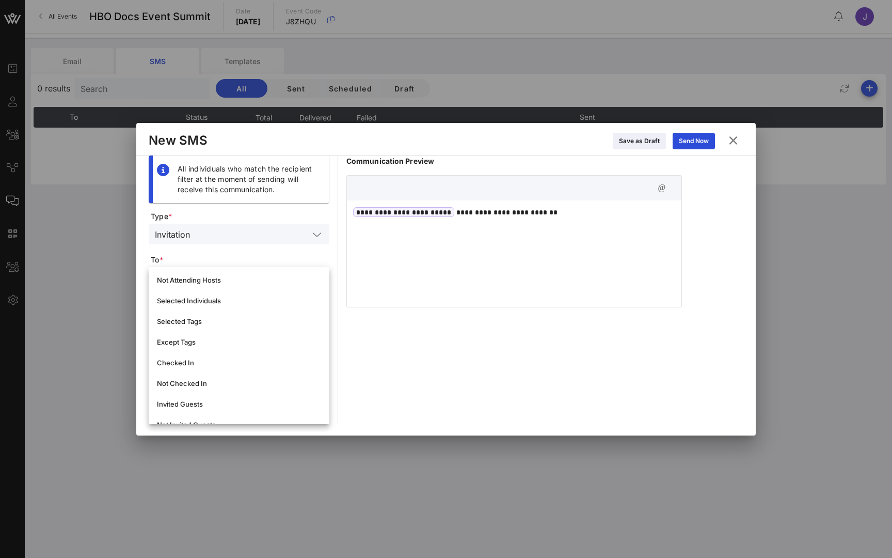
click at [735, 137] on icon at bounding box center [733, 140] width 15 height 14
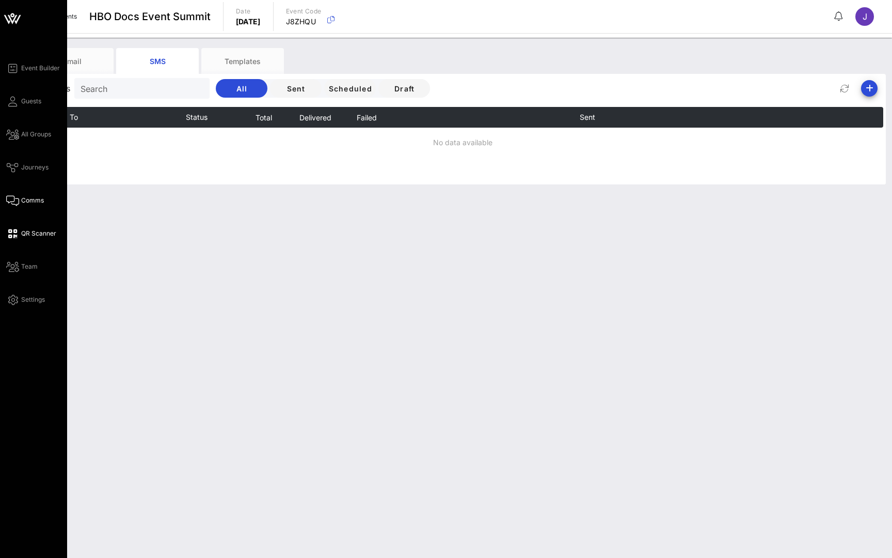
click at [23, 231] on span "QR Scanner" at bounding box center [38, 233] width 35 height 9
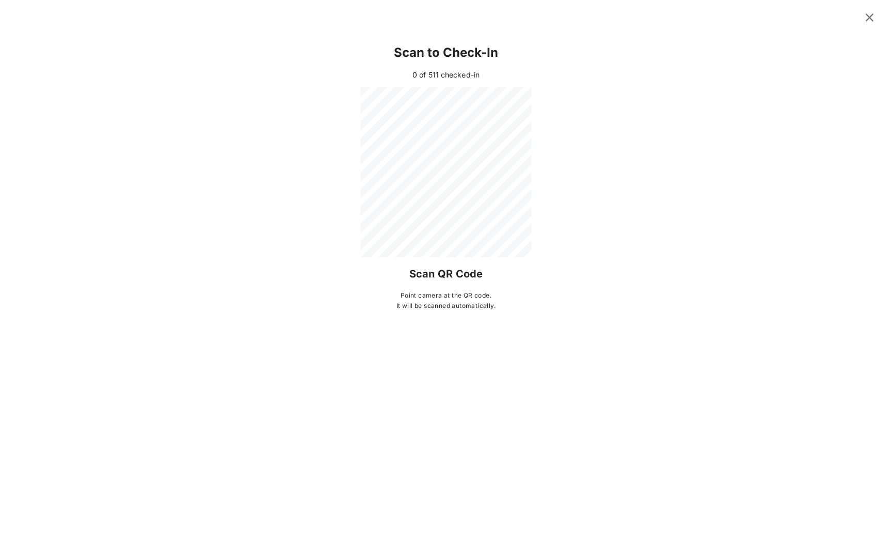
click at [872, 14] on icon at bounding box center [869, 17] width 14 height 13
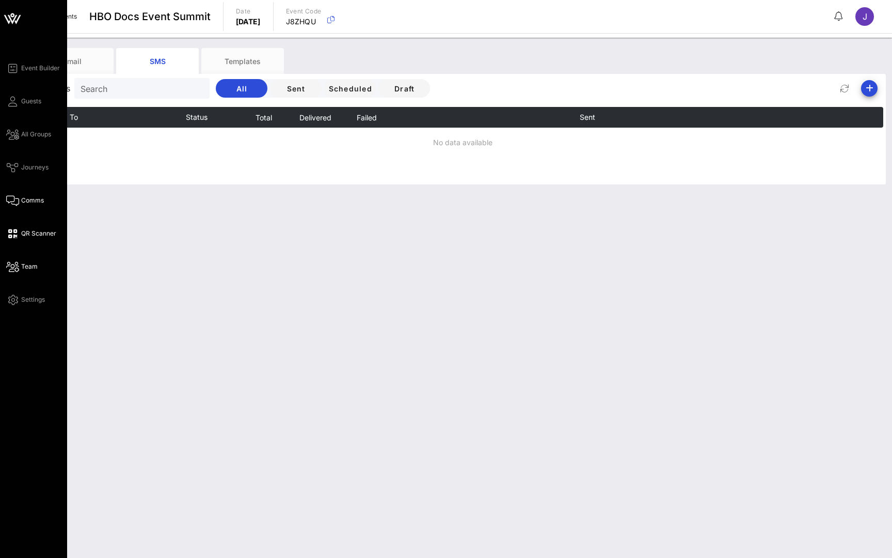
click at [14, 267] on icon at bounding box center [12, 267] width 13 height 2
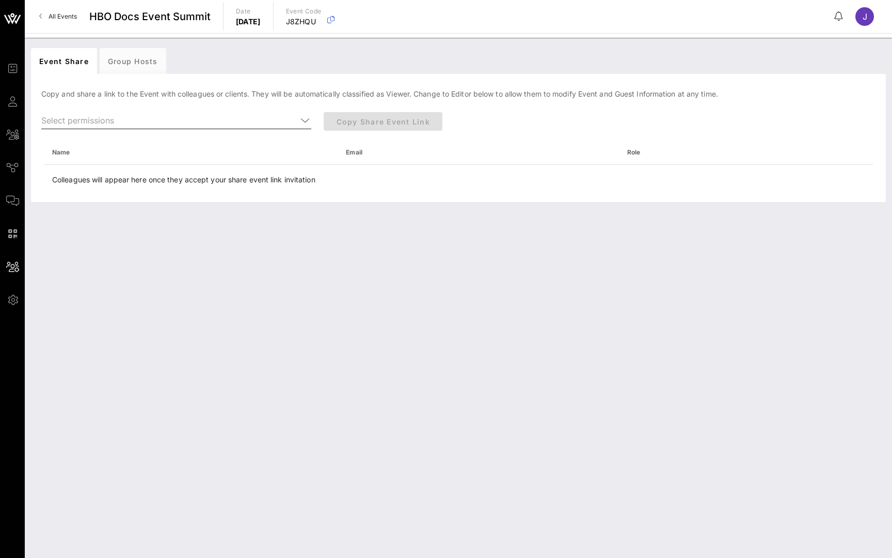
click at [227, 121] on input "text" at bounding box center [169, 120] width 256 height 17
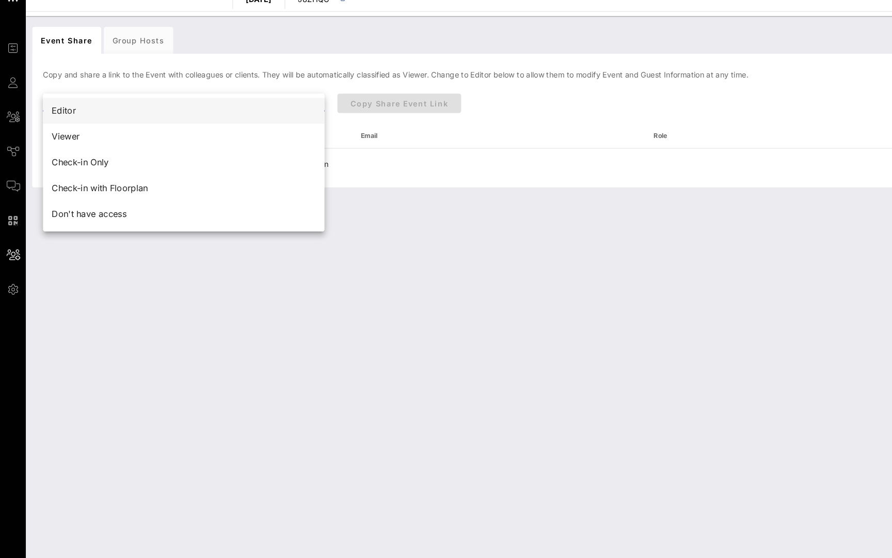
click at [98, 123] on div "Editor" at bounding box center [177, 128] width 254 height 10
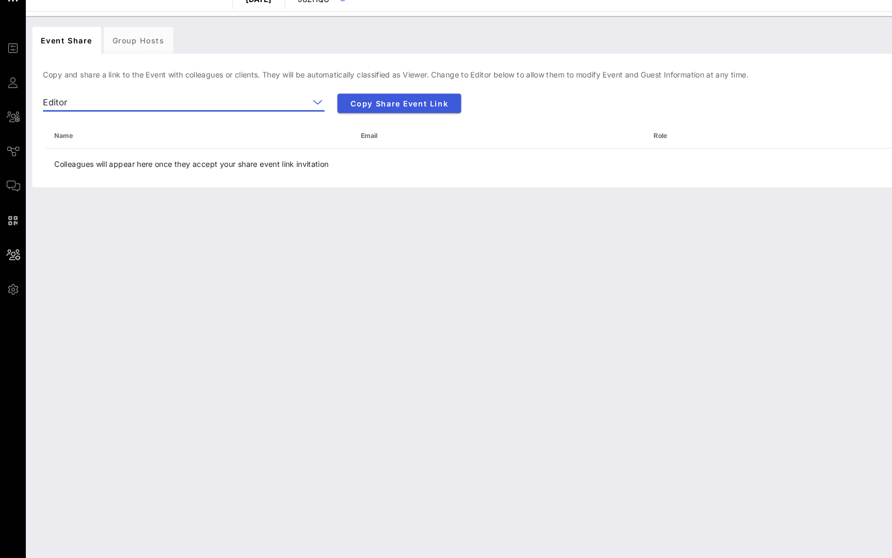
click at [408, 117] on span "Copy Share Event Link" at bounding box center [383, 121] width 102 height 9
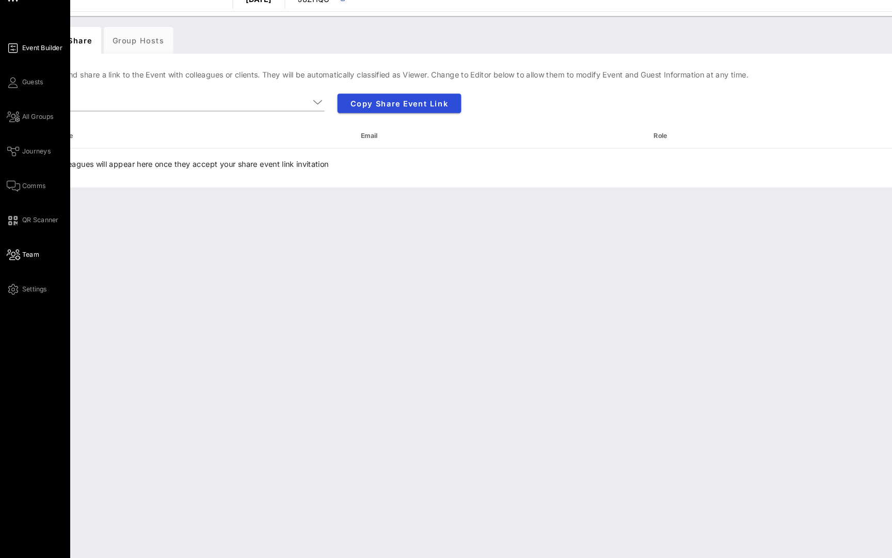
click at [36, 64] on span "Event Builder" at bounding box center [40, 68] width 39 height 9
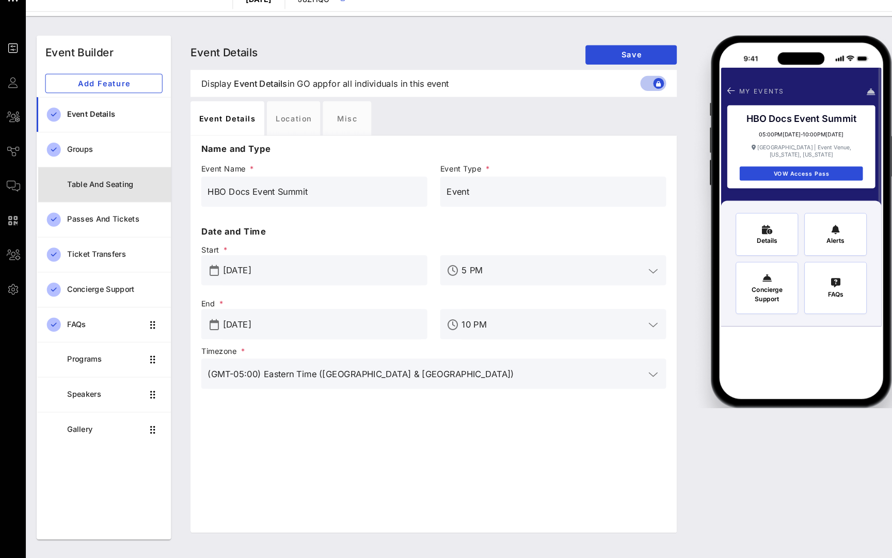
click at [101, 195] on div "Table and Seating" at bounding box center [110, 199] width 91 height 9
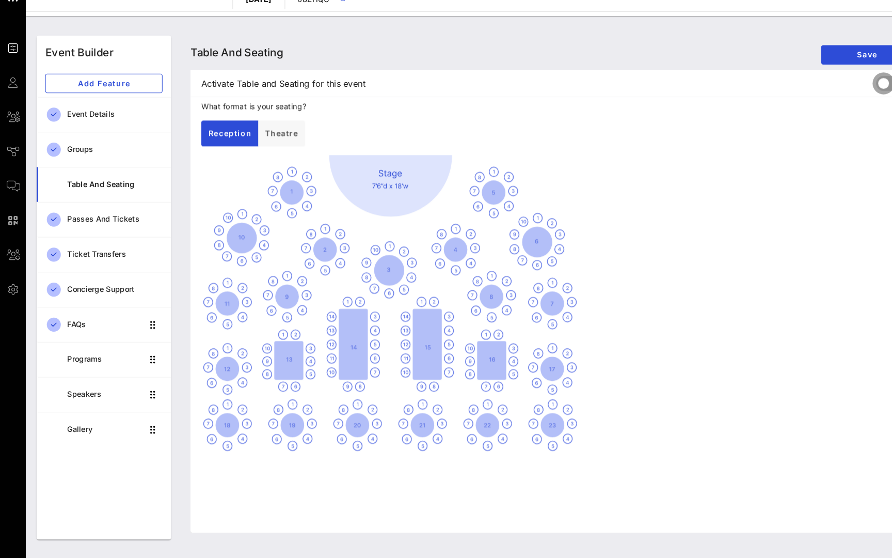
click at [849, 93] on div at bounding box center [848, 102] width 18 height 18
click at [834, 70] on span "Save" at bounding box center [831, 74] width 71 height 9
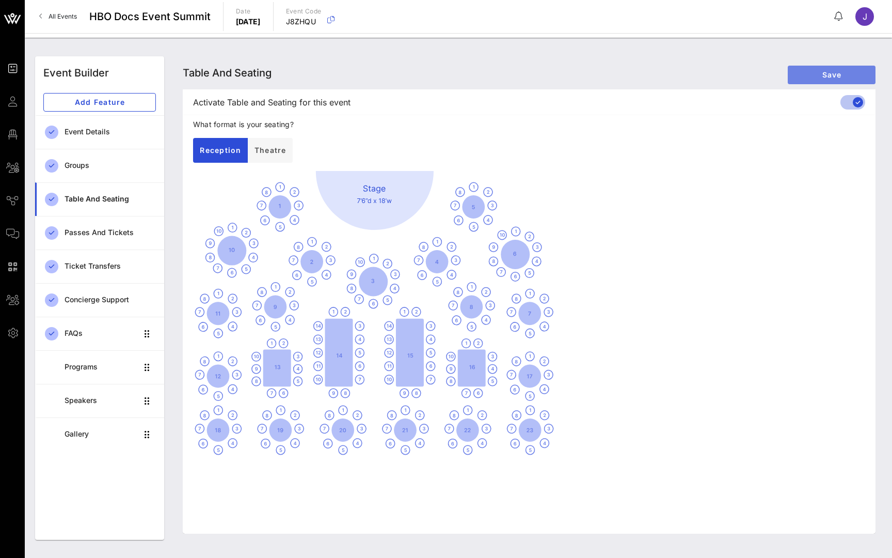
click at [805, 76] on span "Save" at bounding box center [831, 74] width 71 height 9
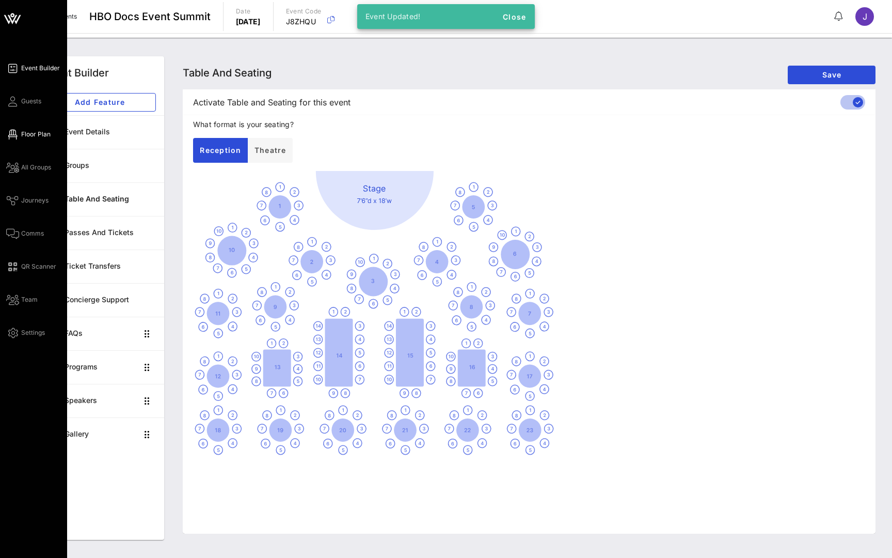
click at [21, 133] on link "Floor Plan" at bounding box center [28, 134] width 44 height 12
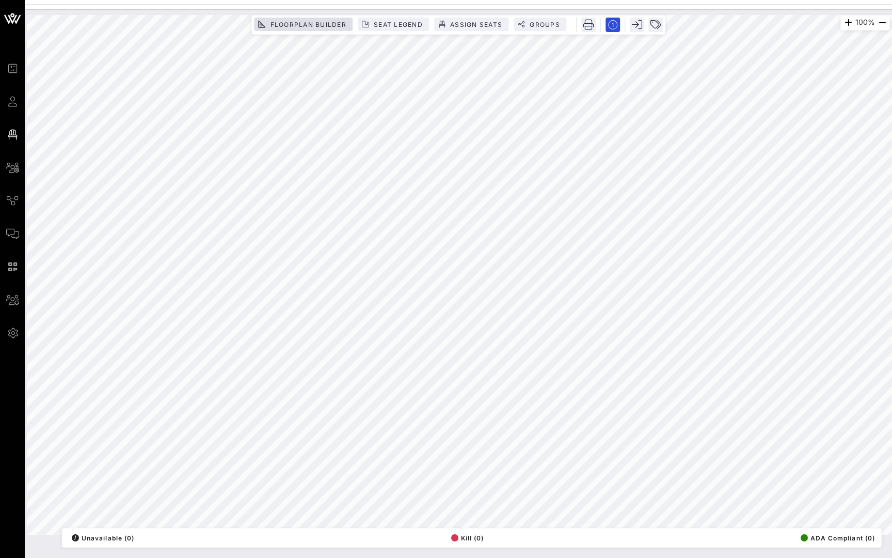
click at [317, 24] on span "Floorplan Builder" at bounding box center [308, 25] width 77 height 8
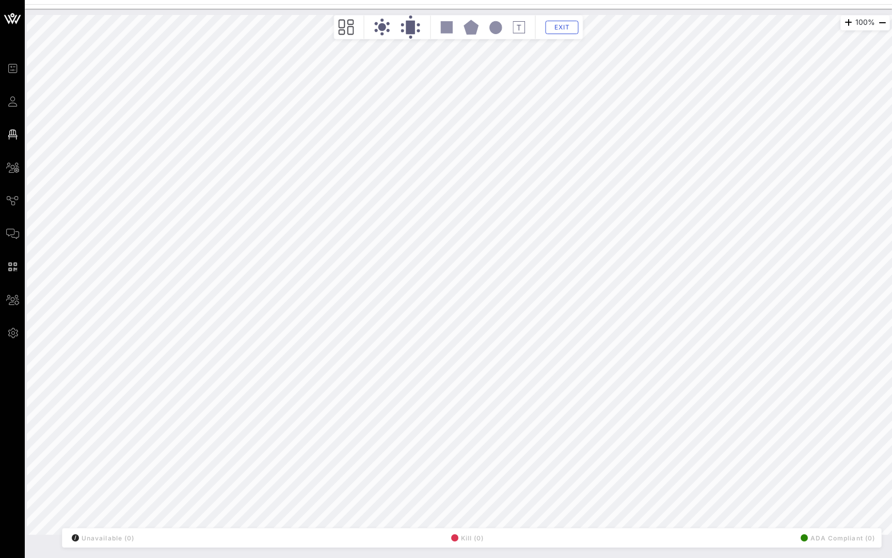
click at [343, 28] on icon at bounding box center [346, 27] width 15 height 16
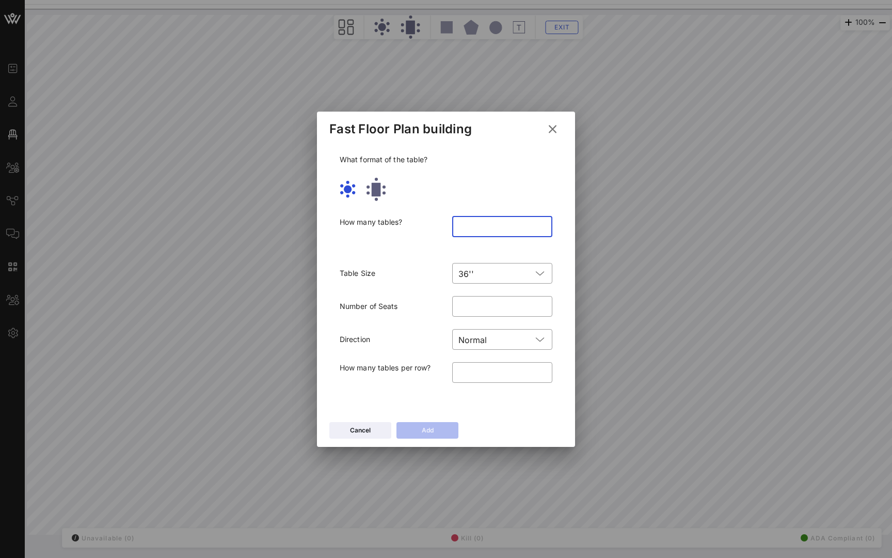
click at [488, 228] on input "number" at bounding box center [503, 226] width 88 height 17
type input "**"
click at [488, 275] on input "text" at bounding box center [505, 273] width 54 height 17
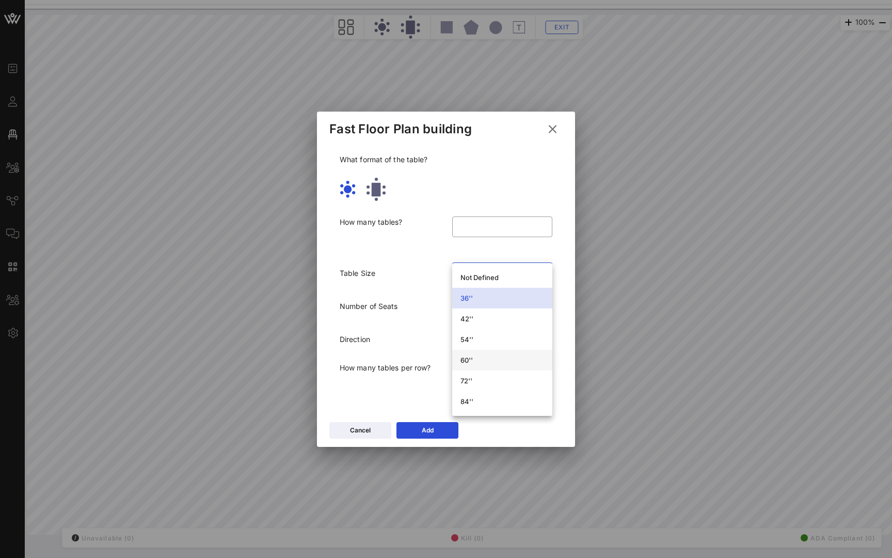
click at [479, 359] on div "60''" at bounding box center [503, 360] width 84 height 8
type input "**"
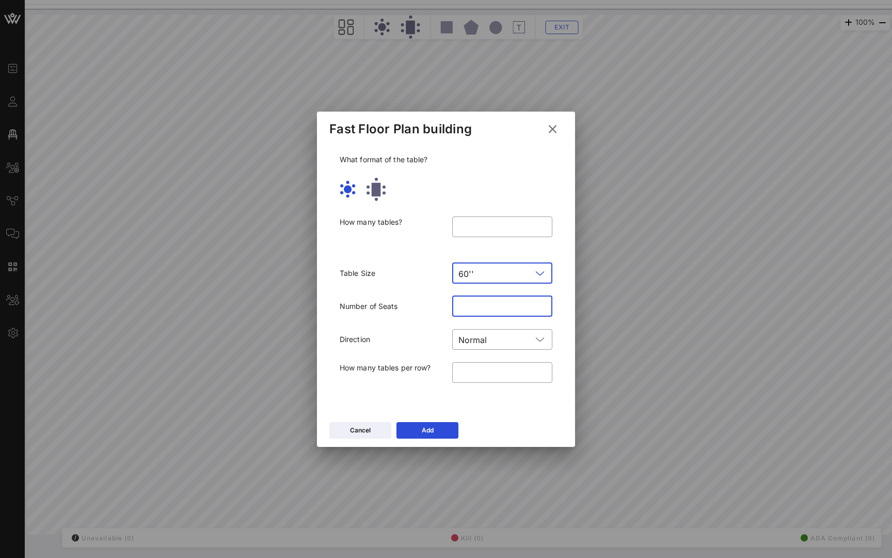
click at [470, 307] on input "**" at bounding box center [503, 306] width 88 height 17
drag, startPoint x: 483, startPoint y: 370, endPoint x: 400, endPoint y: 368, distance: 83.2
click at [400, 368] on div "How many tables per row? ​ *" at bounding box center [446, 379] width 225 height 46
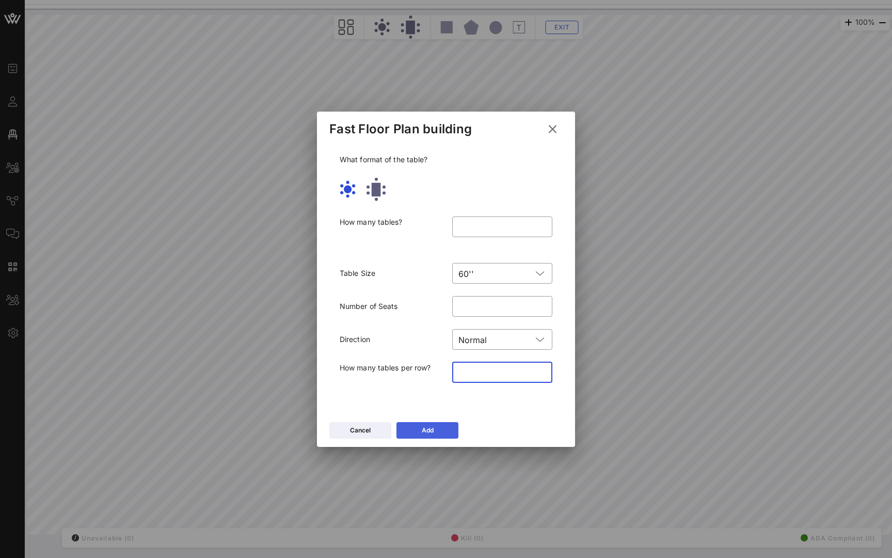
type input "*"
click at [427, 428] on icon at bounding box center [427, 430] width 7 height 6
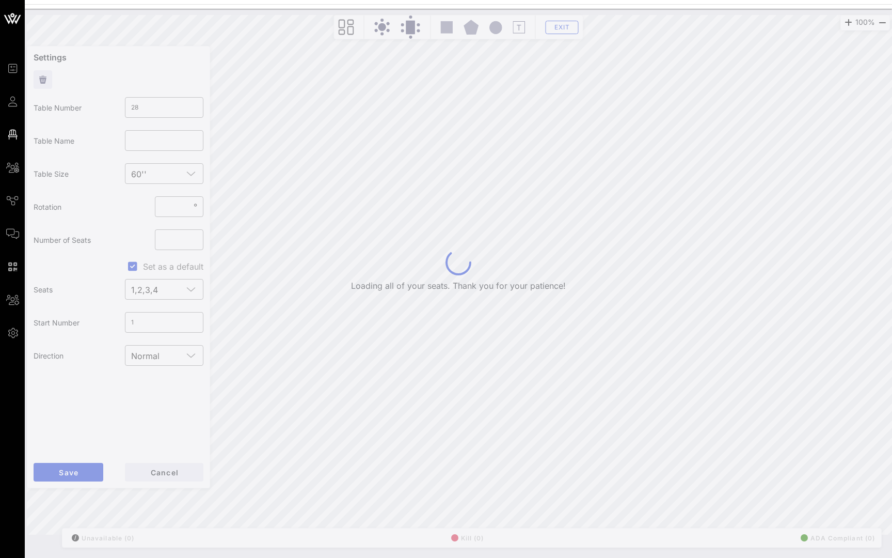
type input "29"
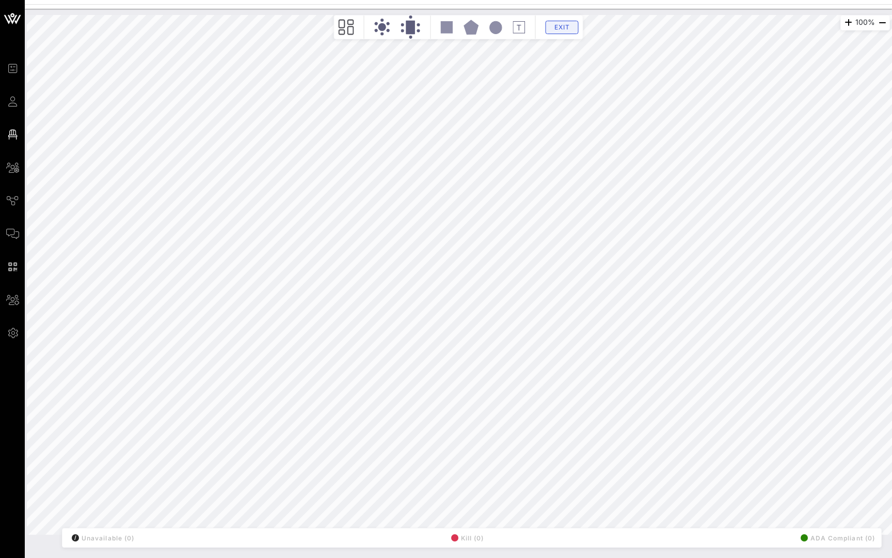
click at [560, 28] on span "Exit" at bounding box center [563, 27] width 20 height 8
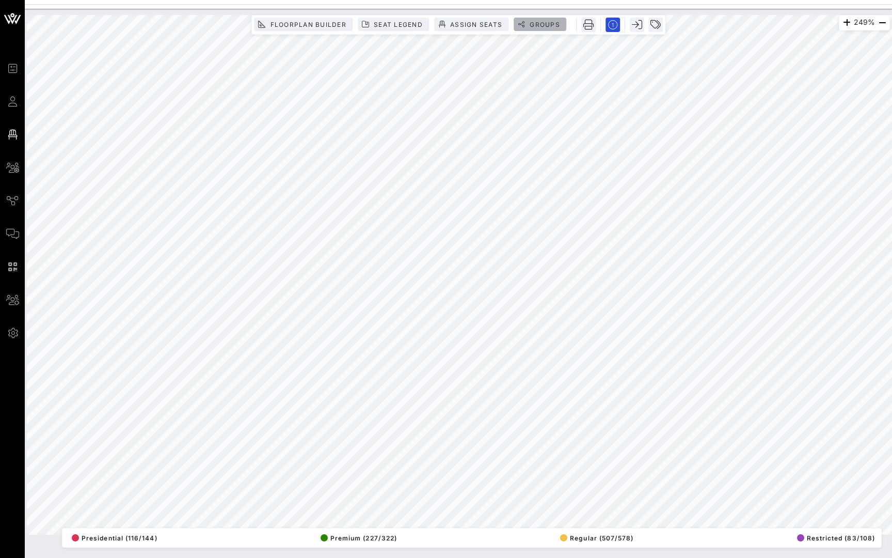
click at [544, 22] on span "Groups" at bounding box center [544, 25] width 31 height 8
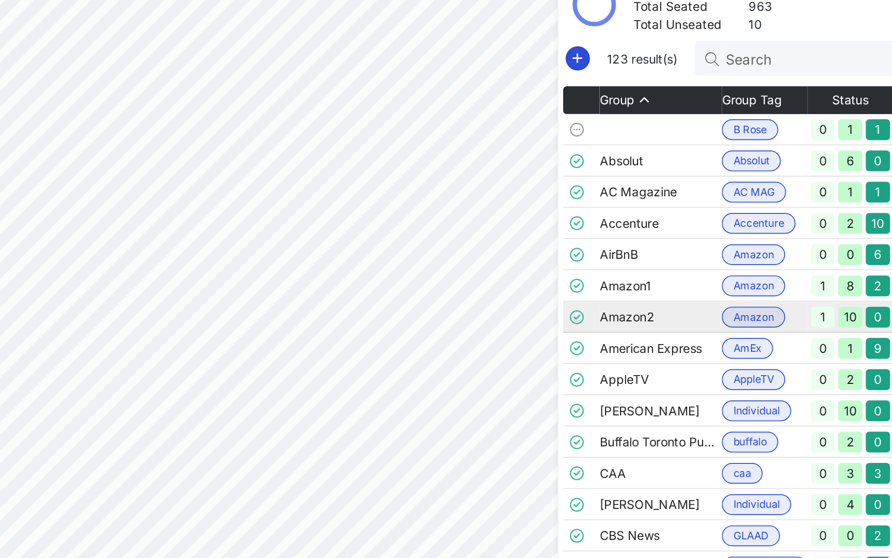
scroll to position [0, 10]
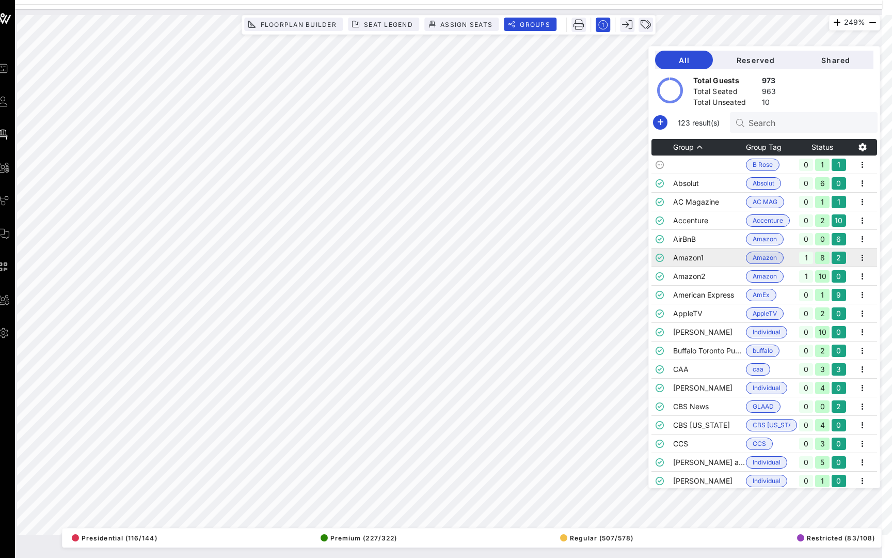
click at [682, 261] on td "Amazon1" at bounding box center [709, 257] width 73 height 19
click at [683, 289] on td "American Express" at bounding box center [709, 295] width 73 height 19
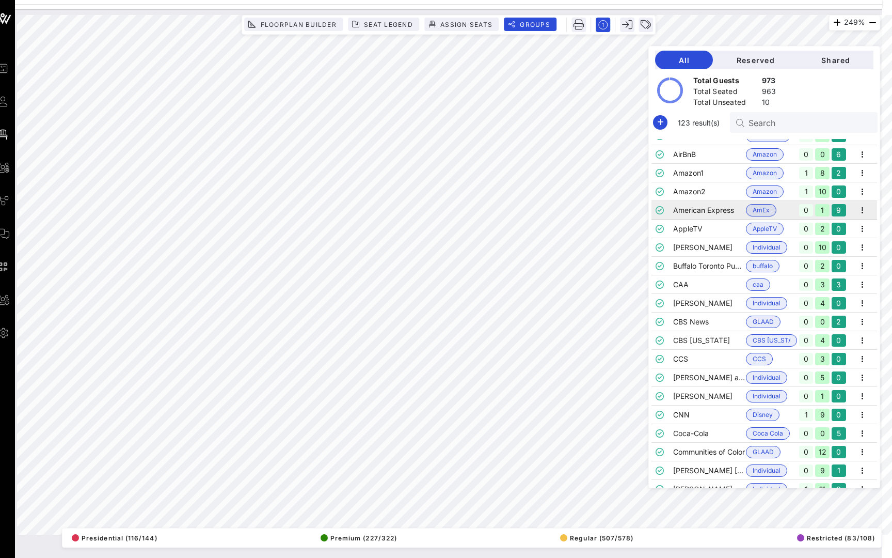
scroll to position [84, 0]
click at [682, 339] on td "CBS [US_STATE]" at bounding box center [709, 341] width 73 height 19
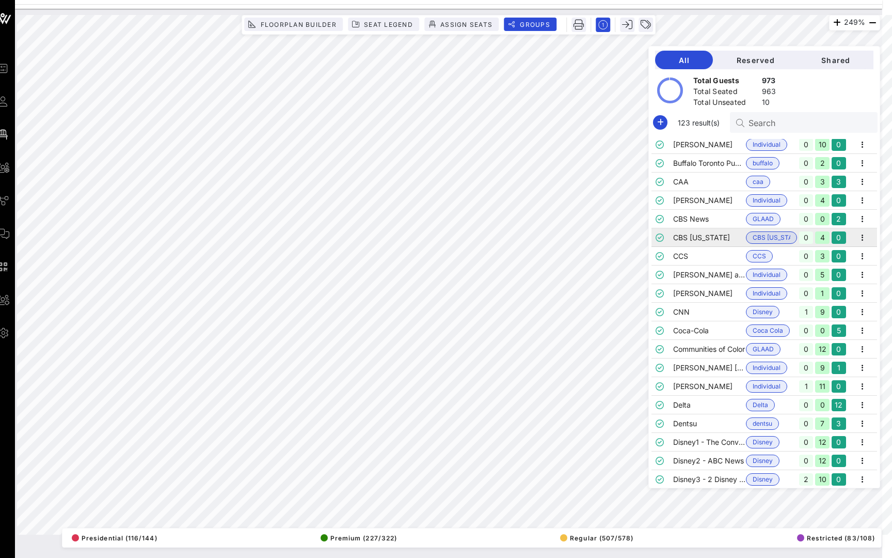
scroll to position [194, 0]
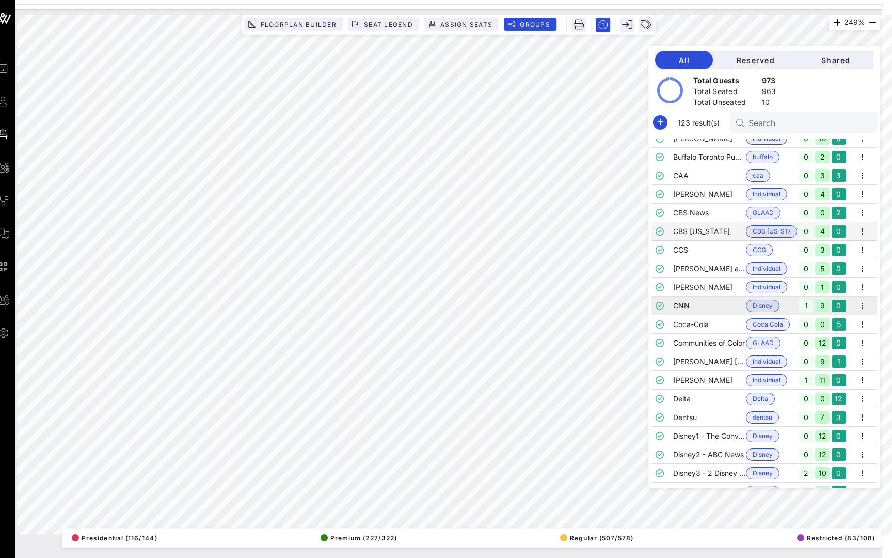
click at [683, 306] on td "CNN" at bounding box center [709, 305] width 73 height 19
click at [695, 299] on td "CNN" at bounding box center [709, 305] width 73 height 19
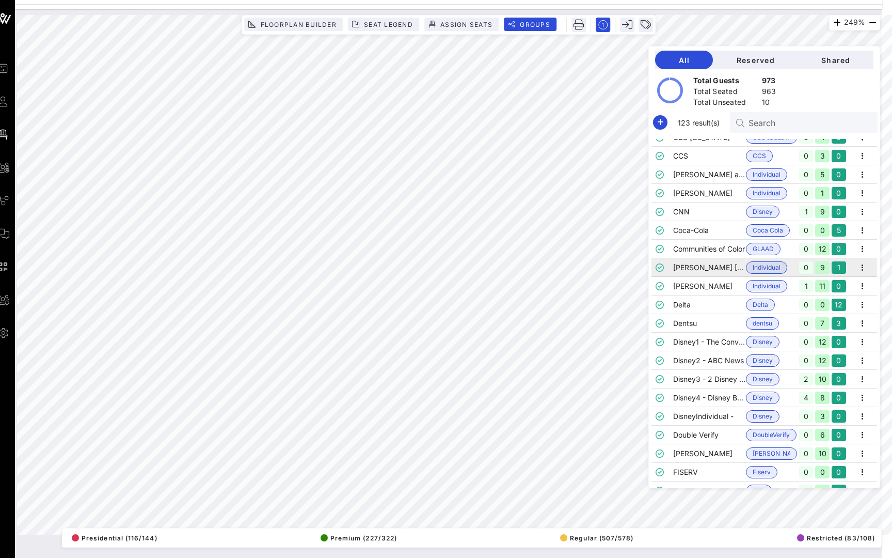
scroll to position [287, 0]
click at [760, 346] on span "Disney" at bounding box center [763, 342] width 20 height 11
click at [873, 24] on icon "button" at bounding box center [872, 23] width 12 height 12
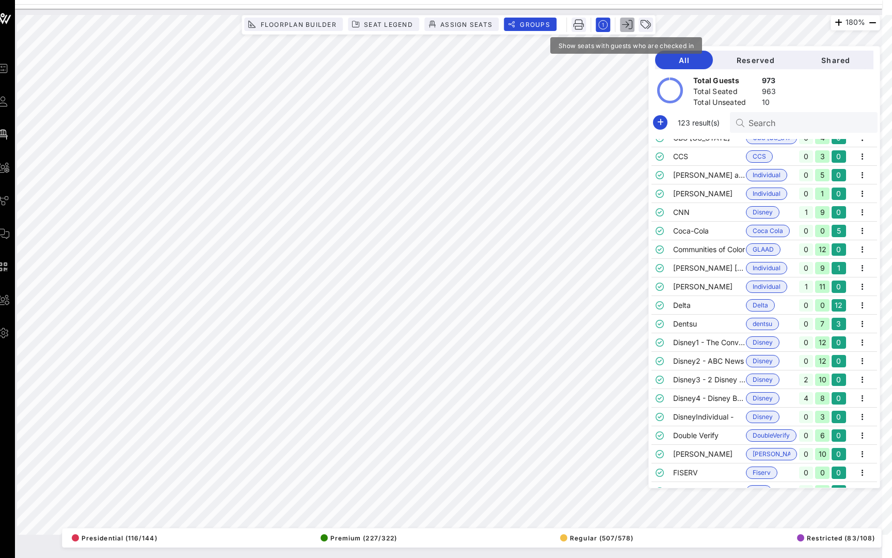
click at [621, 25] on button "button" at bounding box center [627, 25] width 14 height 14
click at [531, 24] on span "Groups" at bounding box center [534, 25] width 31 height 8
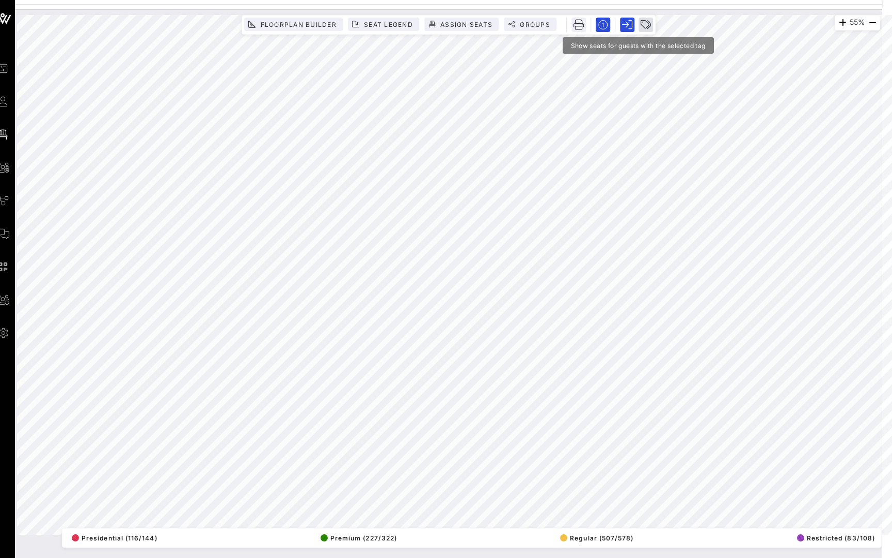
click at [648, 25] on icon "button" at bounding box center [646, 25] width 10 height 10
click at [685, 31] on input "text" at bounding box center [719, 31] width 121 height 13
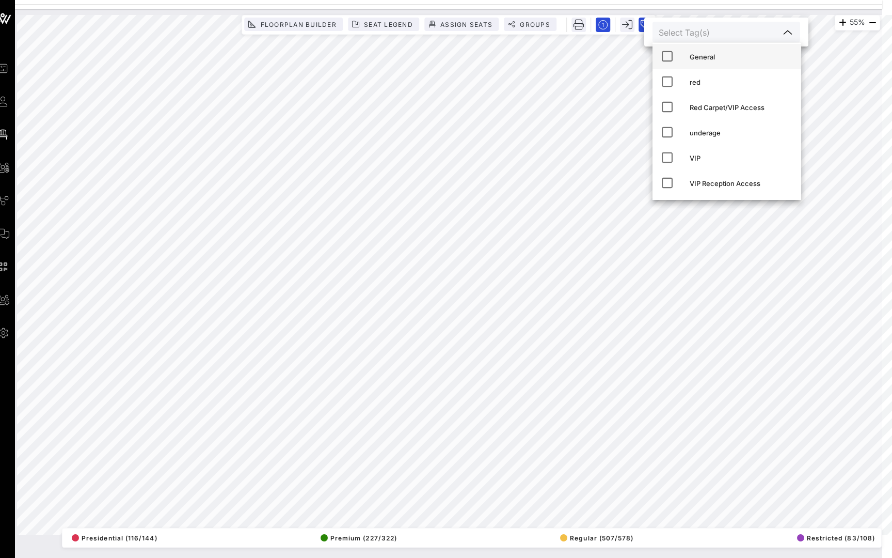
scroll to position [79, 0]
click at [700, 107] on div "Red Carpet/VIP Access" at bounding box center [741, 107] width 103 height 8
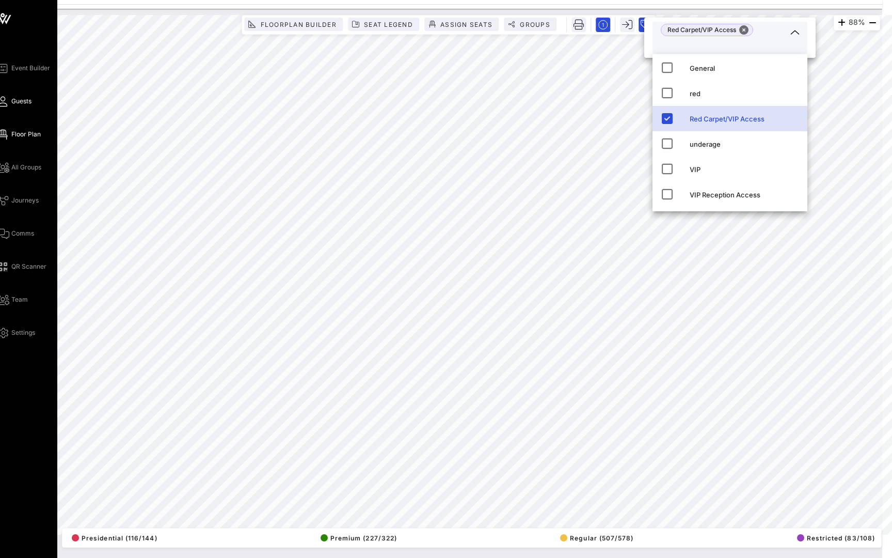
drag, startPoint x: 389, startPoint y: 29, endPoint x: 6, endPoint y: 105, distance: 390.6
click at [6, 102] on icon at bounding box center [2, 102] width 13 height 2
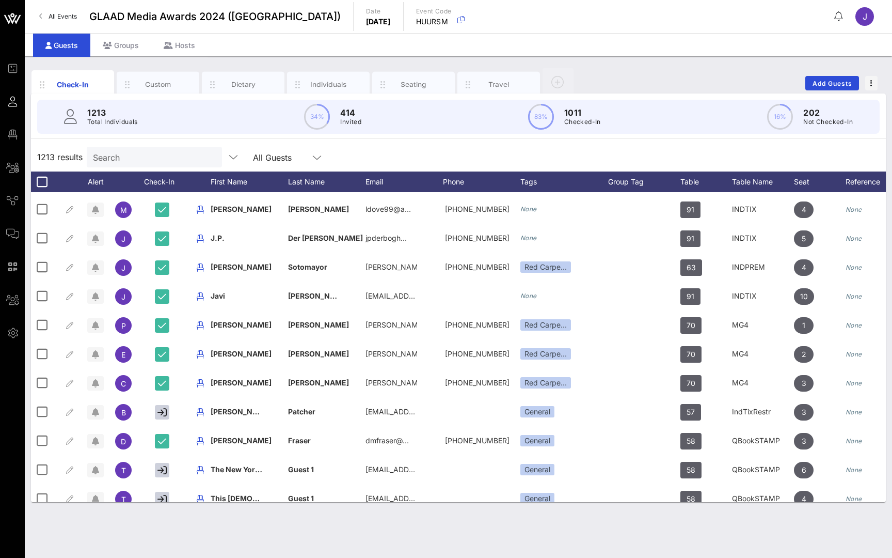
scroll to position [114, 0]
click at [524, 185] on div "Tags" at bounding box center [565, 181] width 88 height 21
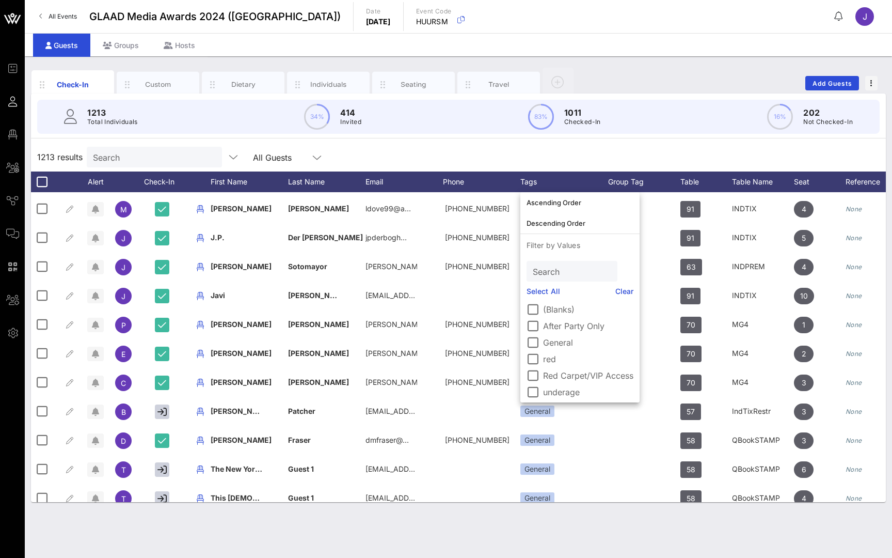
scroll to position [0, 0]
click at [554, 328] on label "After Party Only" at bounding box center [588, 326] width 90 height 10
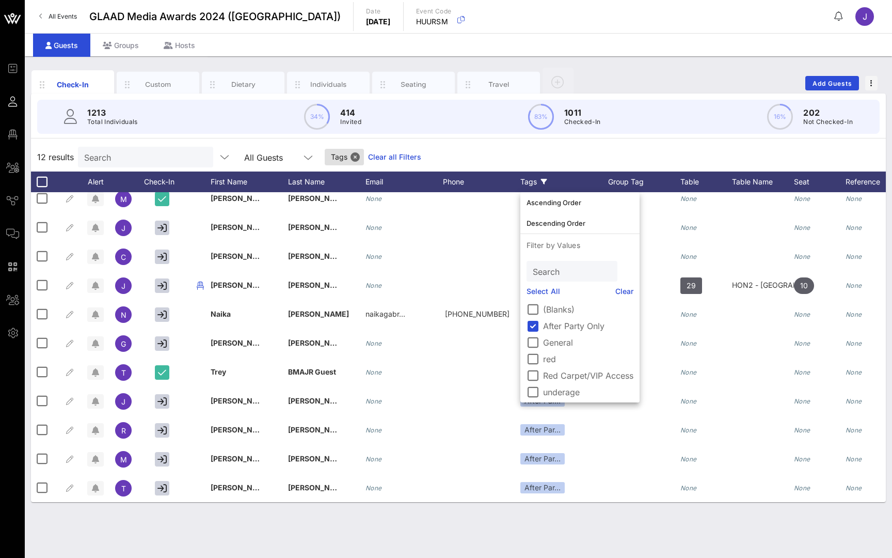
scroll to position [37, 0]
click at [596, 72] on div "Check-In Custom Dietary Individuals Seating Travel Add Guests" at bounding box center [458, 83] width 855 height 33
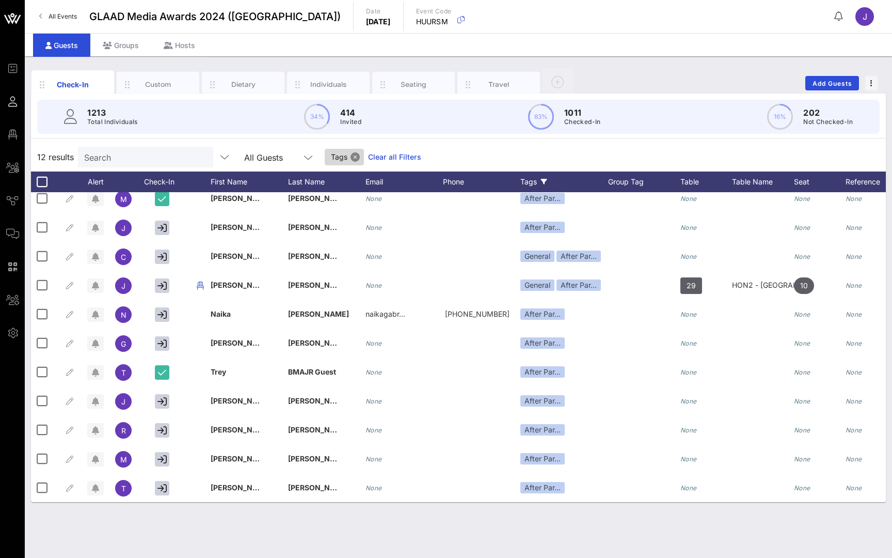
drag, startPoint x: 327, startPoint y: 157, endPoint x: 359, endPoint y: 155, distance: 32.1
click at [359, 155] on button "Close" at bounding box center [355, 156] width 9 height 9
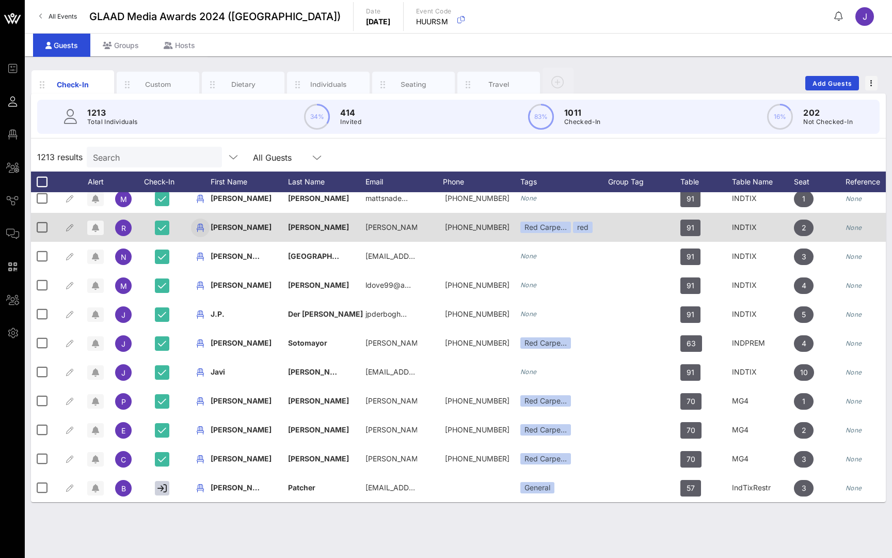
click at [202, 226] on icon "button" at bounding box center [200, 228] width 12 height 12
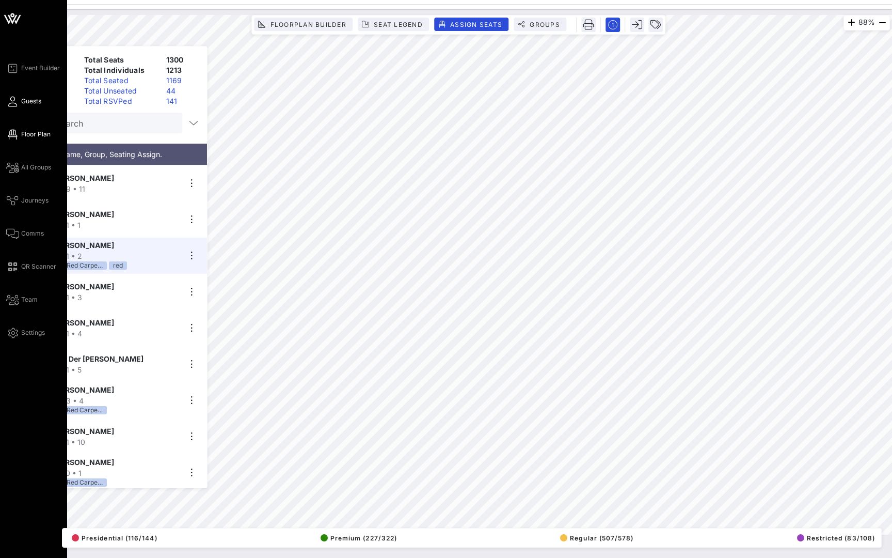
click at [24, 101] on span "Guests" at bounding box center [31, 101] width 20 height 9
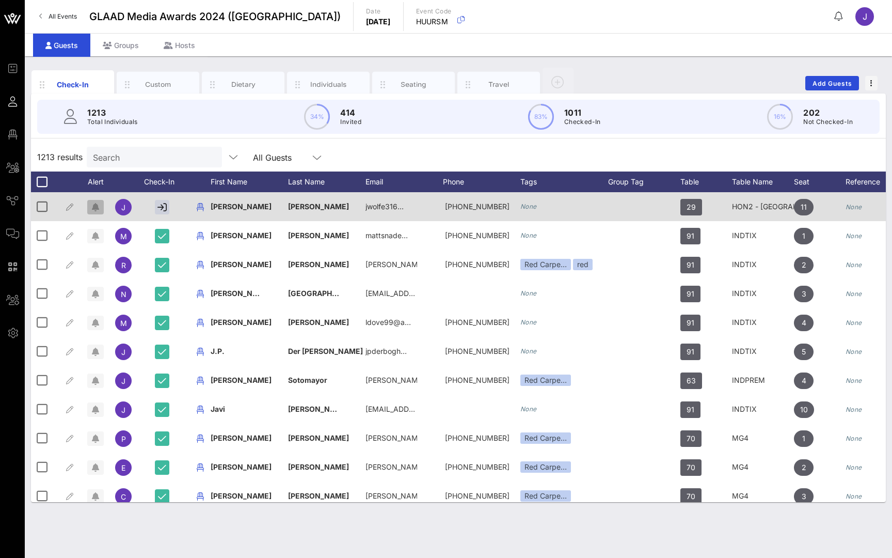
click at [94, 204] on icon "button" at bounding box center [95, 207] width 7 height 8
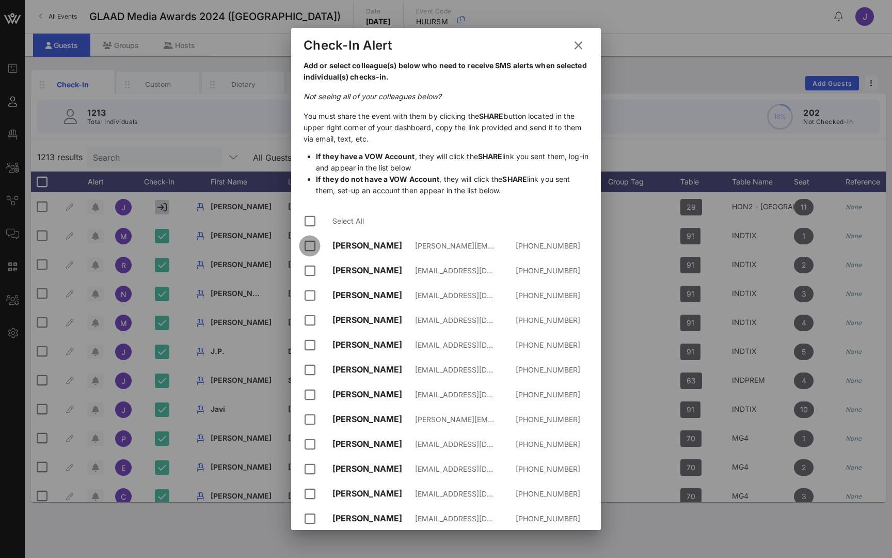
click at [309, 246] on div at bounding box center [310, 246] width 18 height 18
click at [311, 271] on div at bounding box center [310, 271] width 18 height 18
click at [310, 299] on div at bounding box center [310, 296] width 18 height 18
click at [310, 318] on div at bounding box center [310, 320] width 18 height 18
click at [580, 43] on icon at bounding box center [578, 45] width 15 height 14
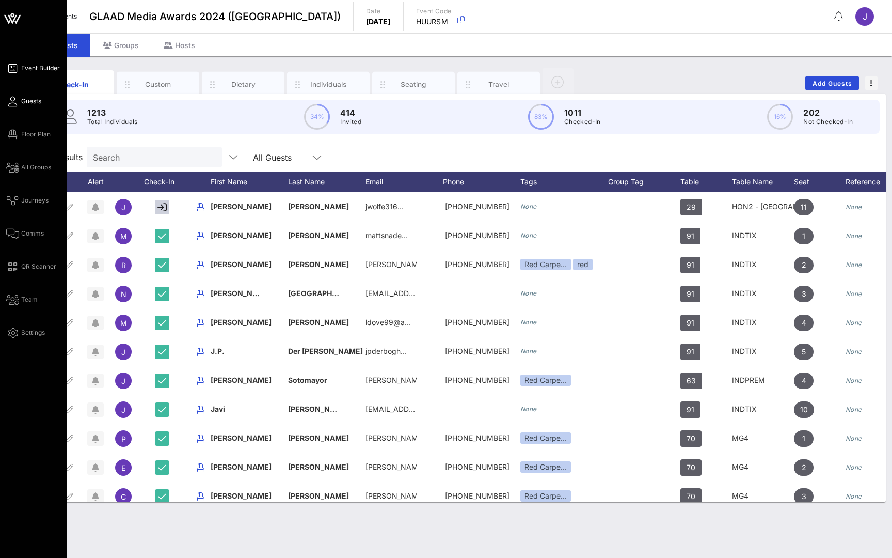
click at [39, 67] on span "Event Builder" at bounding box center [40, 68] width 39 height 9
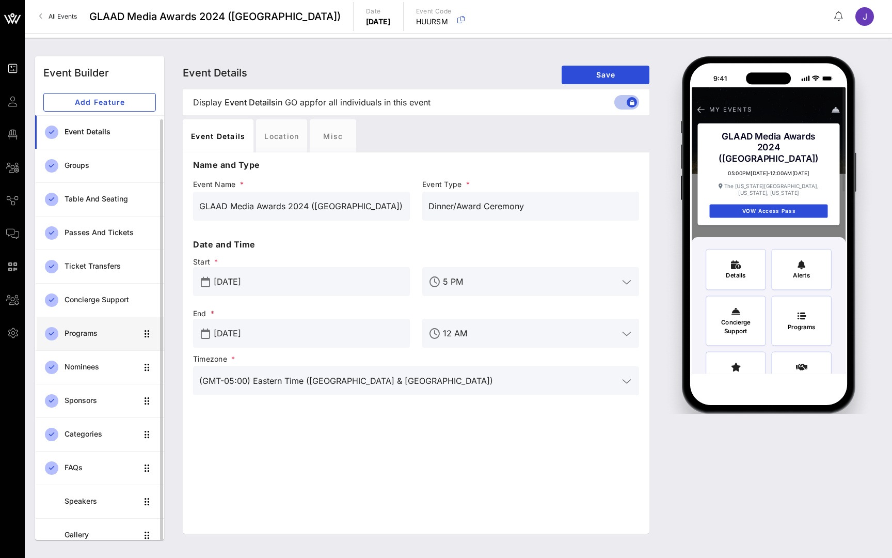
scroll to position [8, 0]
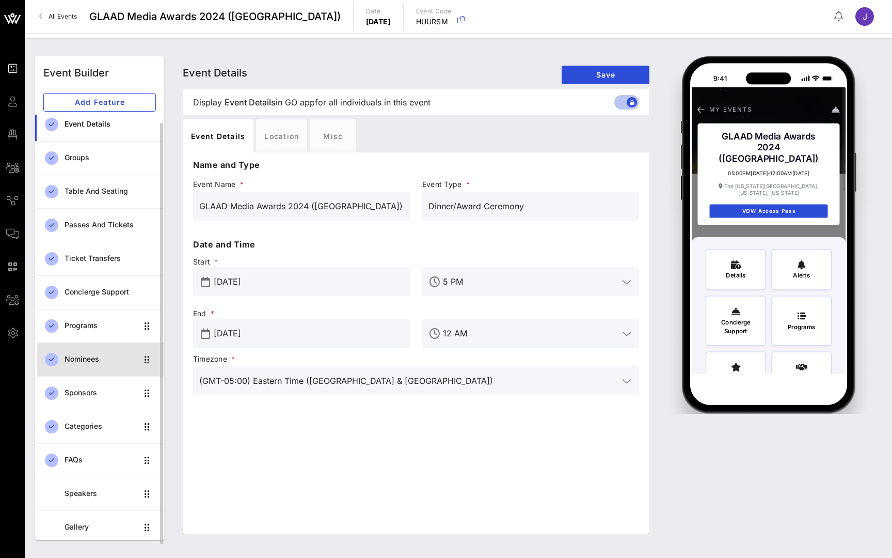
click at [80, 359] on div "Nominees" at bounding box center [101, 359] width 73 height 9
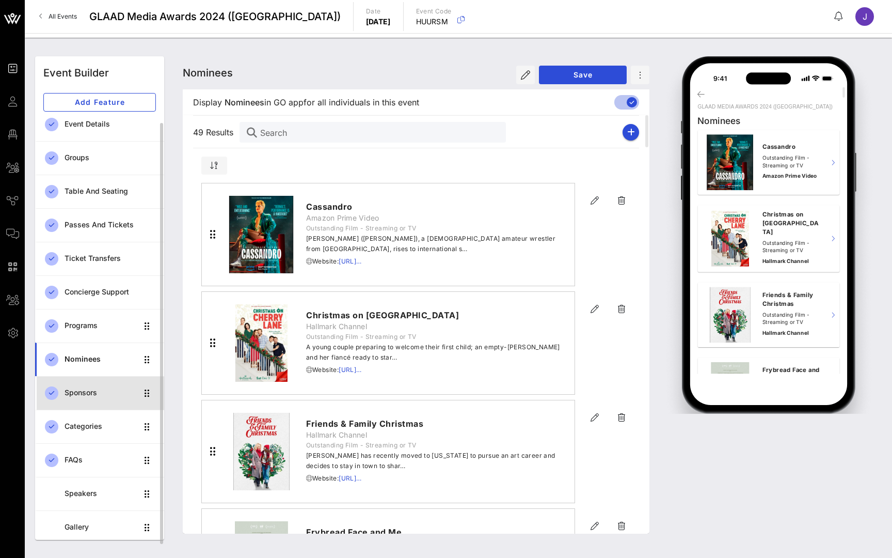
click at [81, 398] on div "Sponsors" at bounding box center [101, 392] width 73 height 21
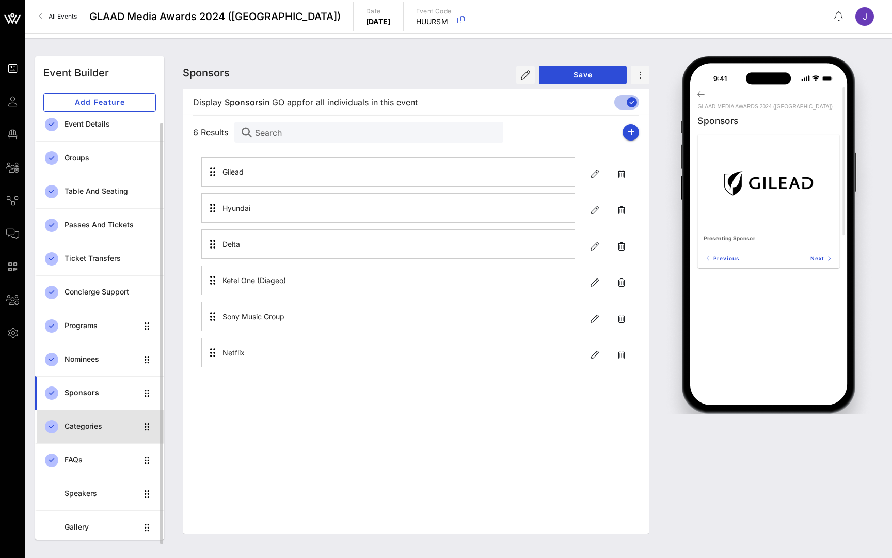
click at [77, 431] on div "Categories" at bounding box center [101, 426] width 73 height 21
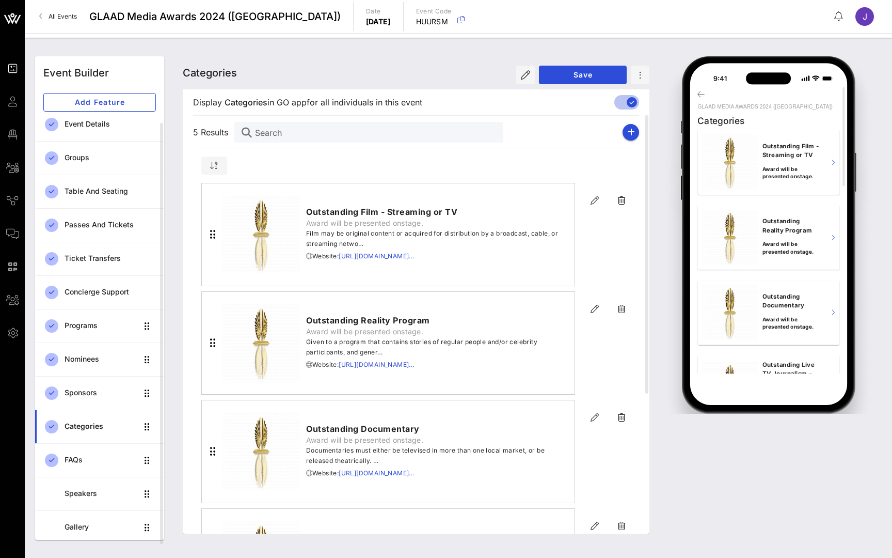
click at [13, 135] on icon at bounding box center [12, 135] width 13 height 2
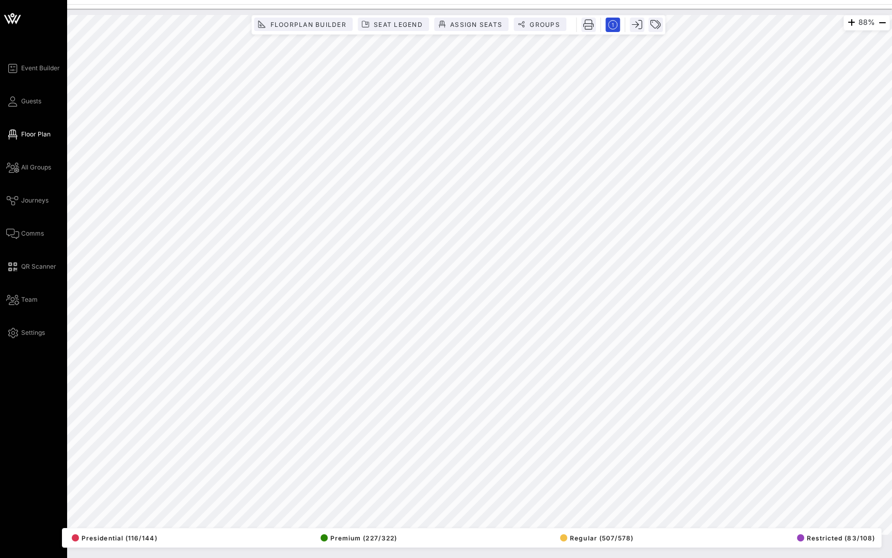
click at [21, 135] on link "Floor Plan" at bounding box center [28, 134] width 44 height 12
click at [882, 26] on icon "button" at bounding box center [882, 23] width 12 height 12
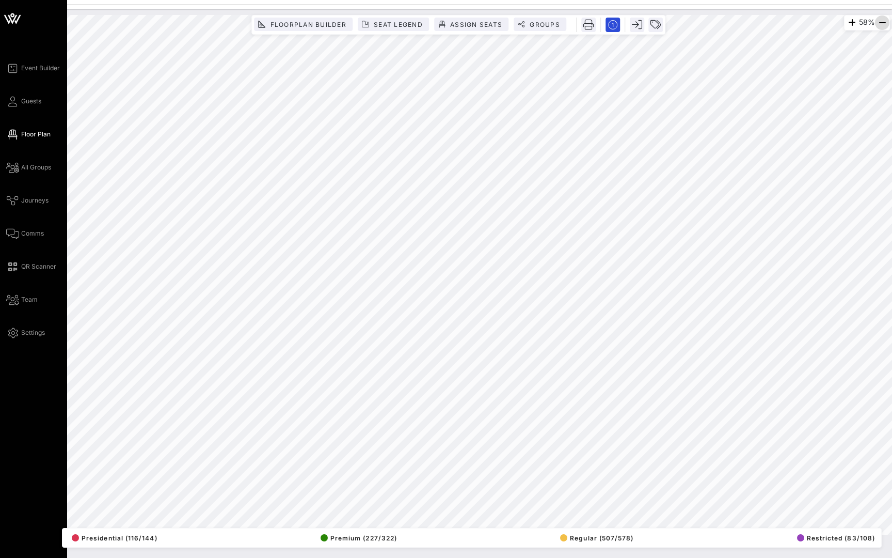
click at [882, 26] on icon "button" at bounding box center [882, 23] width 12 height 12
click at [13, 102] on icon at bounding box center [12, 102] width 13 height 2
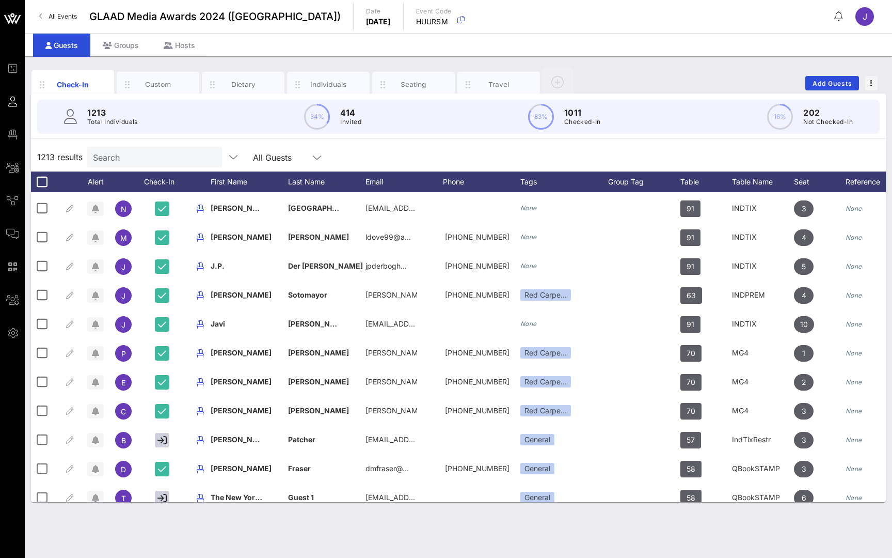
scroll to position [0, 1]
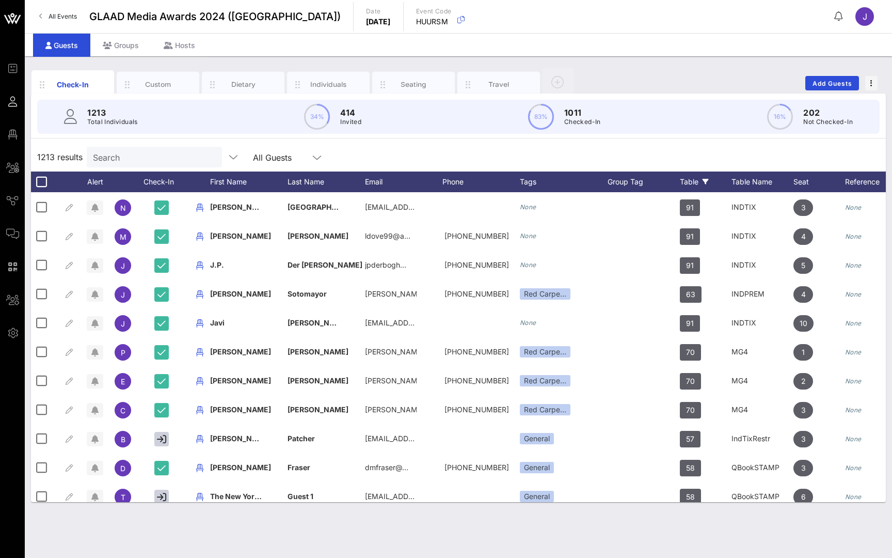
click at [687, 183] on div "Table" at bounding box center [706, 181] width 52 height 21
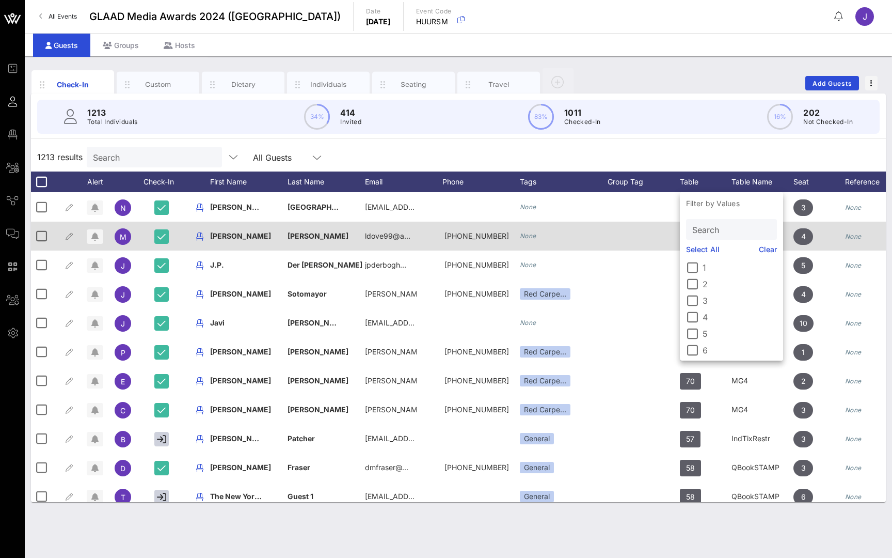
click at [644, 233] on div at bounding box center [644, 236] width 72 height 29
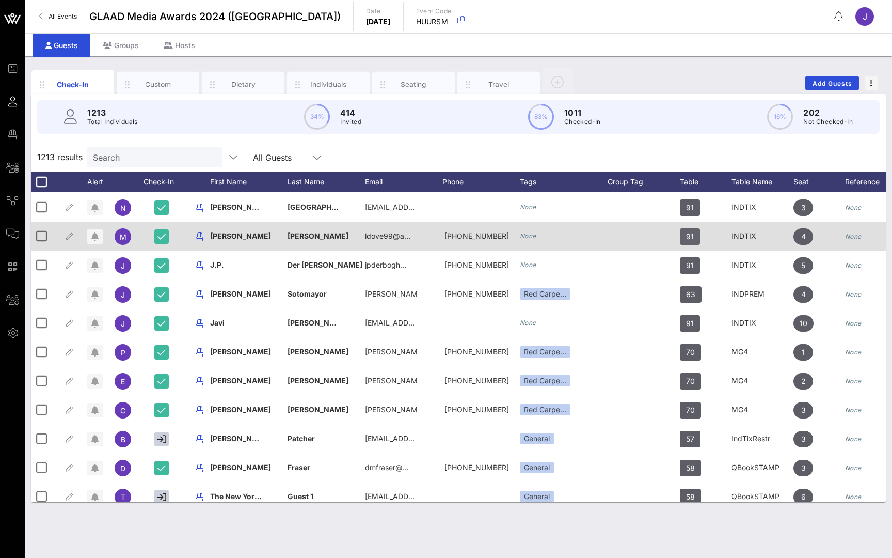
click at [697, 233] on span "91" at bounding box center [690, 236] width 20 height 17
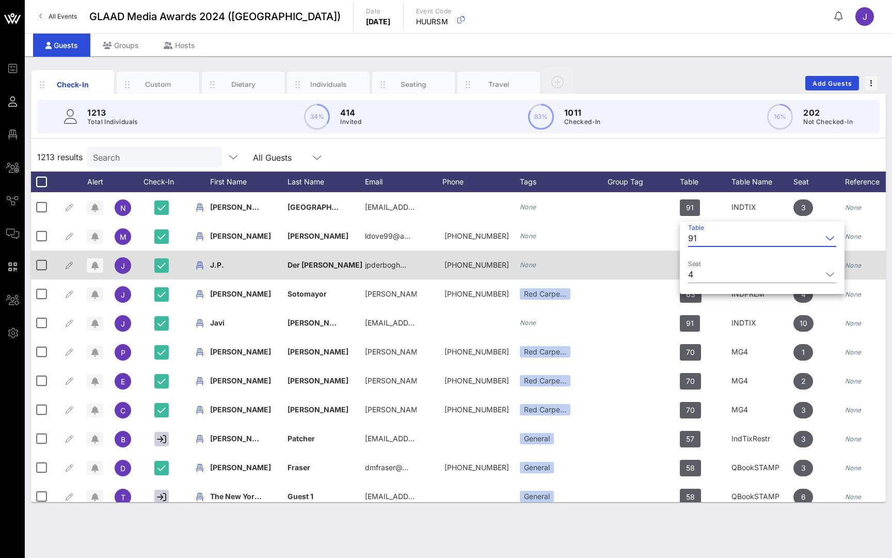
click at [635, 257] on div at bounding box center [644, 264] width 72 height 29
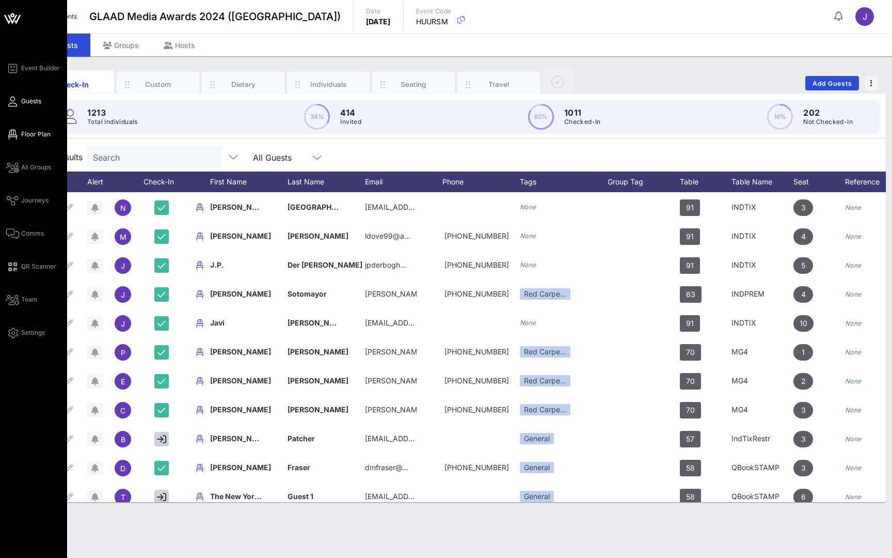
click at [33, 134] on span "Floor Plan" at bounding box center [35, 134] width 29 height 9
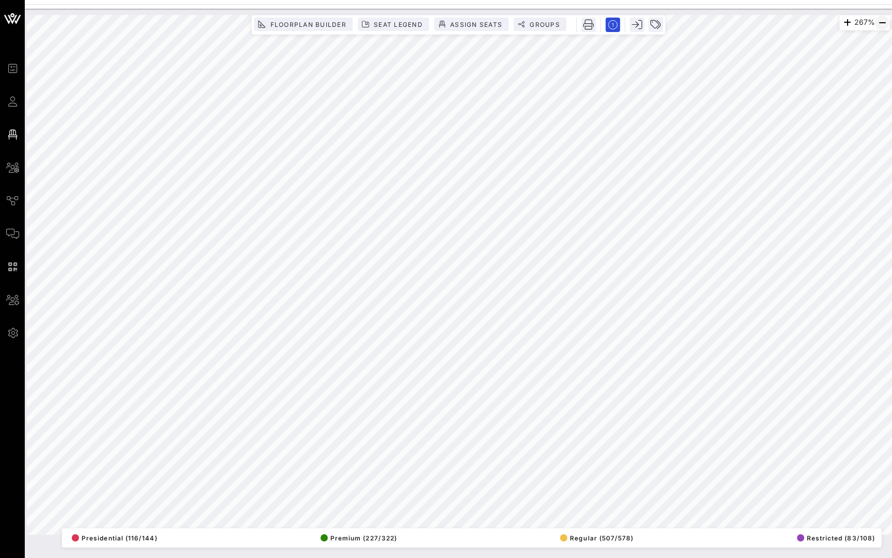
click at [884, 23] on icon "button" at bounding box center [882, 23] width 12 height 12
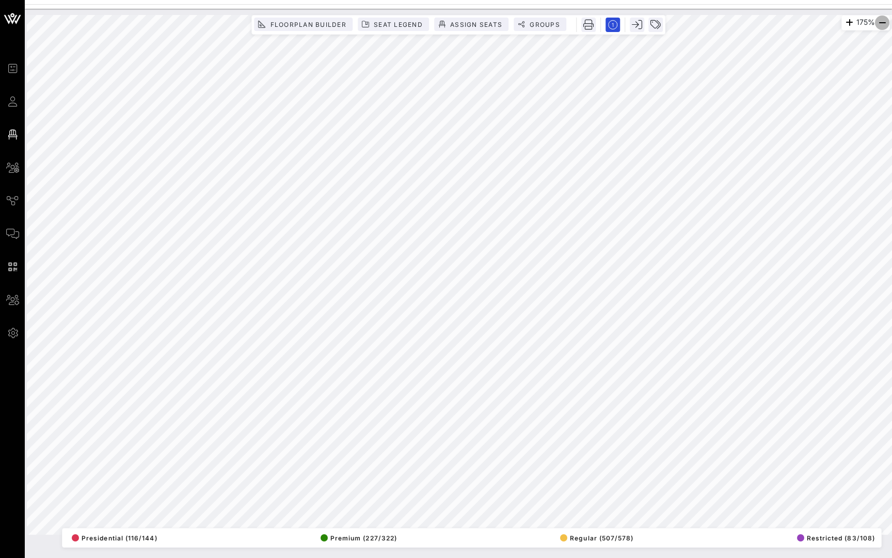
click at [884, 23] on icon "button" at bounding box center [882, 23] width 12 height 12
click at [882, 19] on icon "button" at bounding box center [882, 23] width 12 height 12
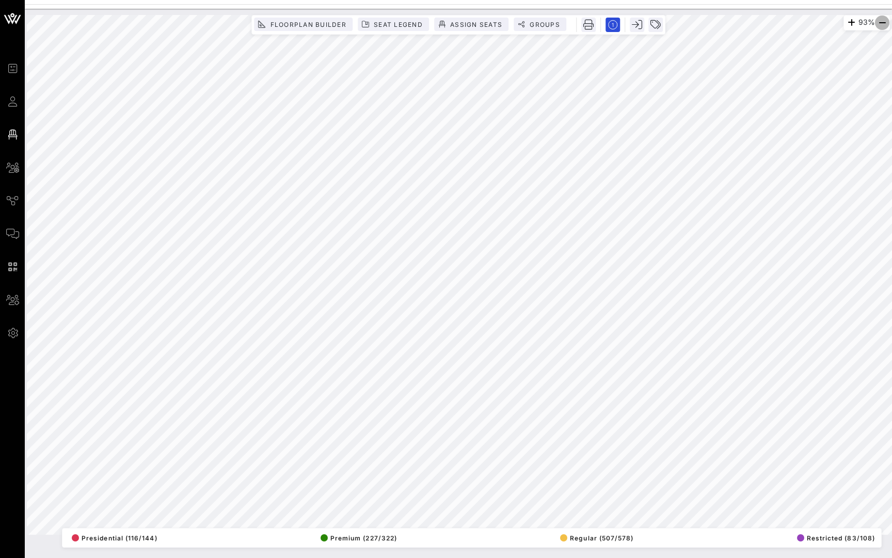
click at [882, 19] on icon "button" at bounding box center [882, 23] width 12 height 12
